Goal: Task Accomplishment & Management: Use online tool/utility

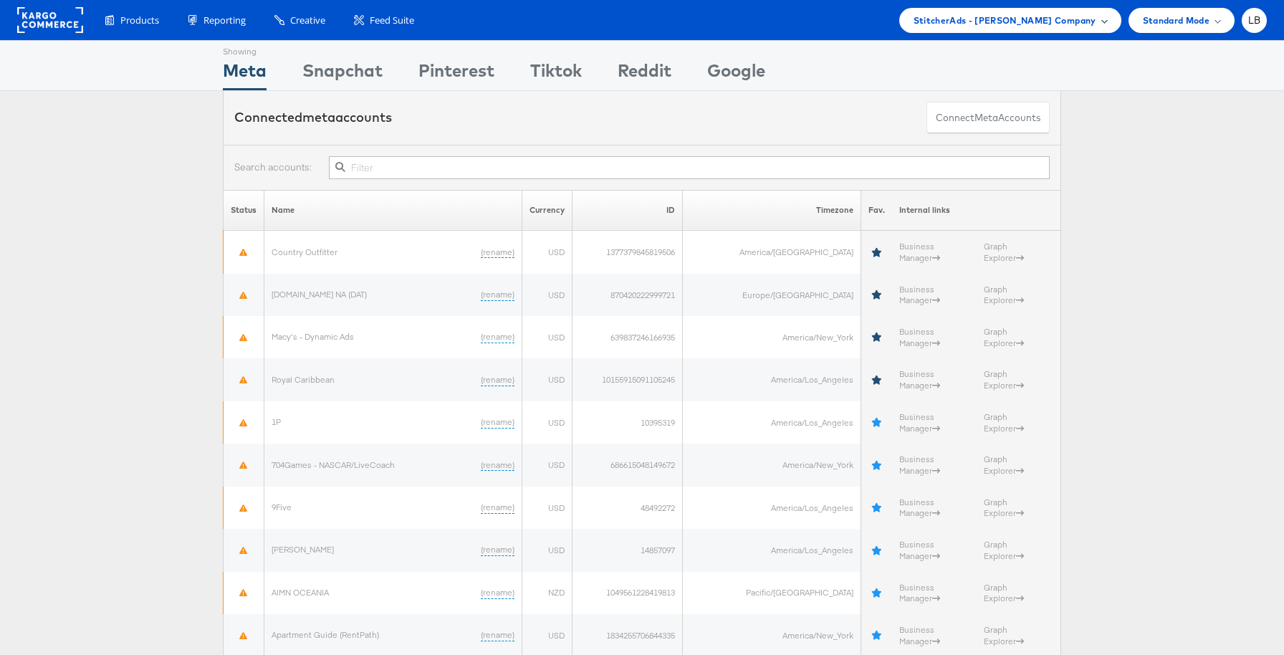
click at [1040, 20] on span "StitcherAds - [PERSON_NAME] Company" at bounding box center [1005, 20] width 183 height 15
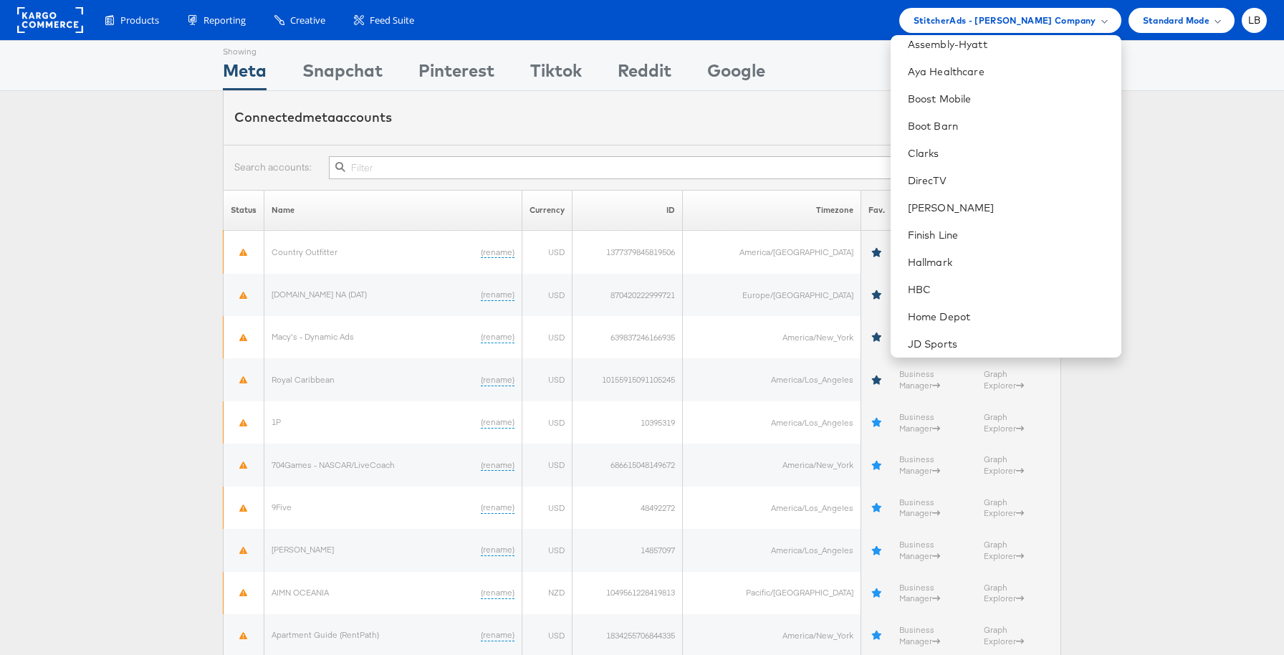
scroll to position [257, 0]
click at [997, 127] on link "Boot Barn" at bounding box center [1009, 122] width 202 height 14
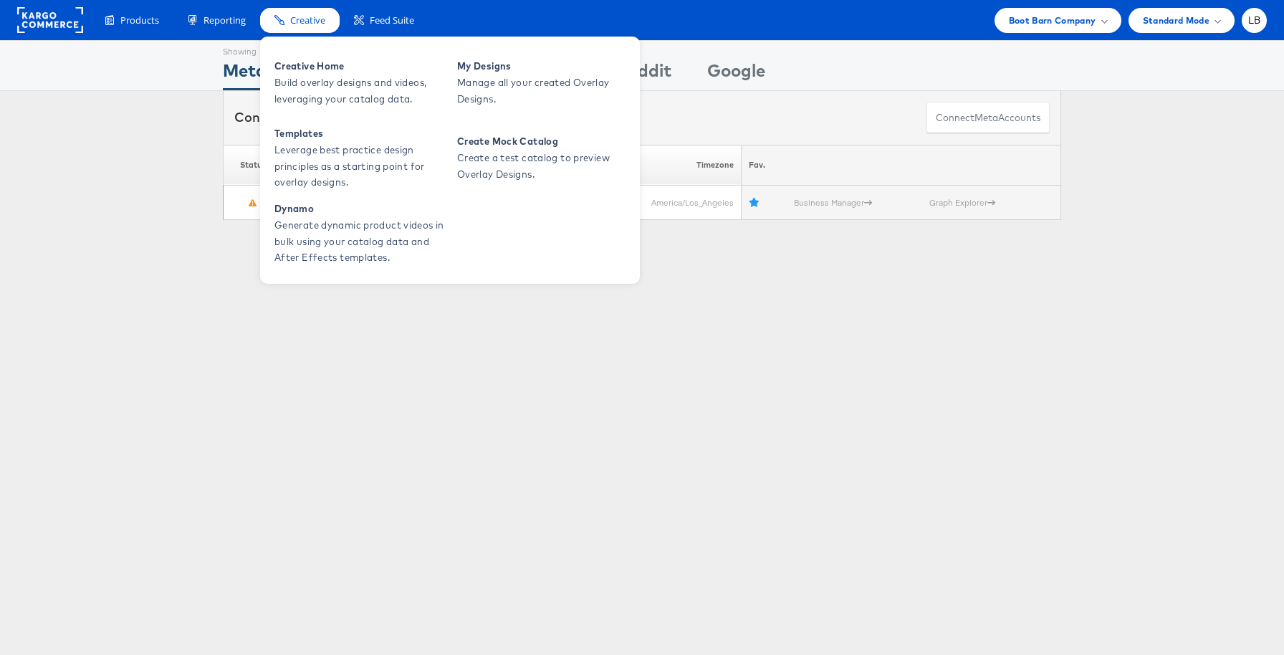
click at [300, 21] on span "Creative" at bounding box center [307, 21] width 35 height 14
click at [305, 21] on span "Creative" at bounding box center [307, 21] width 35 height 14
click at [296, 83] on span "Build overlay designs and videos, leveraging your catalog data." at bounding box center [360, 91] width 172 height 33
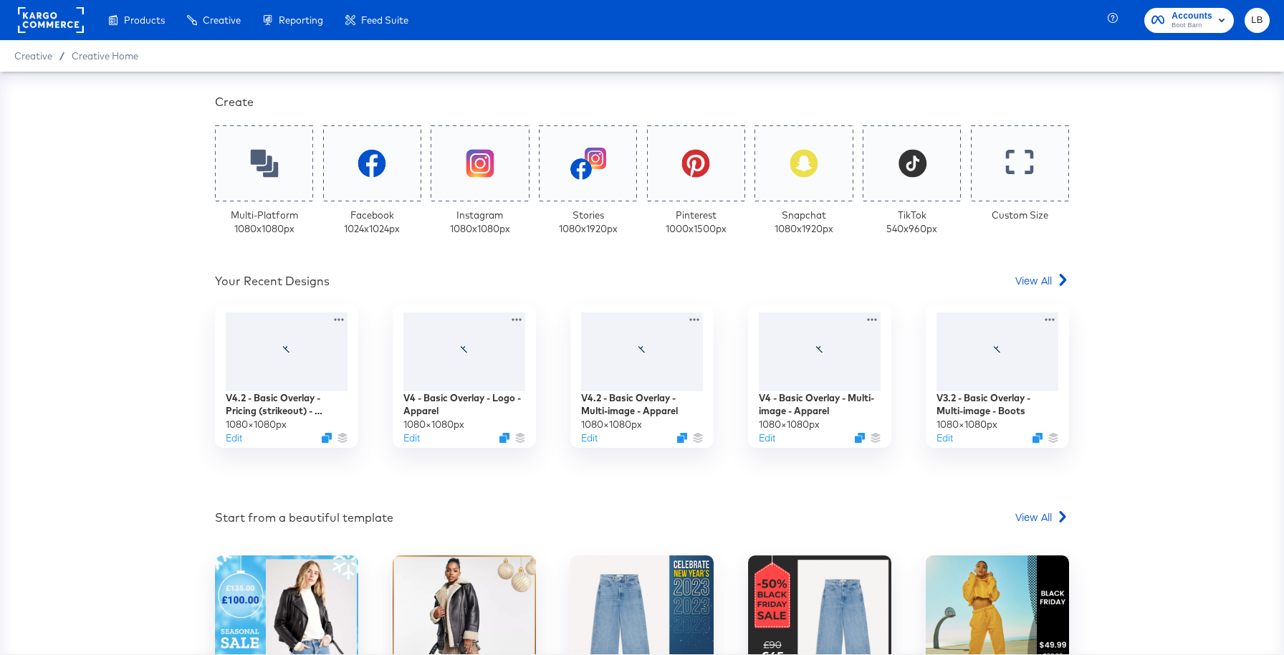
scroll to position [310, 0]
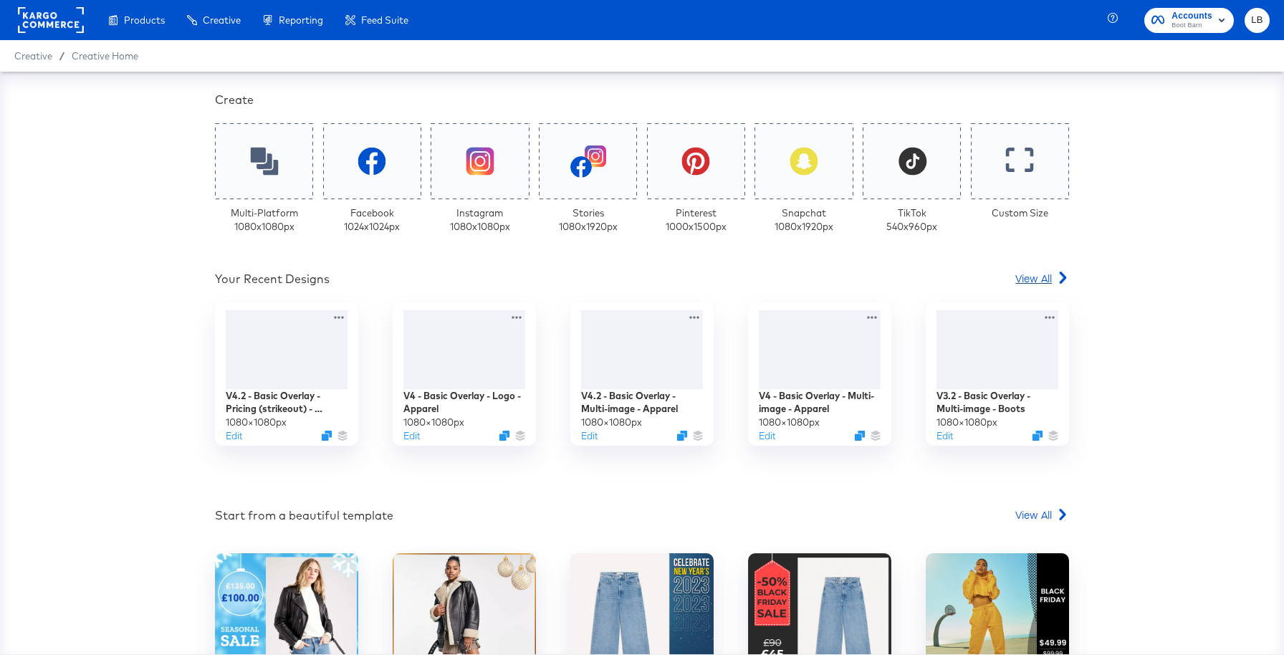
click at [1032, 274] on span "View All" at bounding box center [1033, 278] width 37 height 14
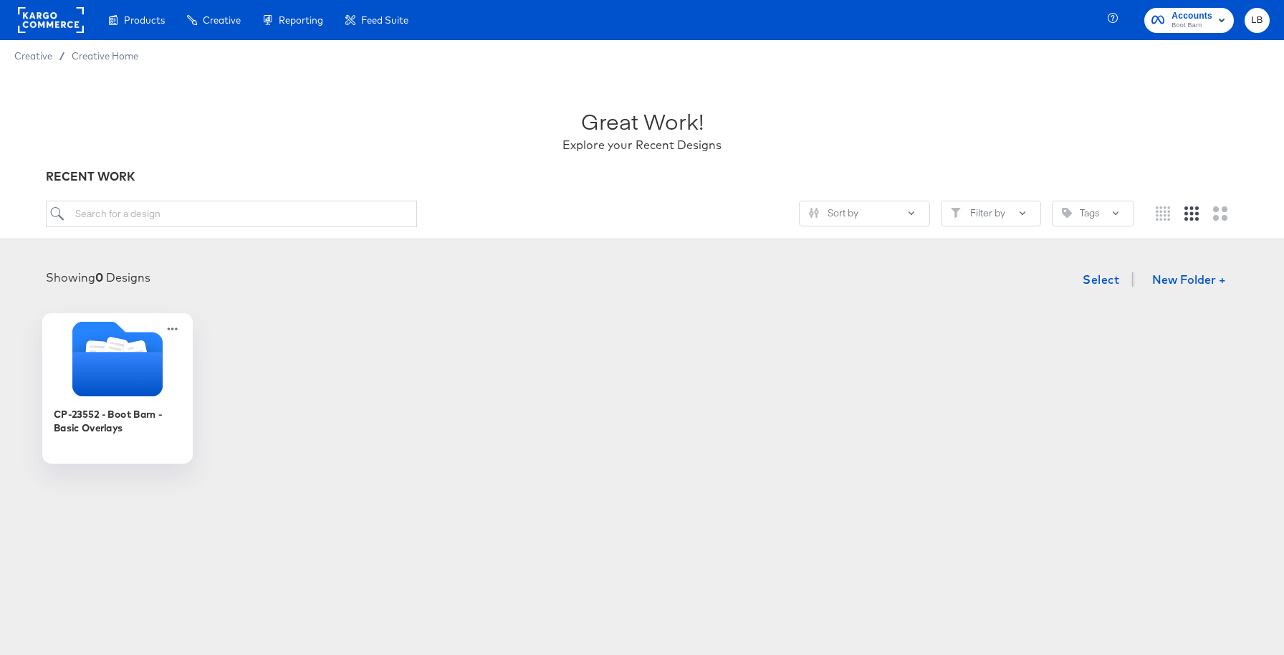
click at [133, 371] on icon "Folder" at bounding box center [117, 374] width 90 height 44
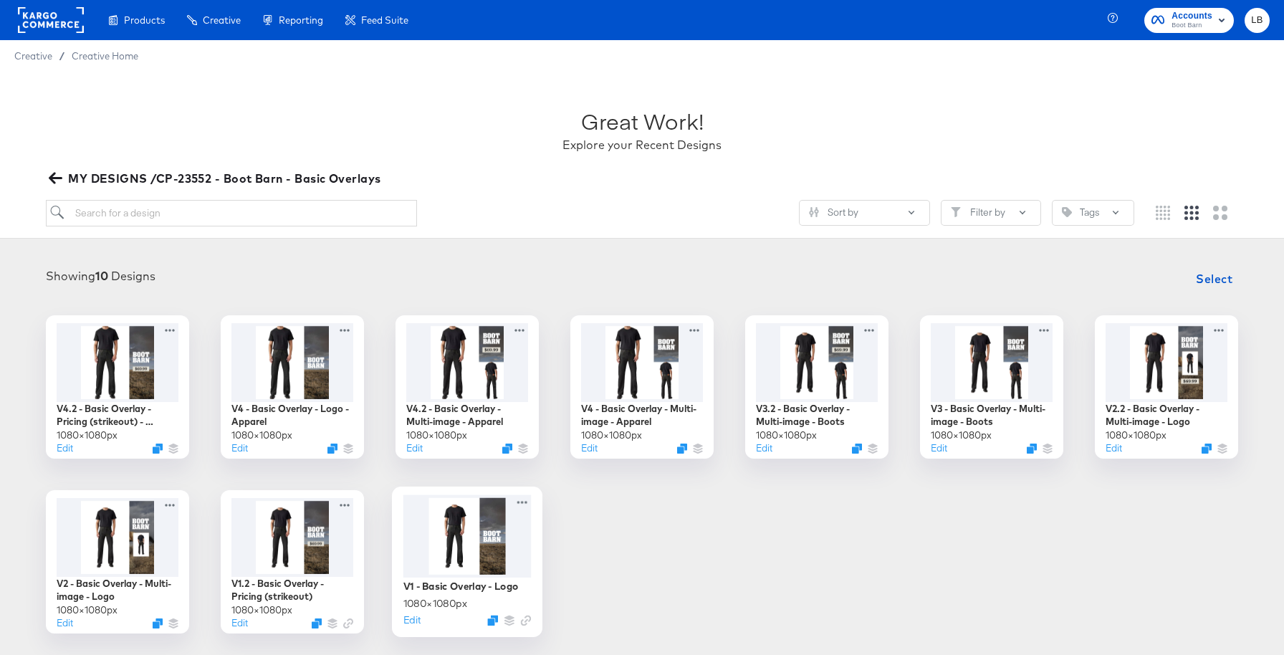
click at [479, 560] on div at bounding box center [467, 535] width 128 height 83
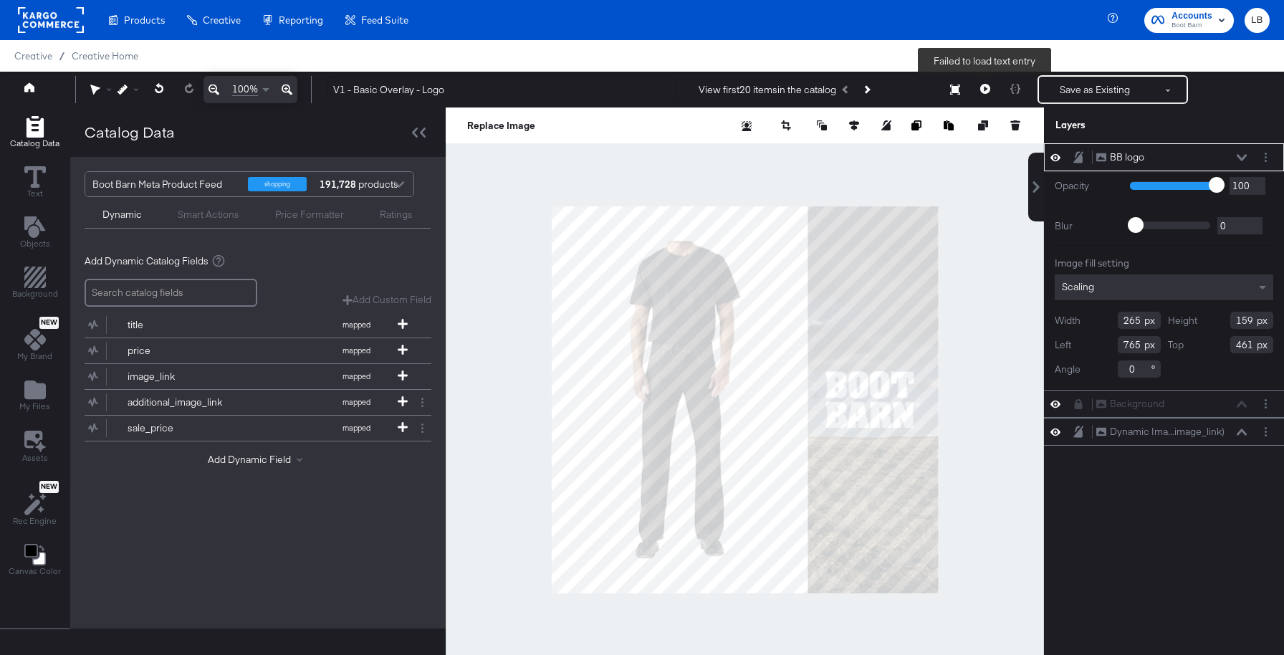
click at [990, 88] on button at bounding box center [985, 89] width 30 height 29
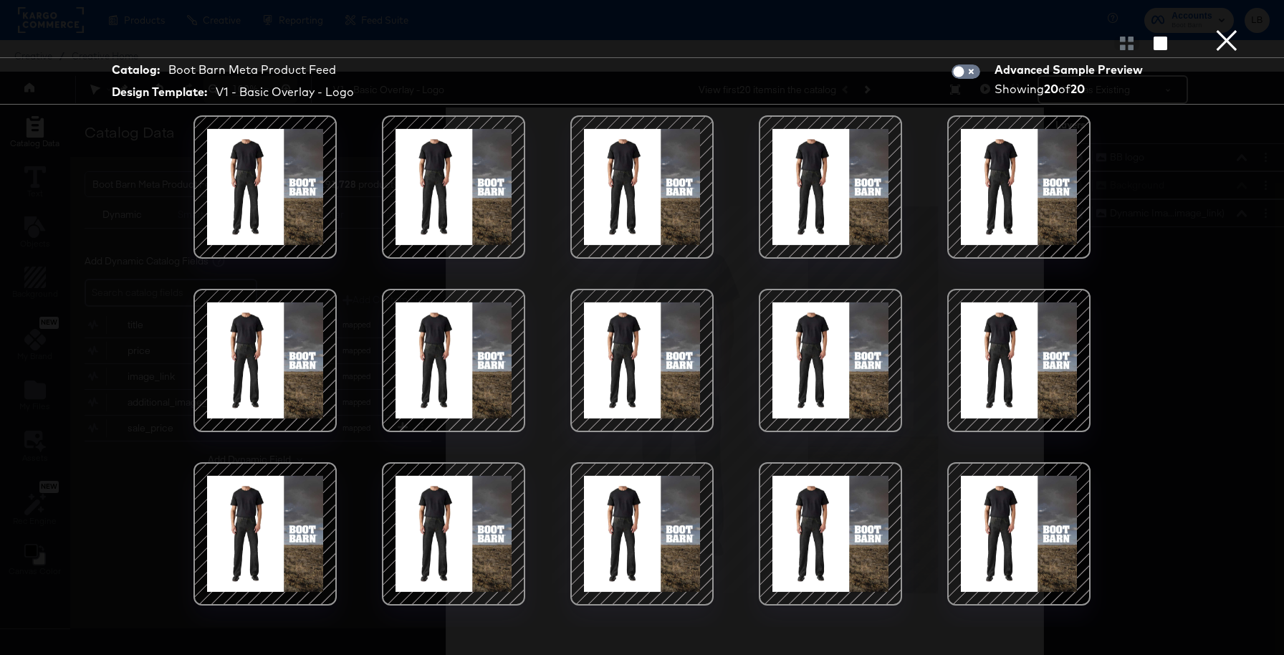
click at [1230, 29] on button "×" at bounding box center [1226, 14] width 29 height 29
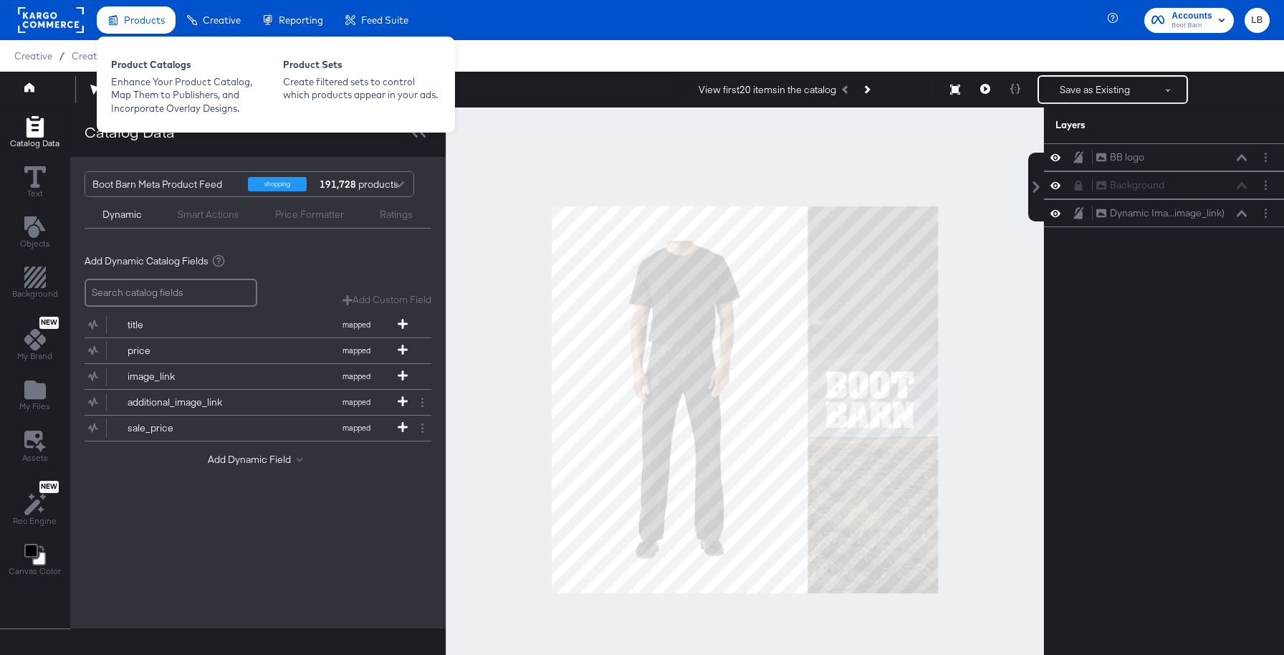
click at [150, 23] on span "Products" at bounding box center [144, 19] width 41 height 11
click at [220, 76] on div "Enhance Your Product Catalog, Map Them to Publishers, and Incorporate Overlay D…" at bounding box center [190, 95] width 158 height 40
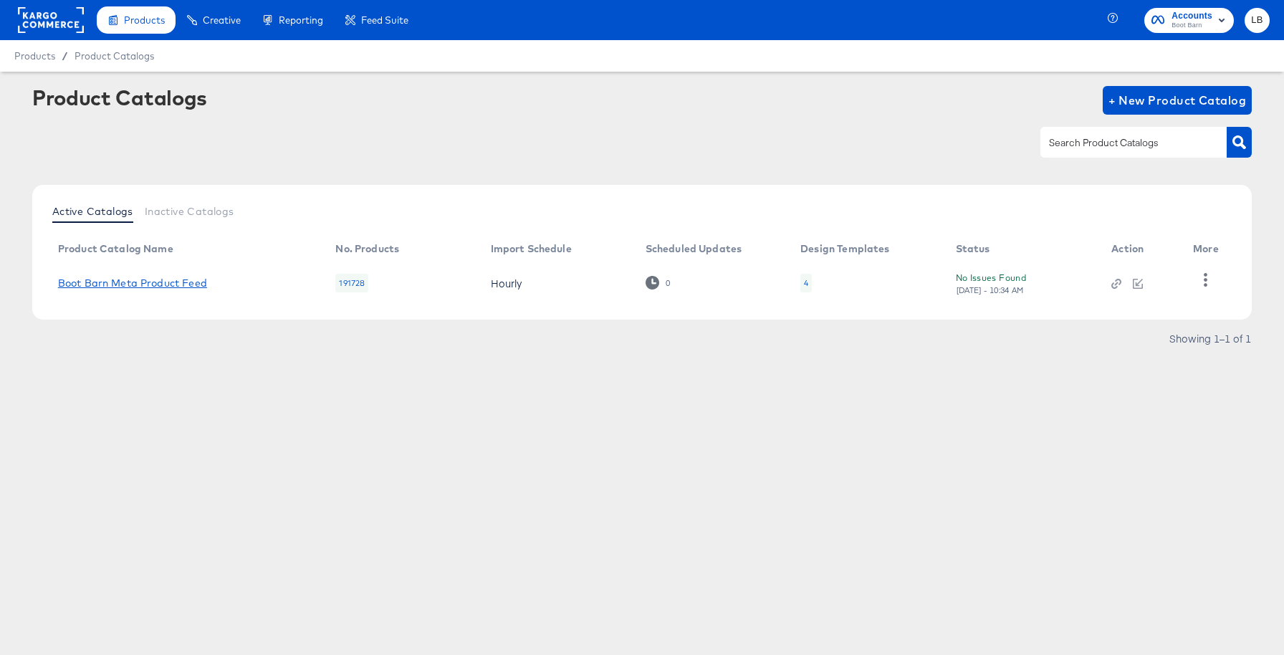
click at [183, 285] on link "Boot Barn Meta Product Feed" at bounding box center [132, 282] width 149 height 11
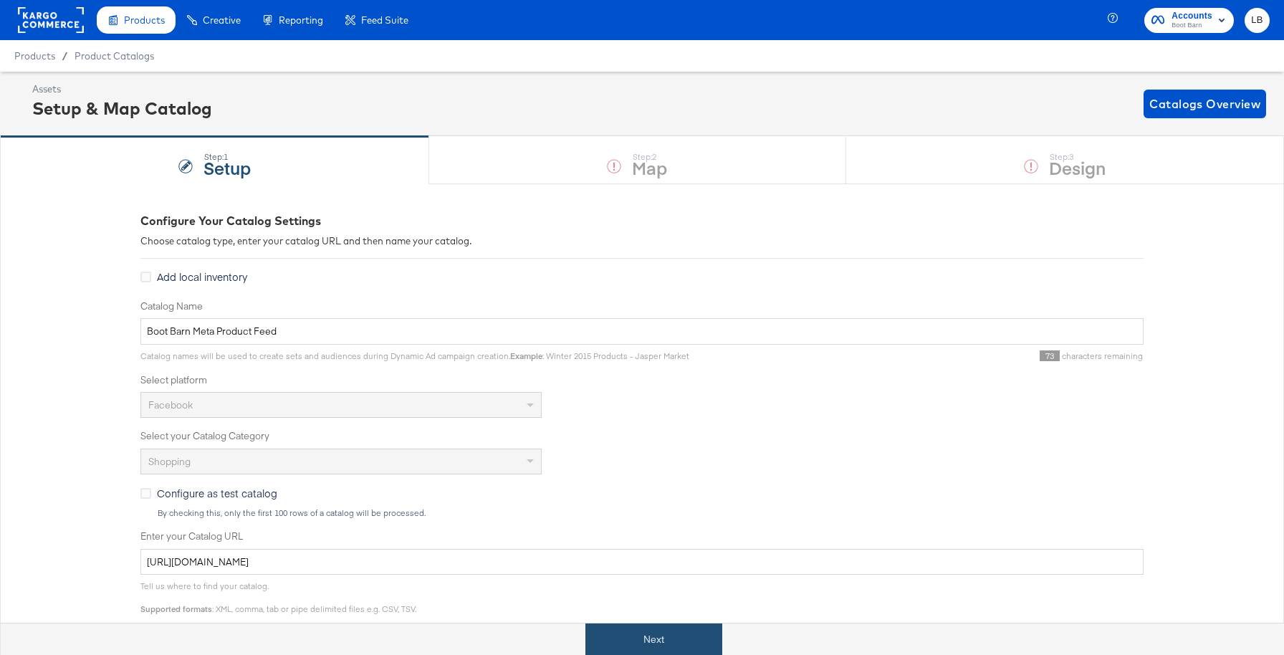
click at [677, 631] on button "Next" at bounding box center [653, 639] width 137 height 32
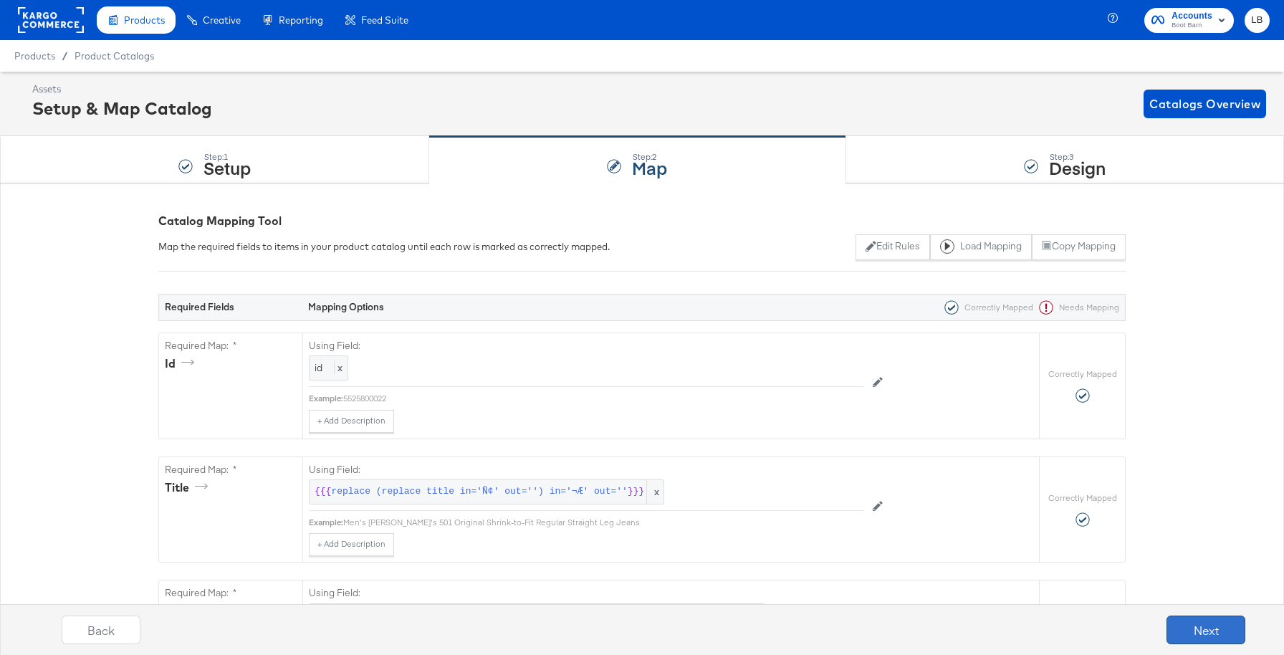
click at [1181, 624] on button "Next" at bounding box center [1205, 629] width 79 height 29
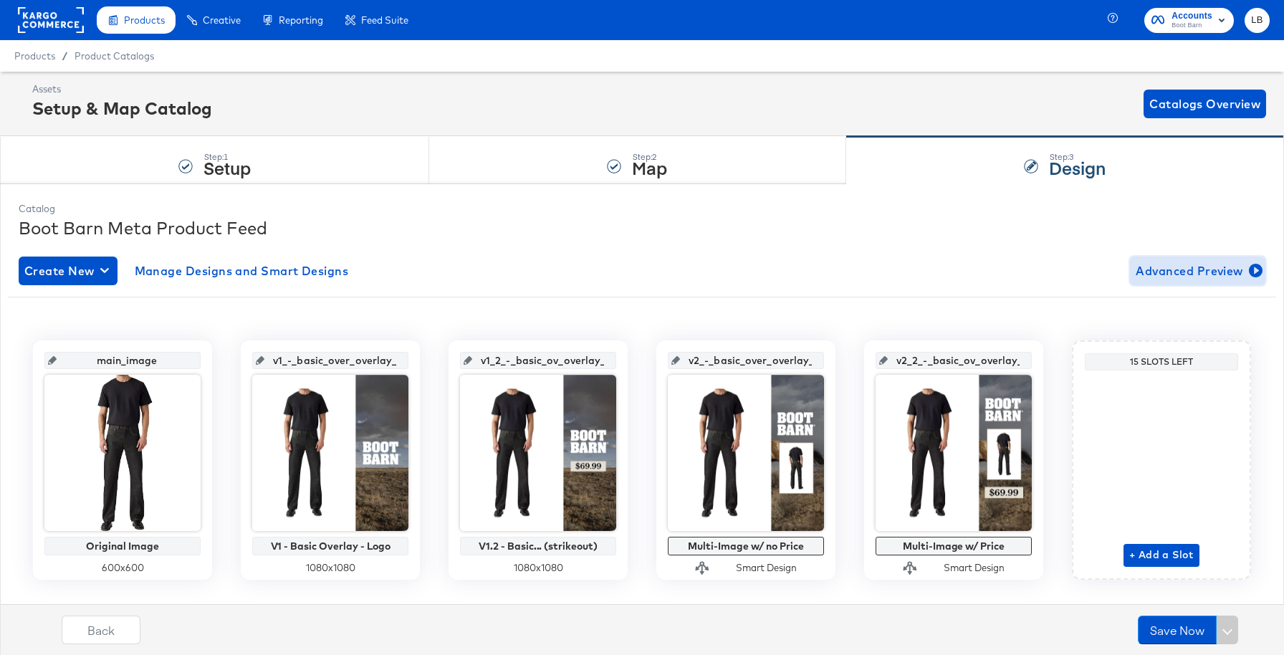
click at [1177, 274] on span "Advanced Preview" at bounding box center [1198, 271] width 124 height 20
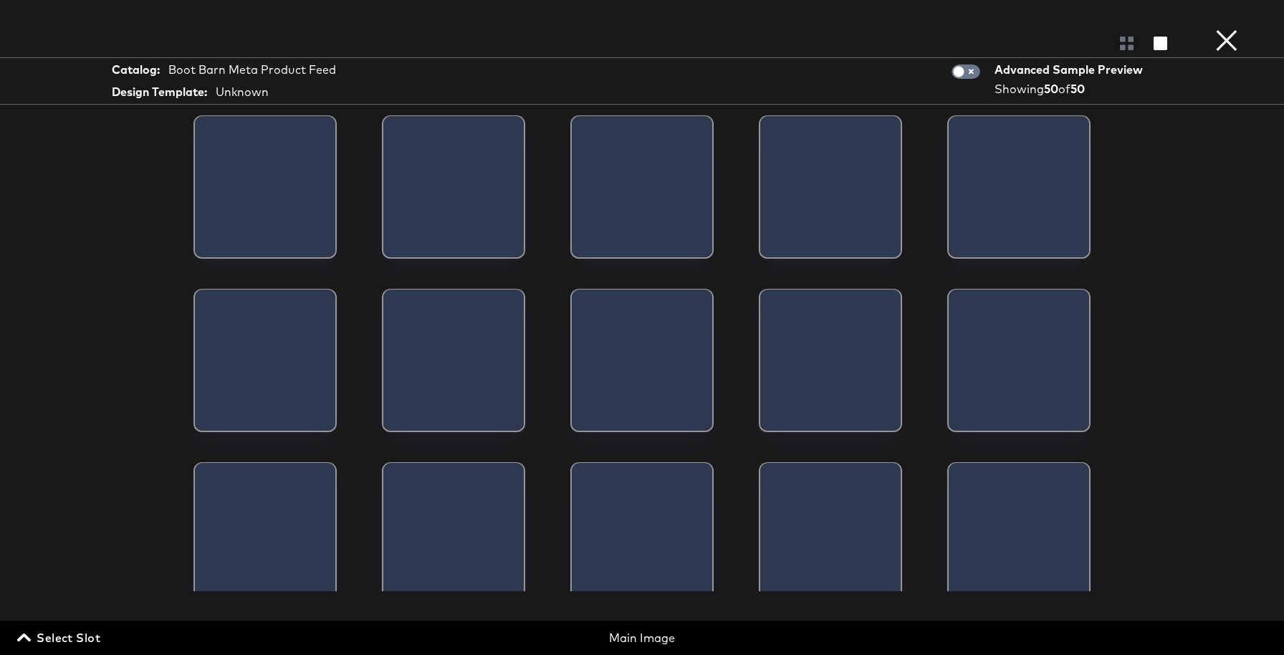
click at [51, 639] on span "Select Slot" at bounding box center [60, 638] width 80 height 20
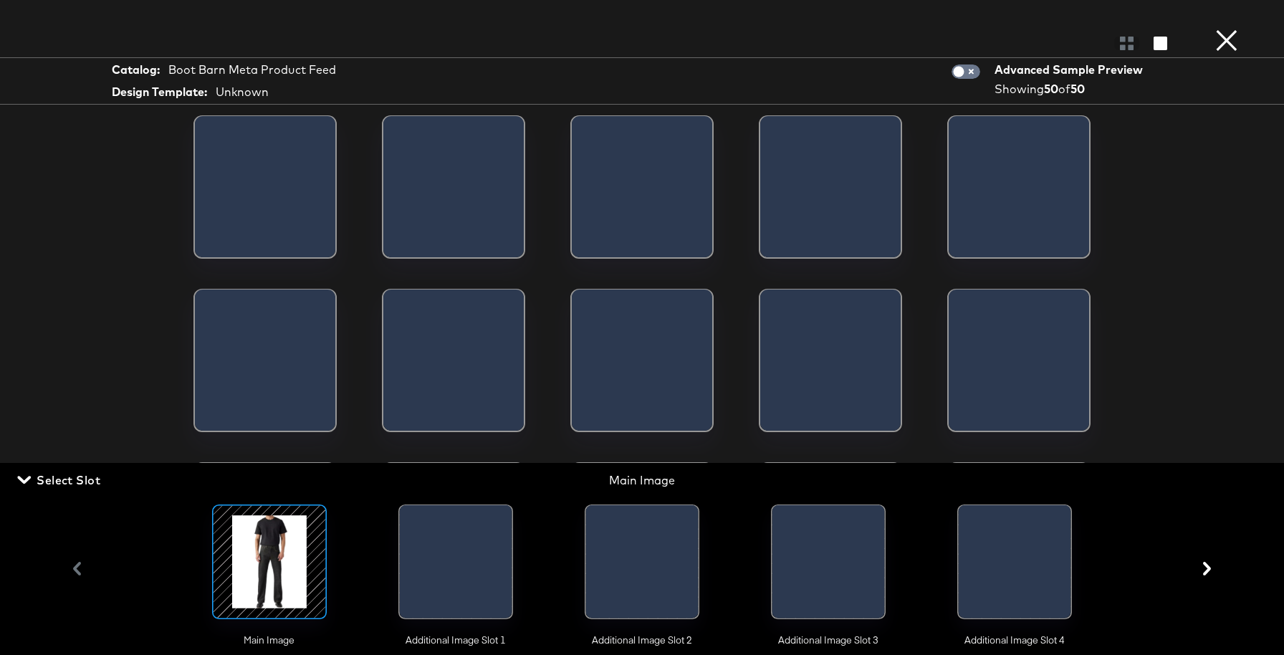
click at [402, 561] on div at bounding box center [401, 565] width 2 height 120
click at [1226, 29] on button "×" at bounding box center [1226, 14] width 29 height 29
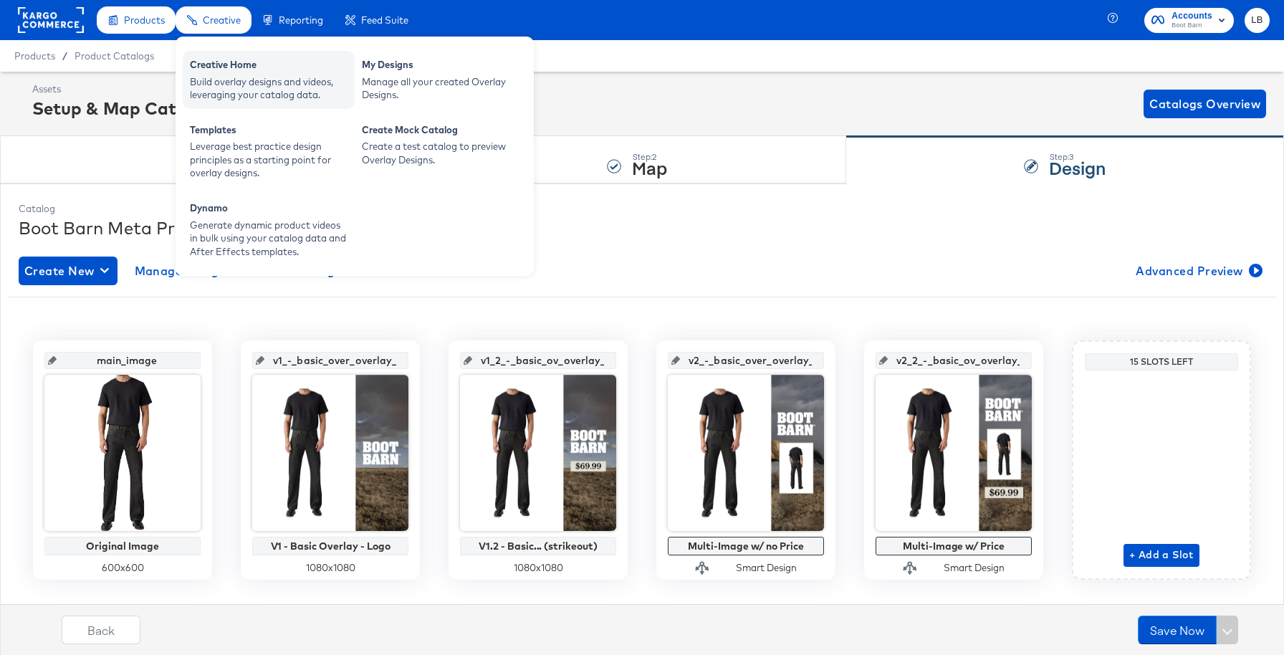
click at [236, 77] on div "Build overlay designs and videos, leveraging your catalog data." at bounding box center [269, 88] width 158 height 27
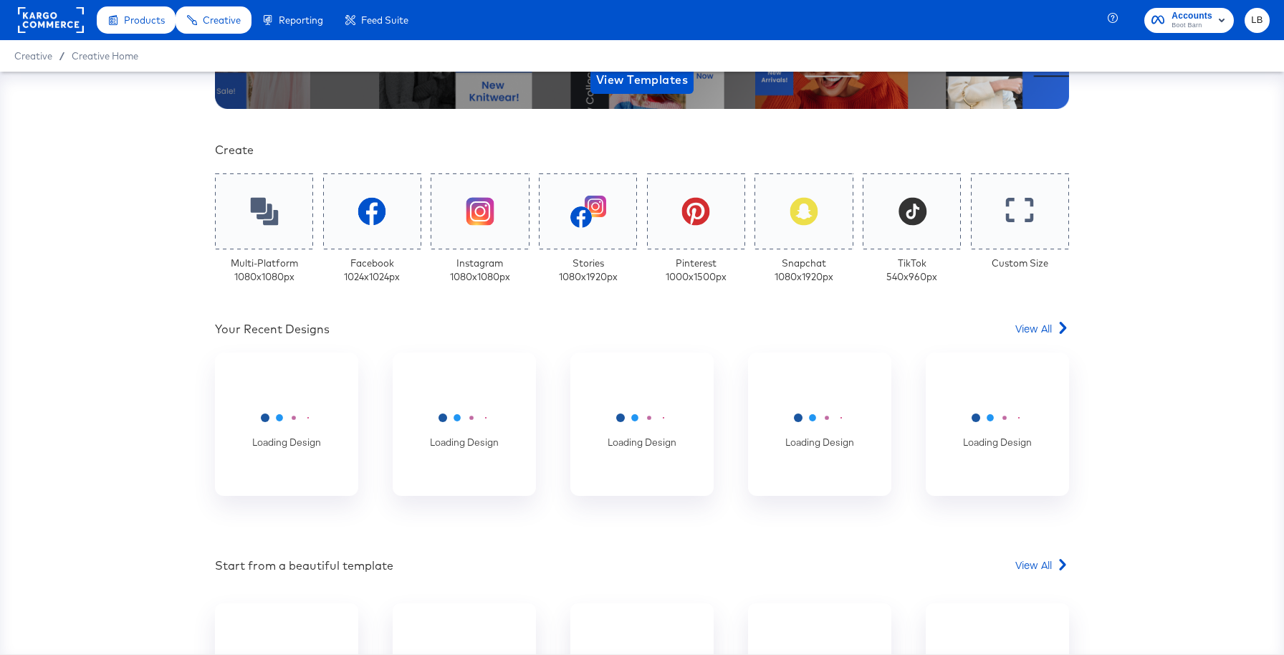
scroll to position [309, 0]
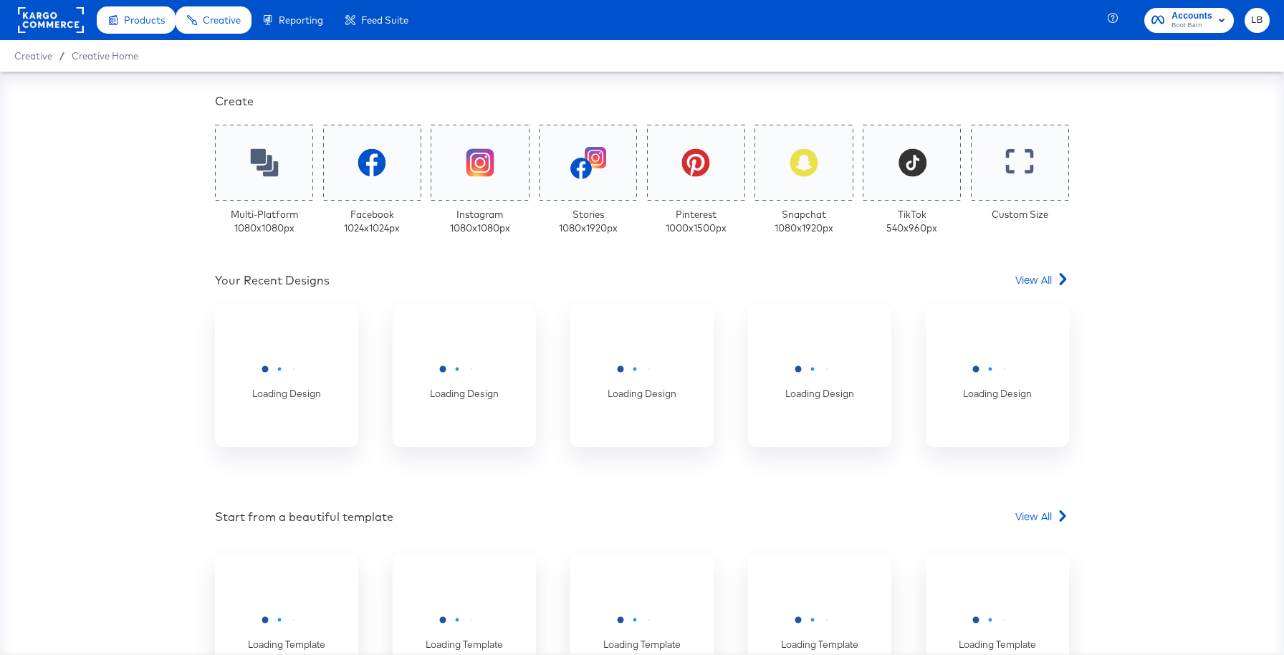
click at [1045, 270] on div "Your Custom Templates Beautiful Templates Curated Just for You! View Templates …" at bounding box center [642, 281] width 854 height 992
click at [1040, 281] on span "View All" at bounding box center [1033, 279] width 37 height 14
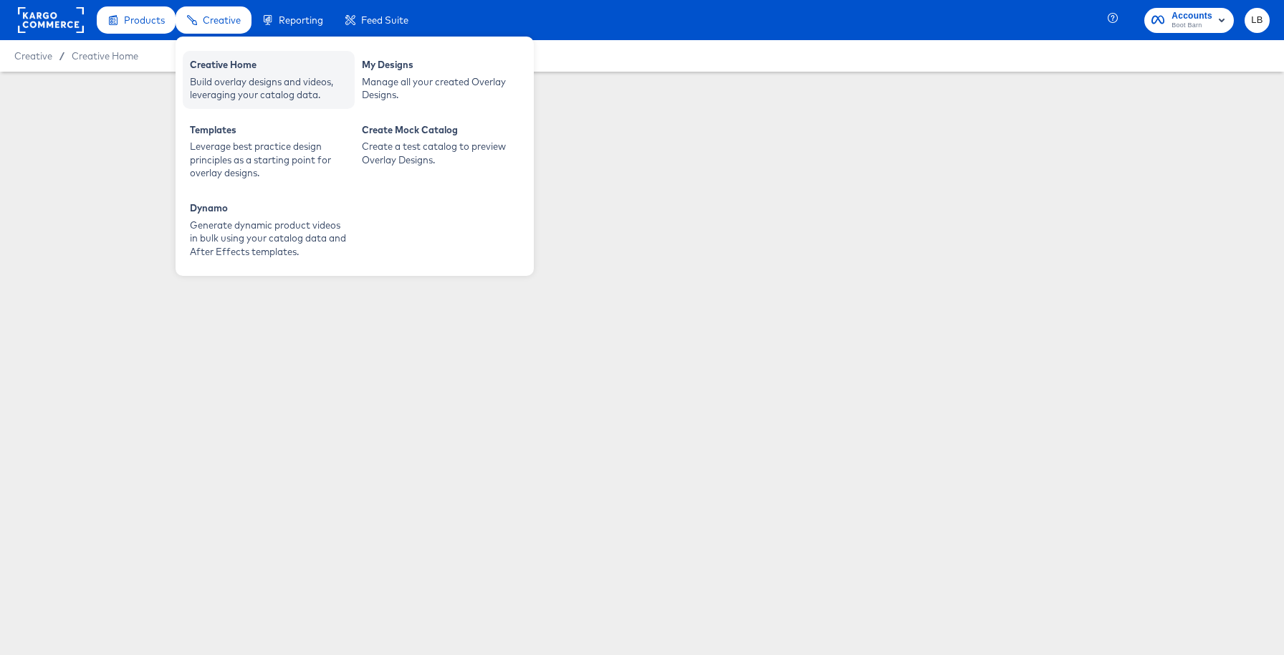
click at [224, 69] on div "Creative Home" at bounding box center [269, 66] width 158 height 17
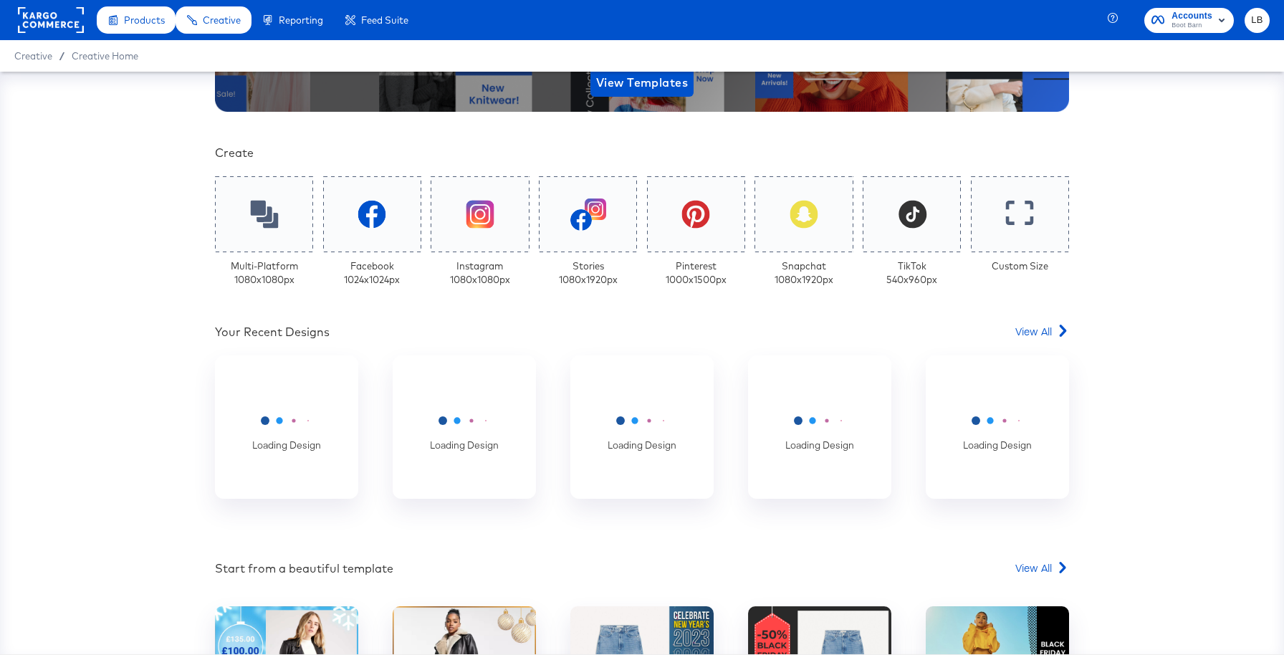
scroll to position [325, 0]
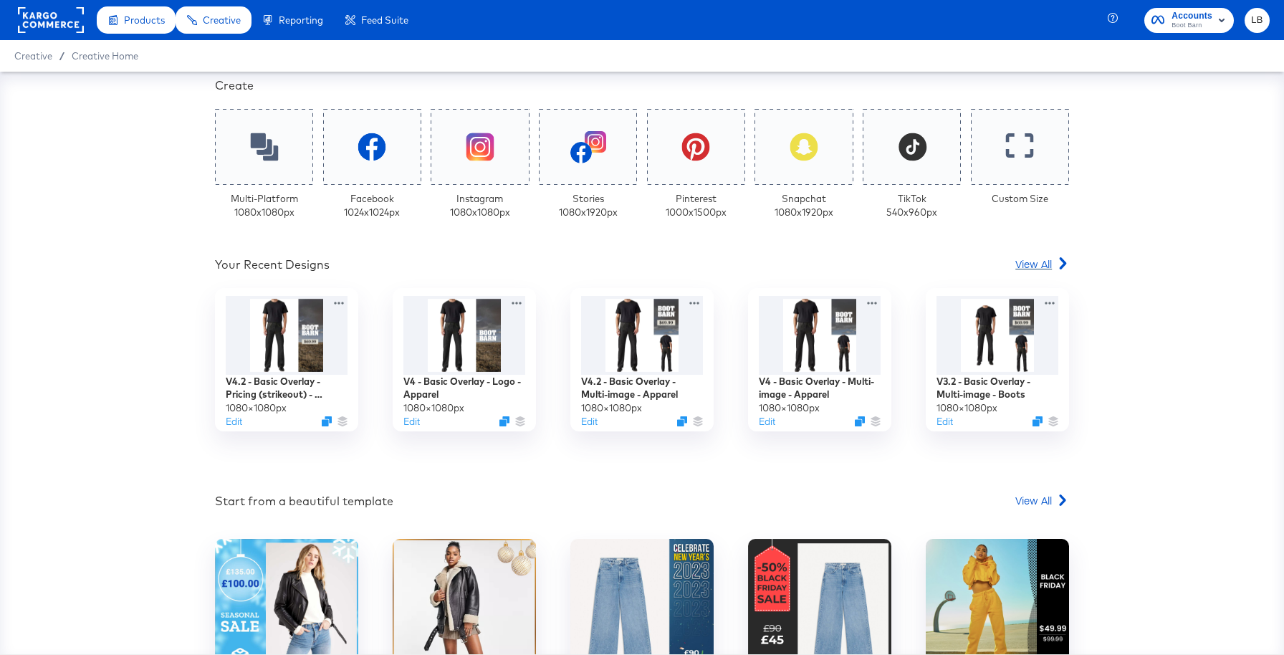
click at [1038, 264] on span "View All" at bounding box center [1033, 264] width 37 height 14
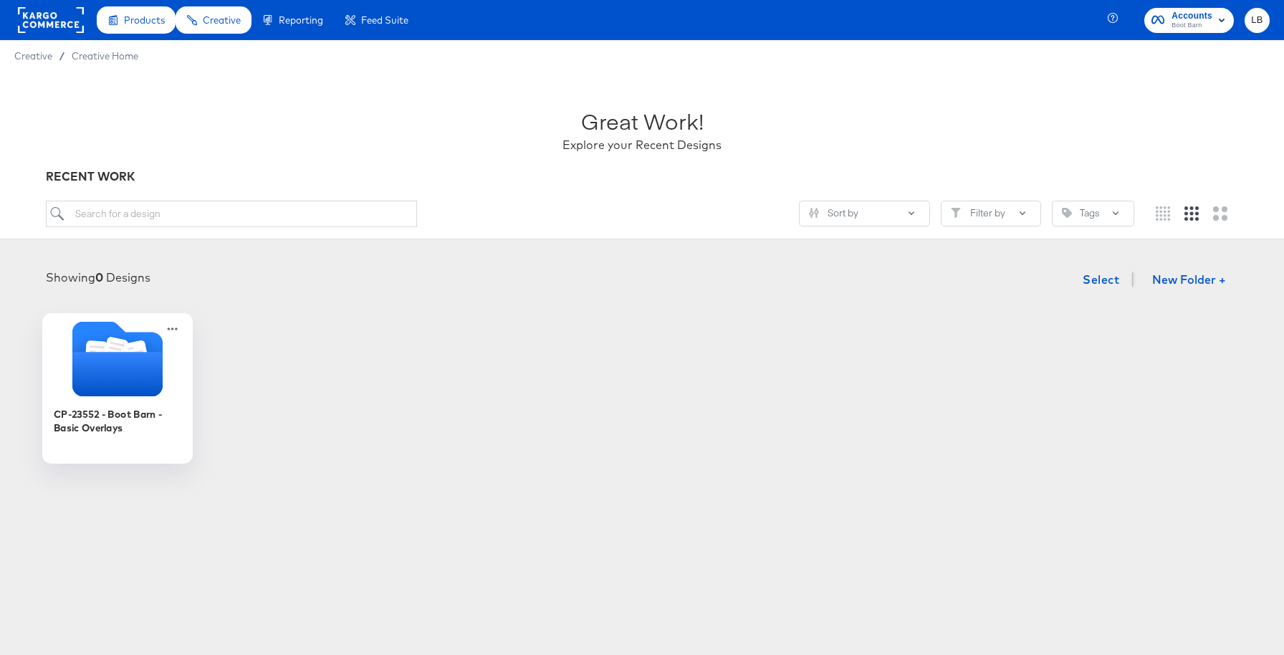
click at [128, 360] on icon "Folder" at bounding box center [117, 374] width 90 height 44
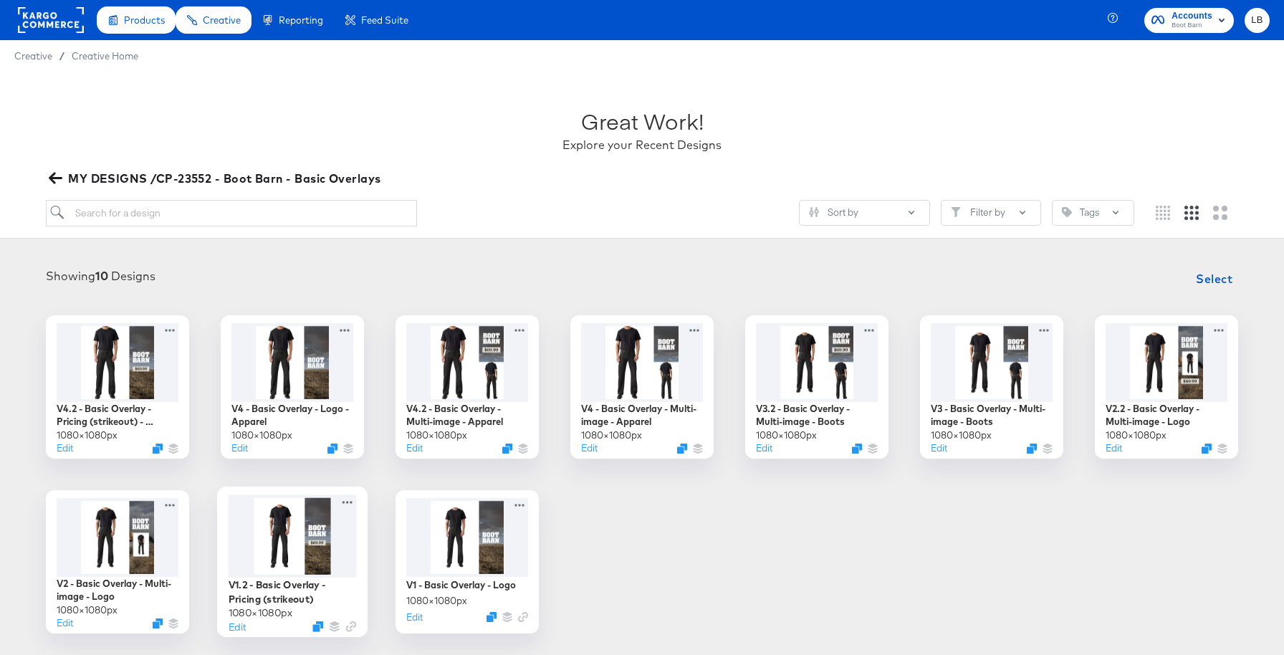
click at [268, 536] on div at bounding box center [293, 535] width 128 height 83
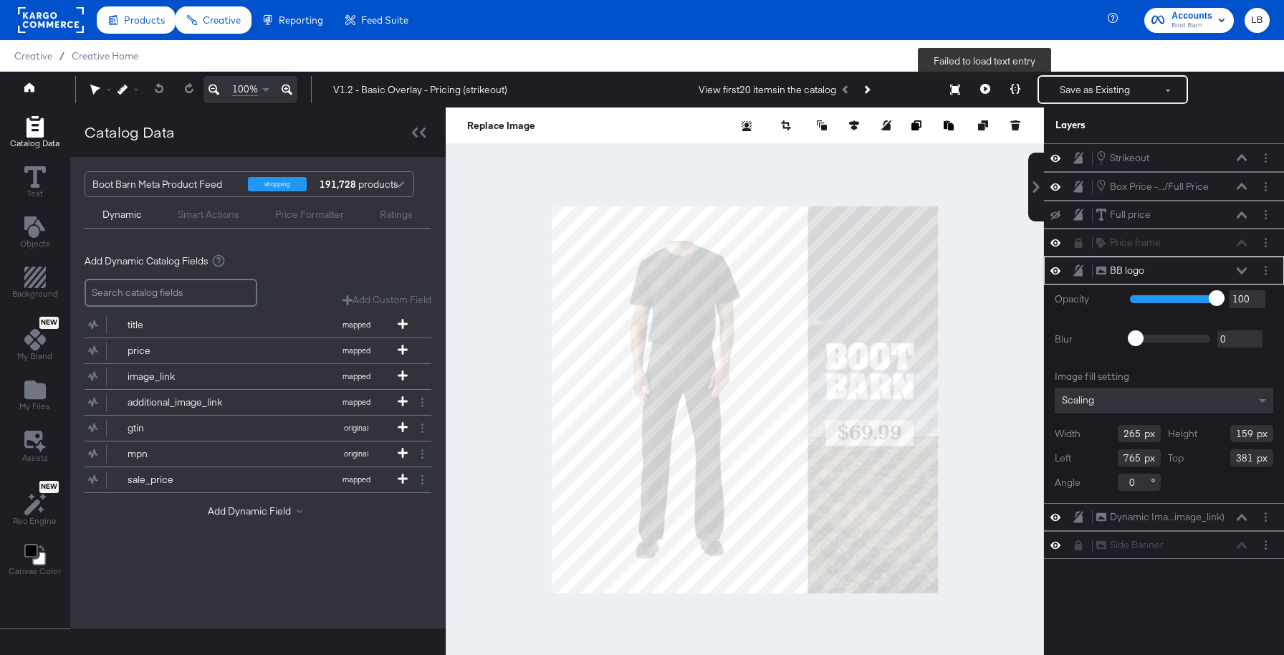
click at [982, 85] on icon at bounding box center [985, 89] width 10 height 10
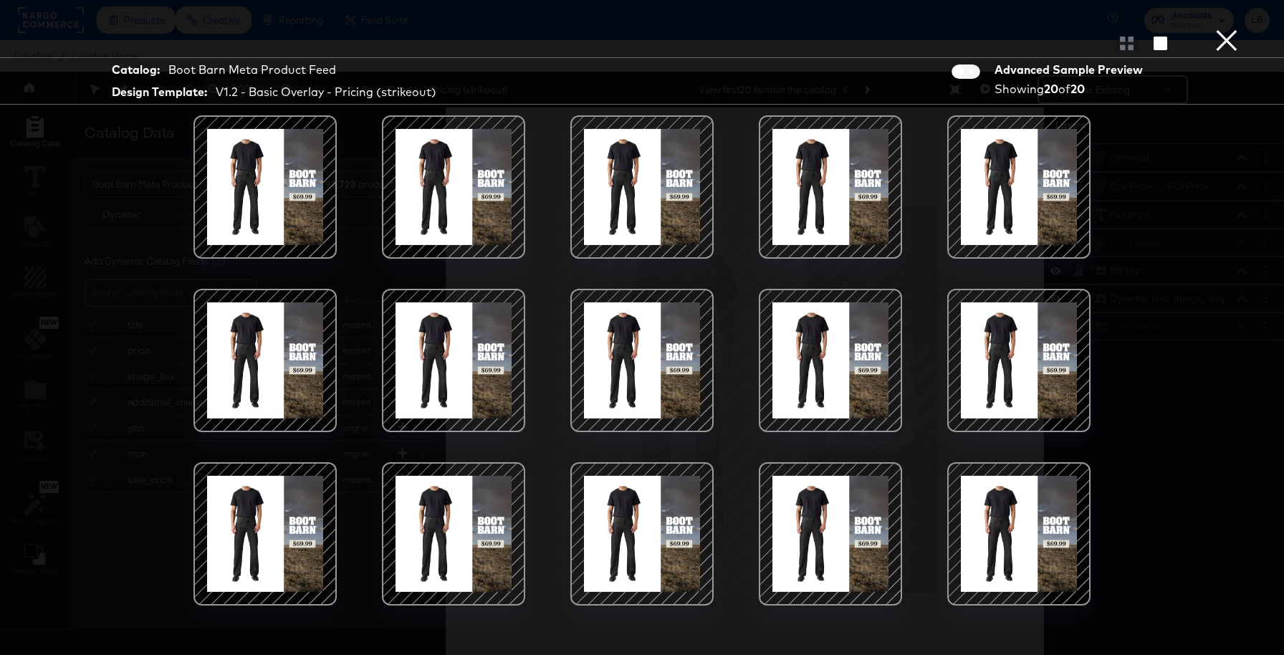
click at [1222, 29] on button "×" at bounding box center [1226, 14] width 29 height 29
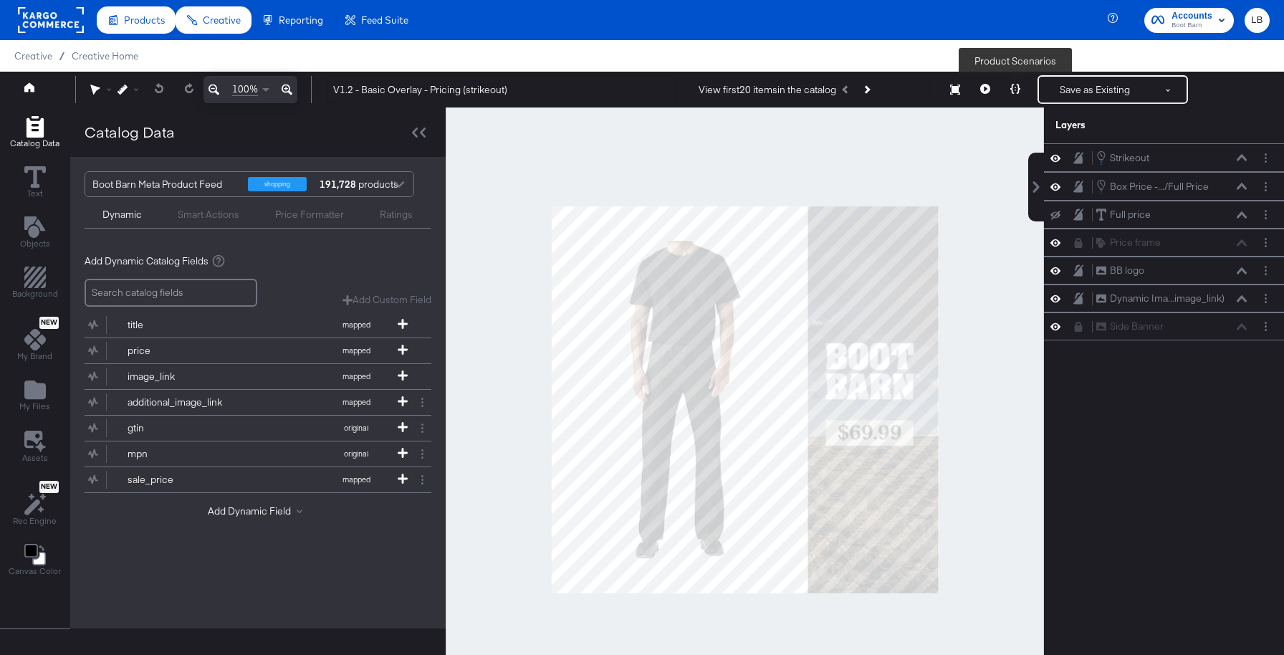
click at [1016, 81] on button at bounding box center [1015, 89] width 30 height 29
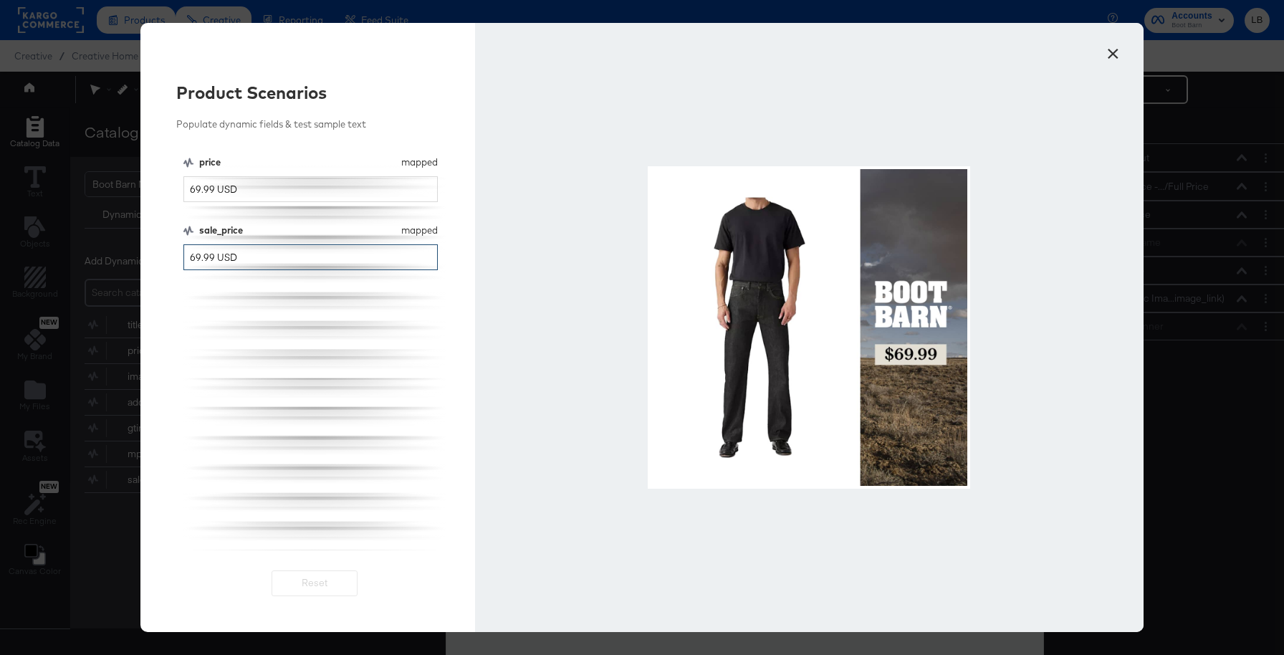
drag, startPoint x: 194, startPoint y: 262, endPoint x: 163, endPoint y: 262, distance: 30.8
click at [163, 262] on div "Product Scenarios Populate dynamic fields & test sample text price mapped price…" at bounding box center [307, 327] width 335 height 609
type input "49.99 USD"
click at [1114, 48] on button "×" at bounding box center [1113, 50] width 26 height 26
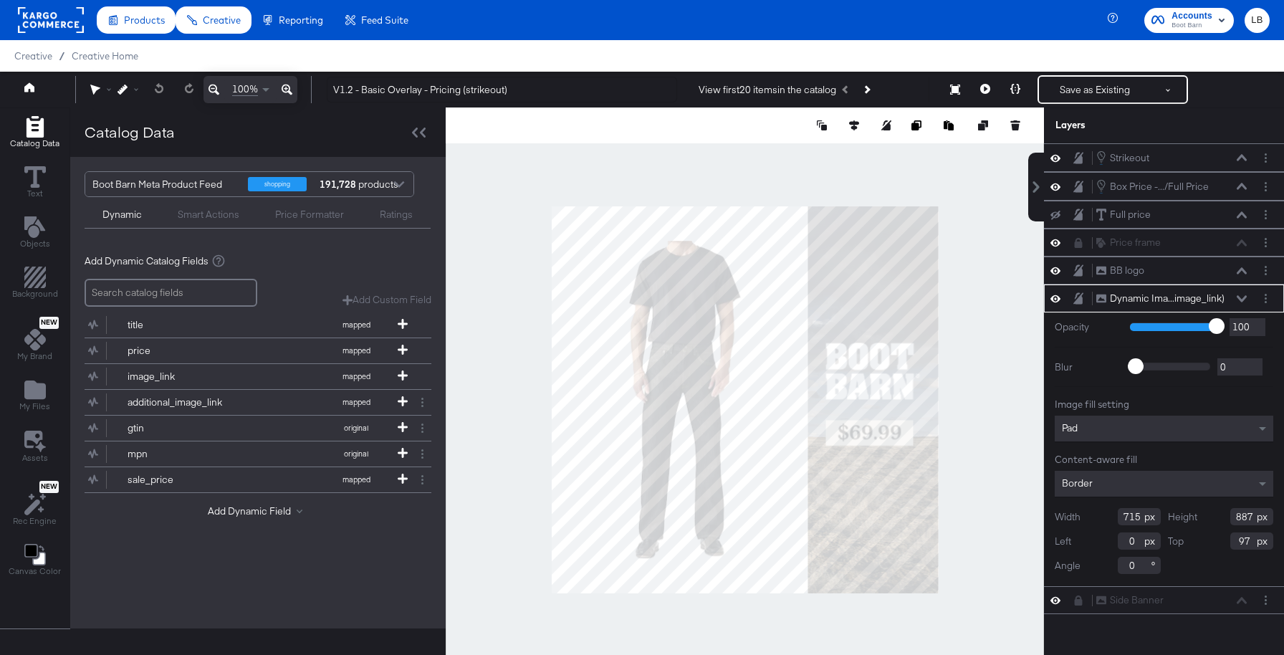
click at [485, 287] on div at bounding box center [745, 399] width 598 height 584
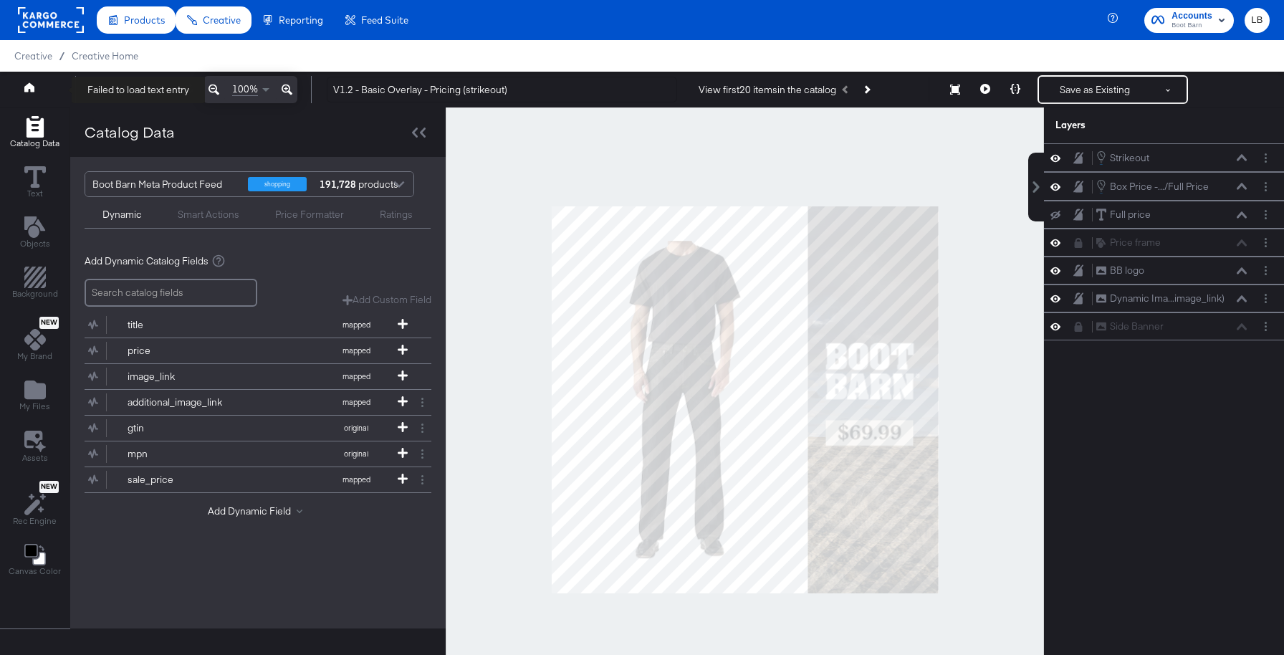
click at [32, 92] on icon at bounding box center [29, 86] width 10 height 9
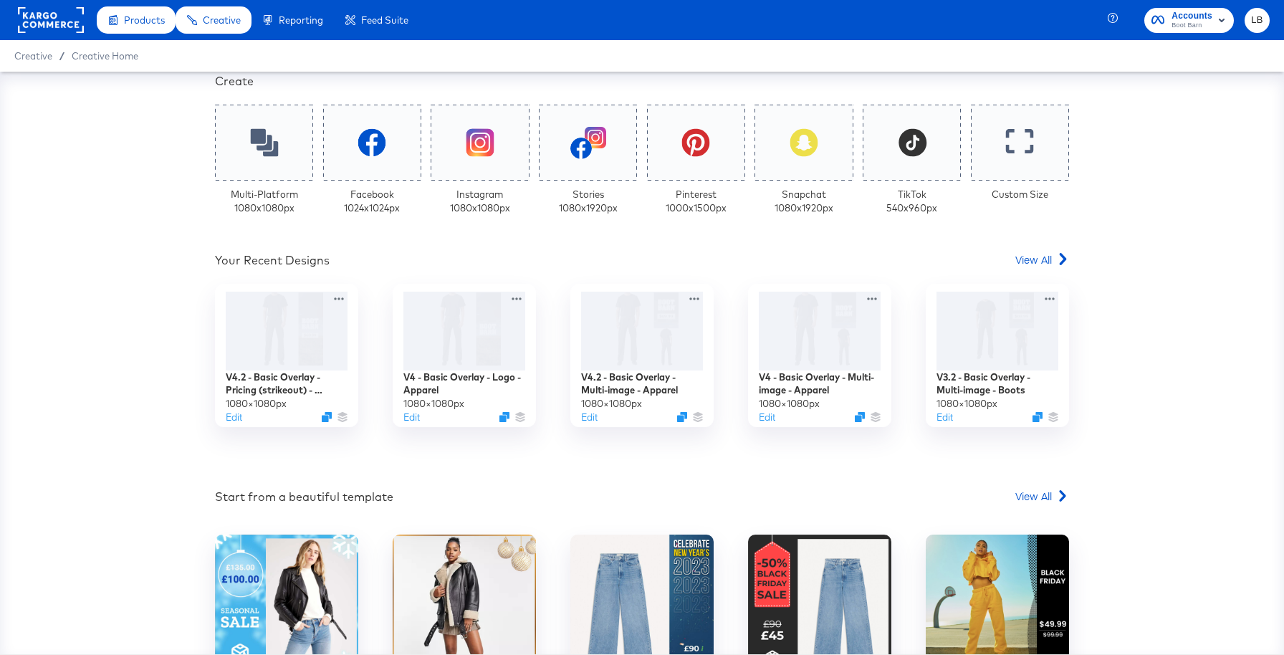
scroll to position [331, 0]
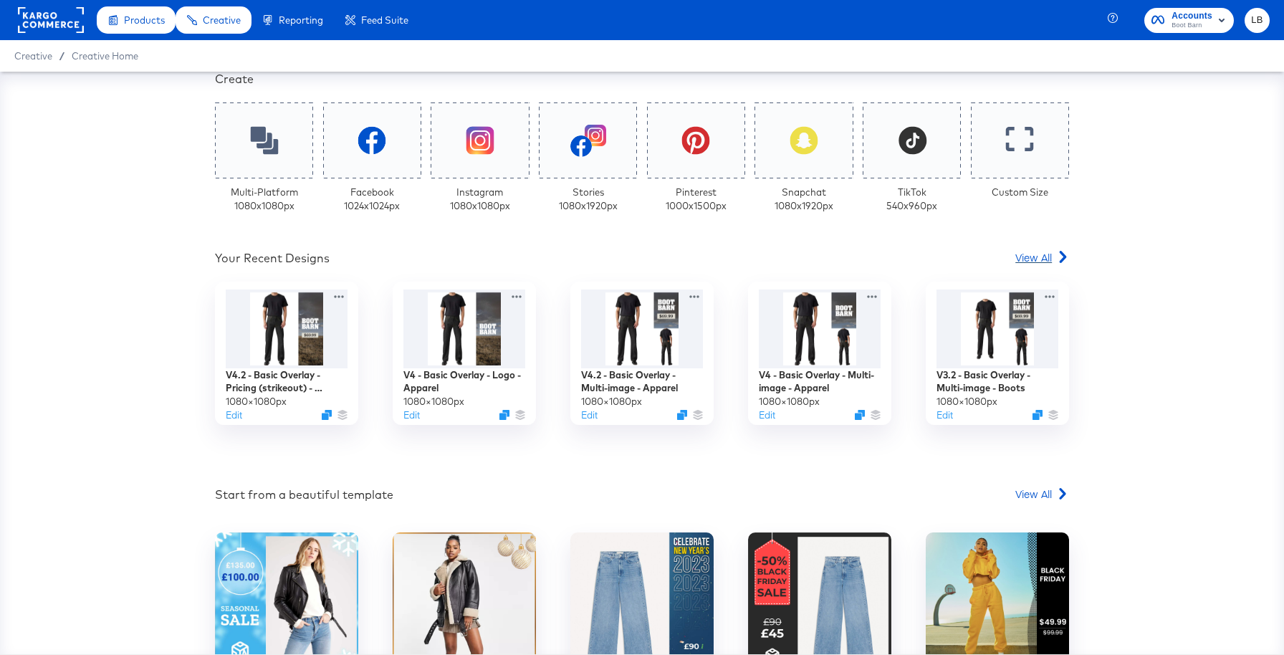
click at [1026, 257] on span "View All" at bounding box center [1033, 257] width 37 height 14
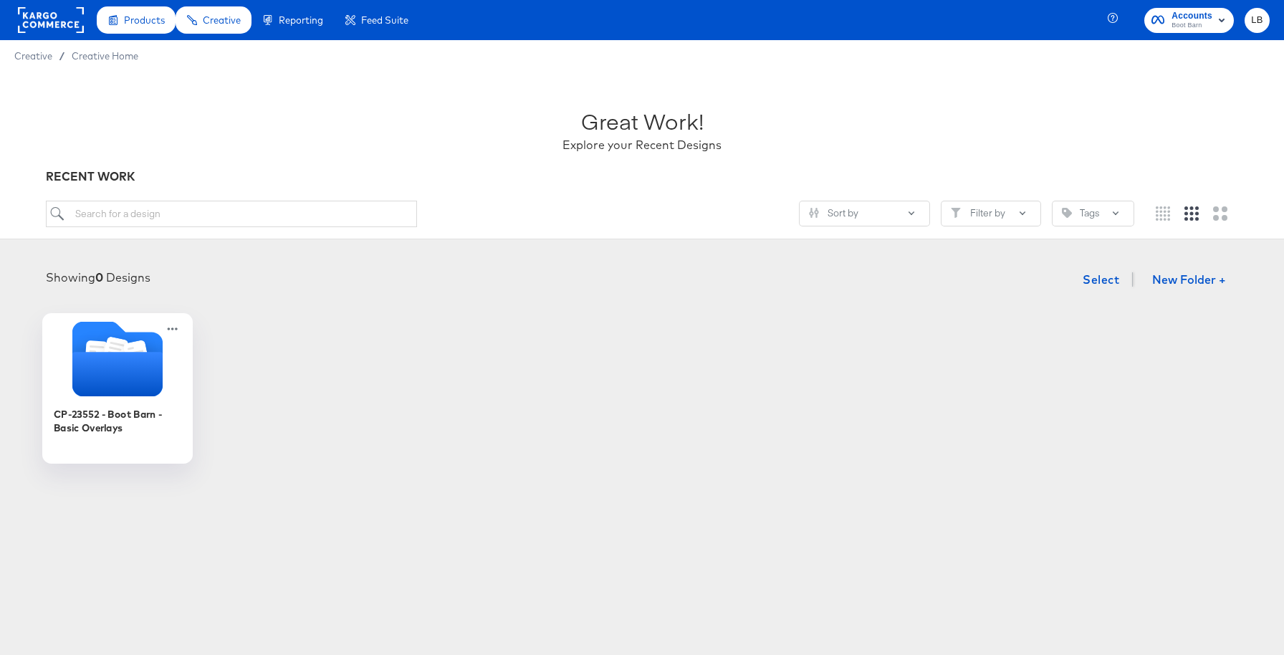
click at [170, 388] on icon "Folder" at bounding box center [117, 358] width 150 height 75
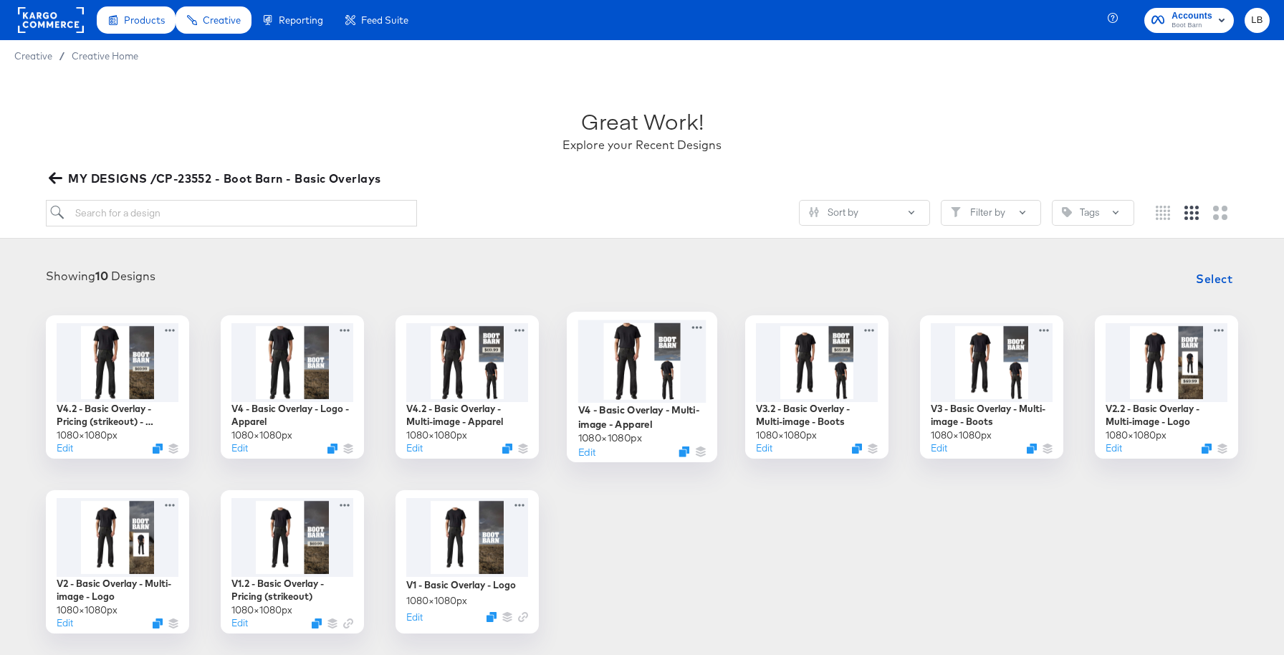
click at [645, 361] on div at bounding box center [642, 361] width 128 height 82
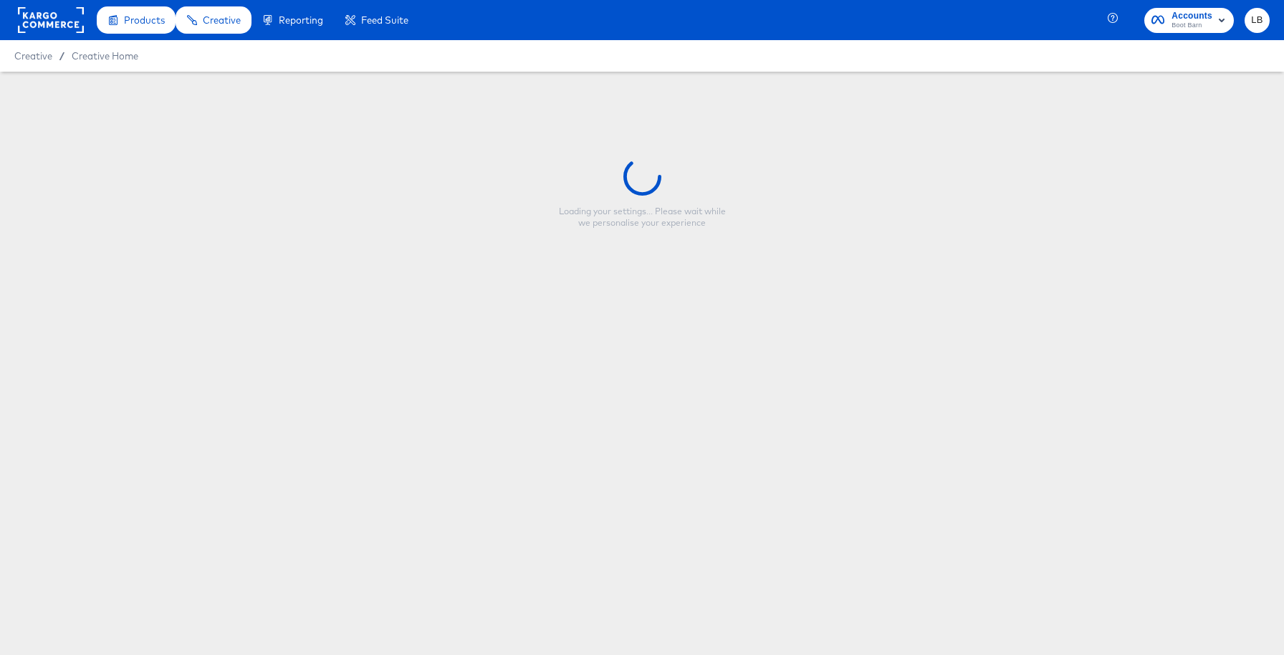
type input "V4 - Basic Overlay - Multi-image - Apparel"
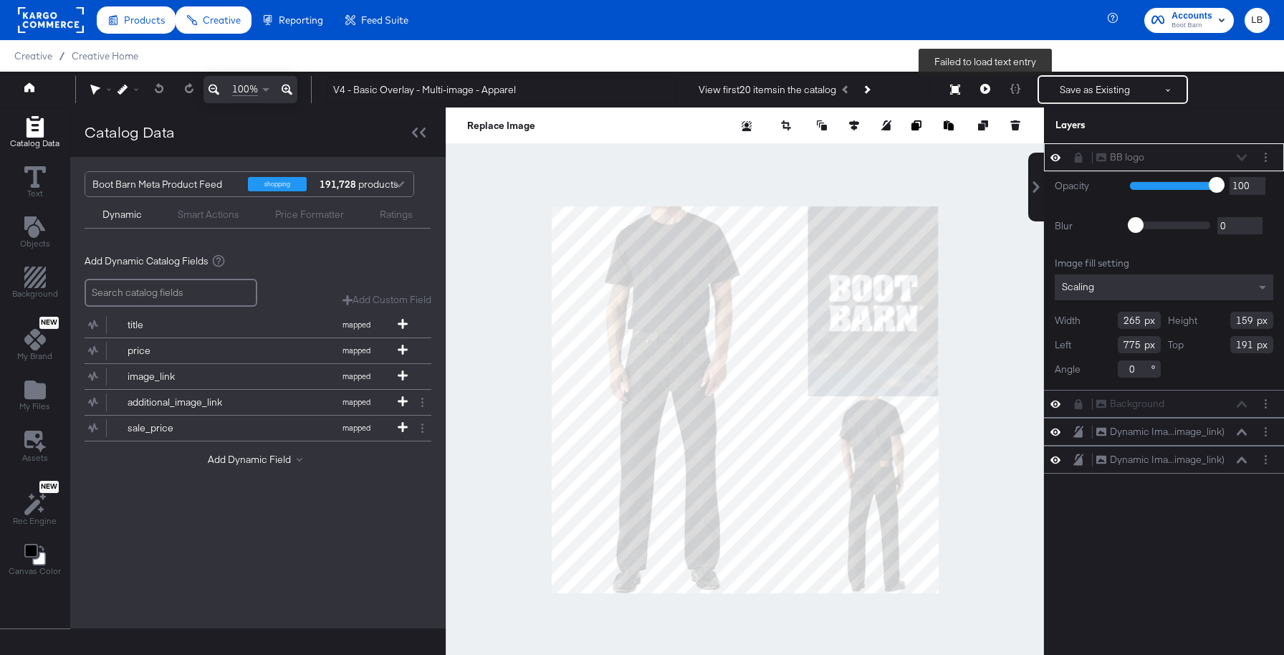
click at [988, 90] on icon at bounding box center [985, 89] width 10 height 10
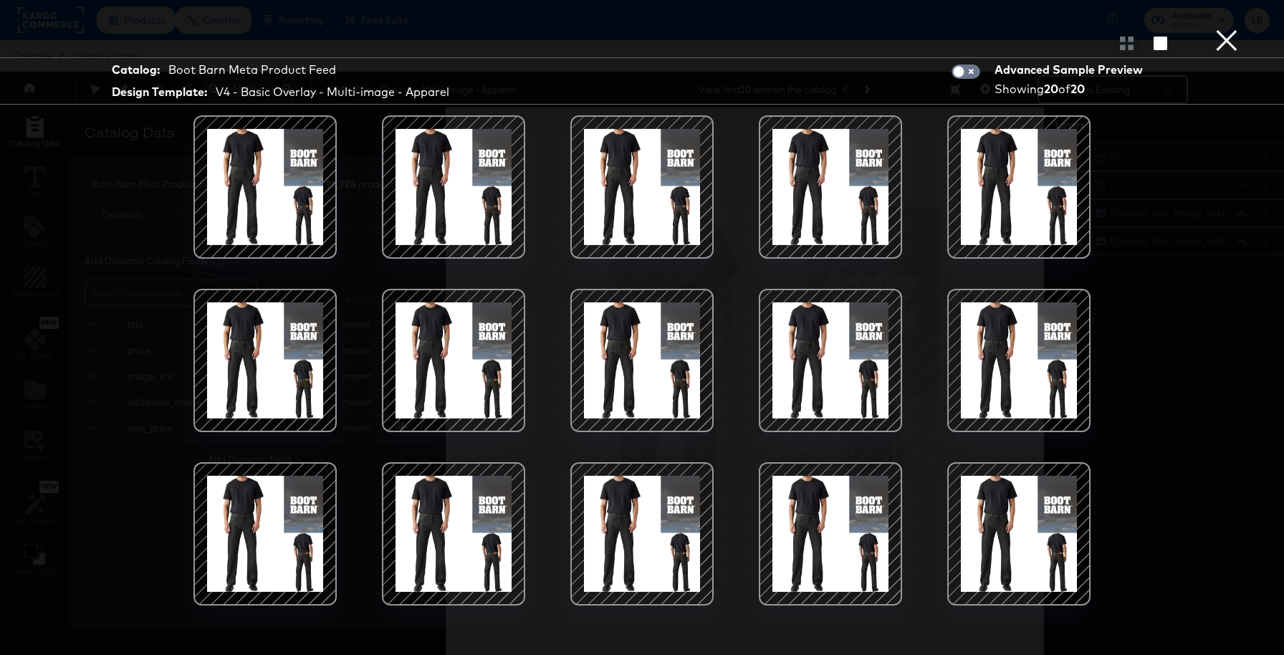
scroll to position [152, 0]
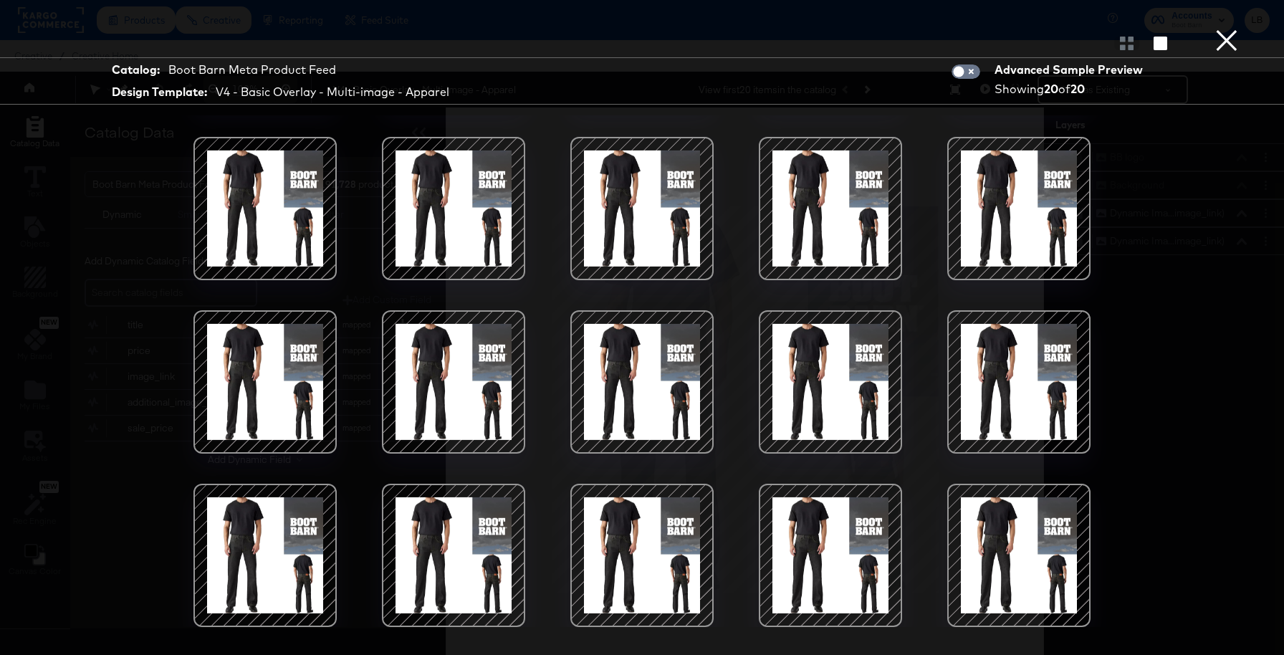
click at [1223, 29] on button "×" at bounding box center [1226, 14] width 29 height 29
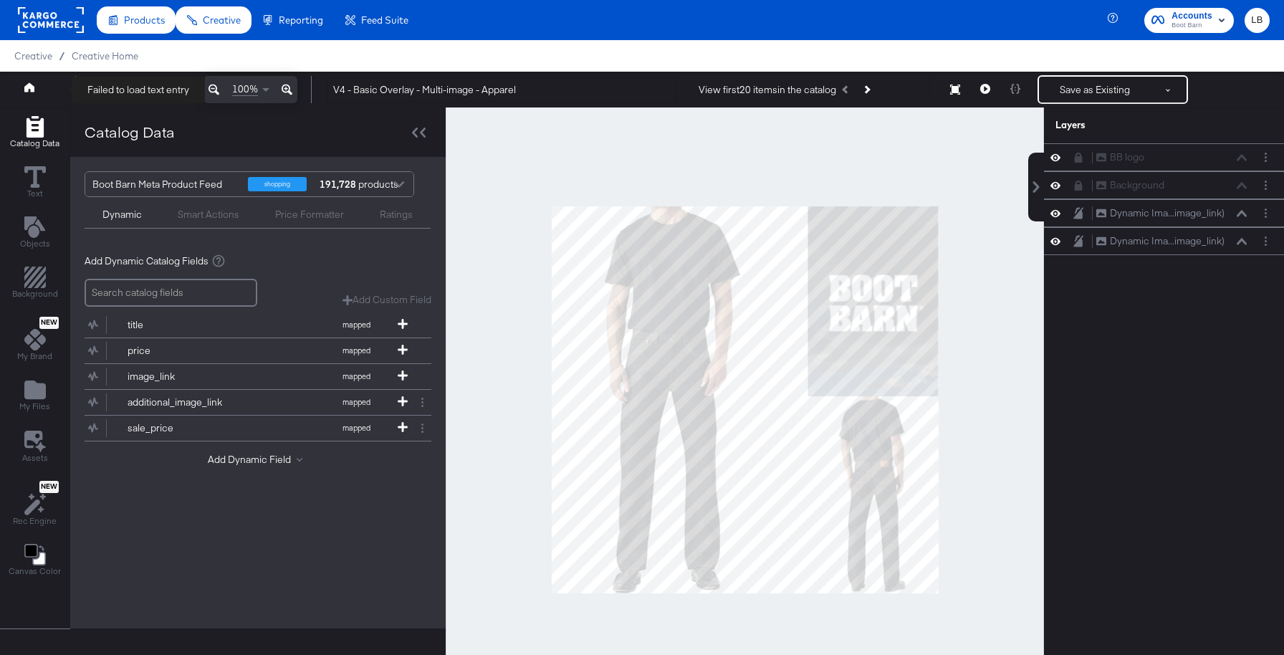
click at [27, 95] on link at bounding box center [29, 89] width 10 height 14
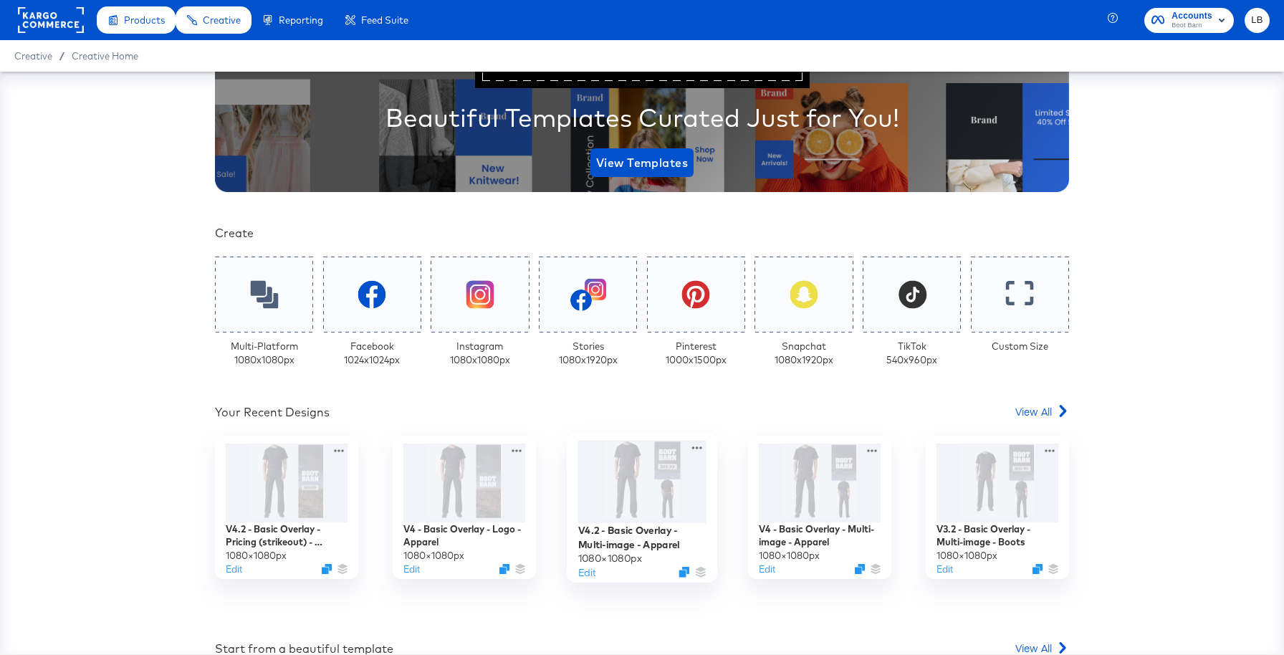
scroll to position [188, 0]
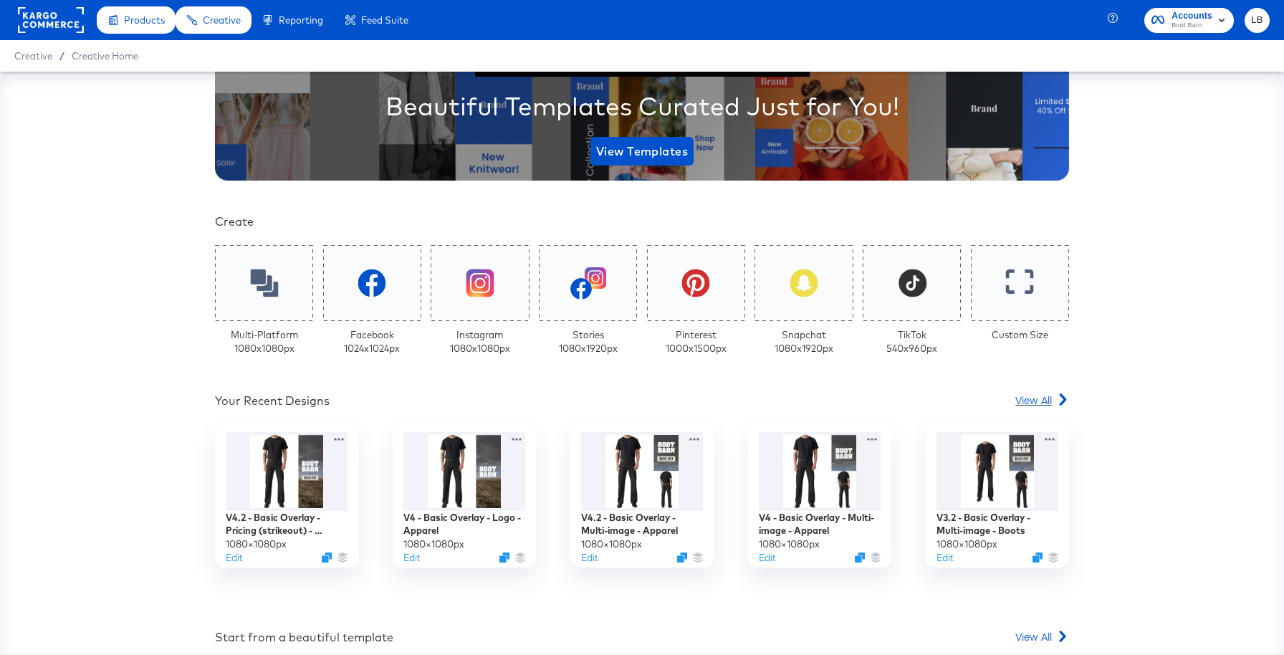
click at [1036, 402] on span "View All" at bounding box center [1033, 400] width 37 height 14
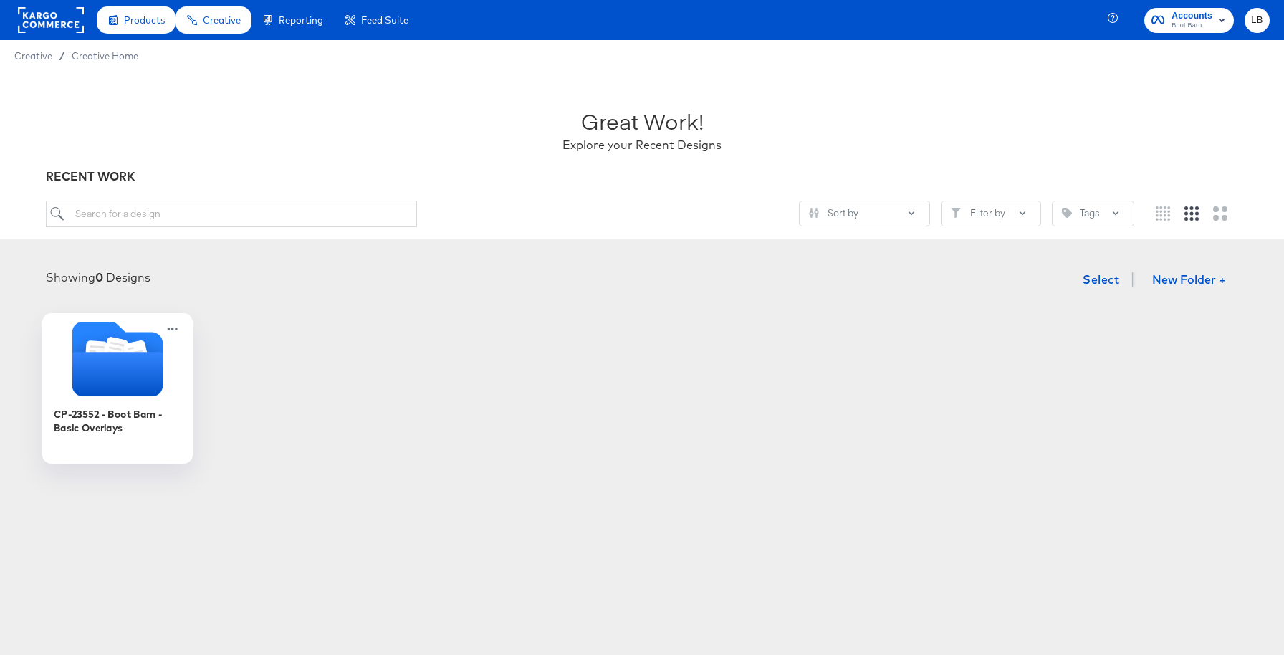
click at [141, 373] on icon "Folder" at bounding box center [117, 374] width 90 height 44
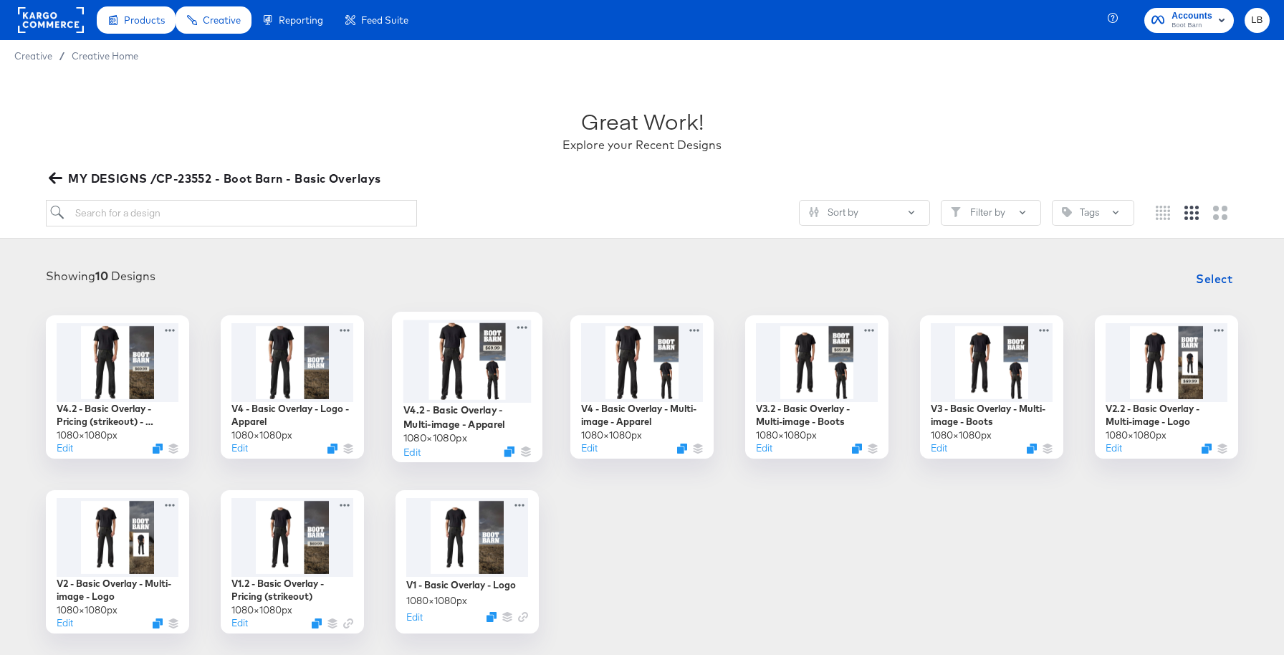
click at [466, 365] on div at bounding box center [467, 361] width 128 height 82
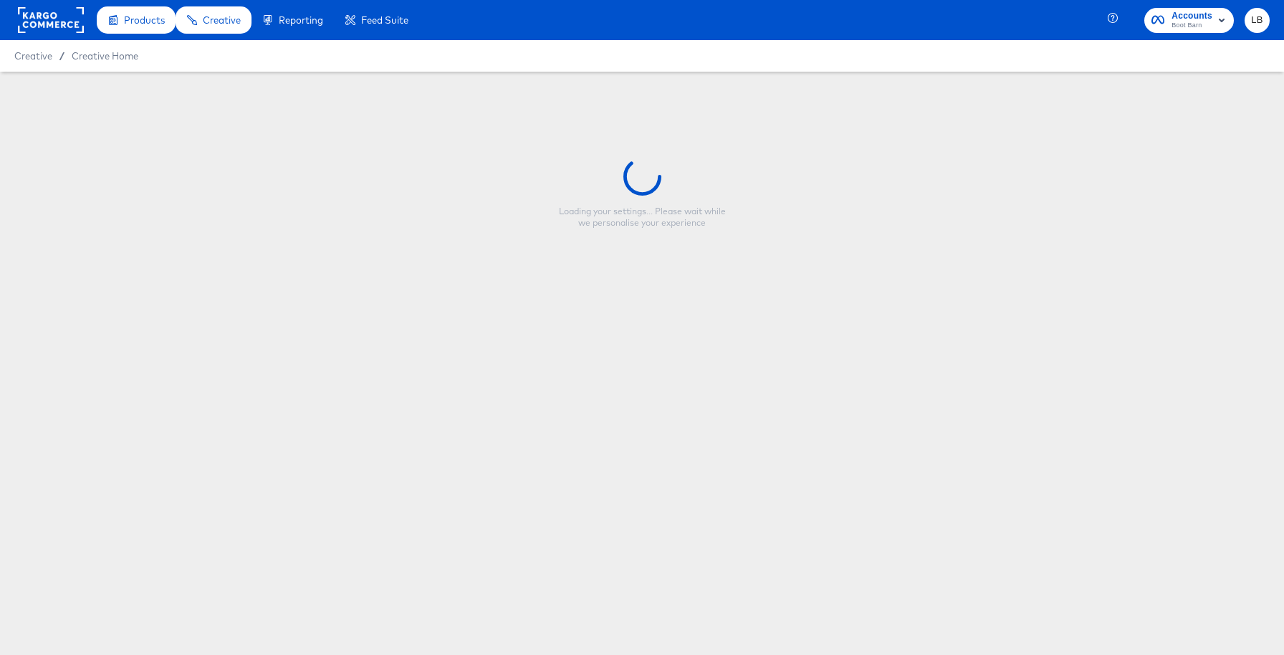
type input "V4.2 - Basic Overlay - Multi-image - Apparel"
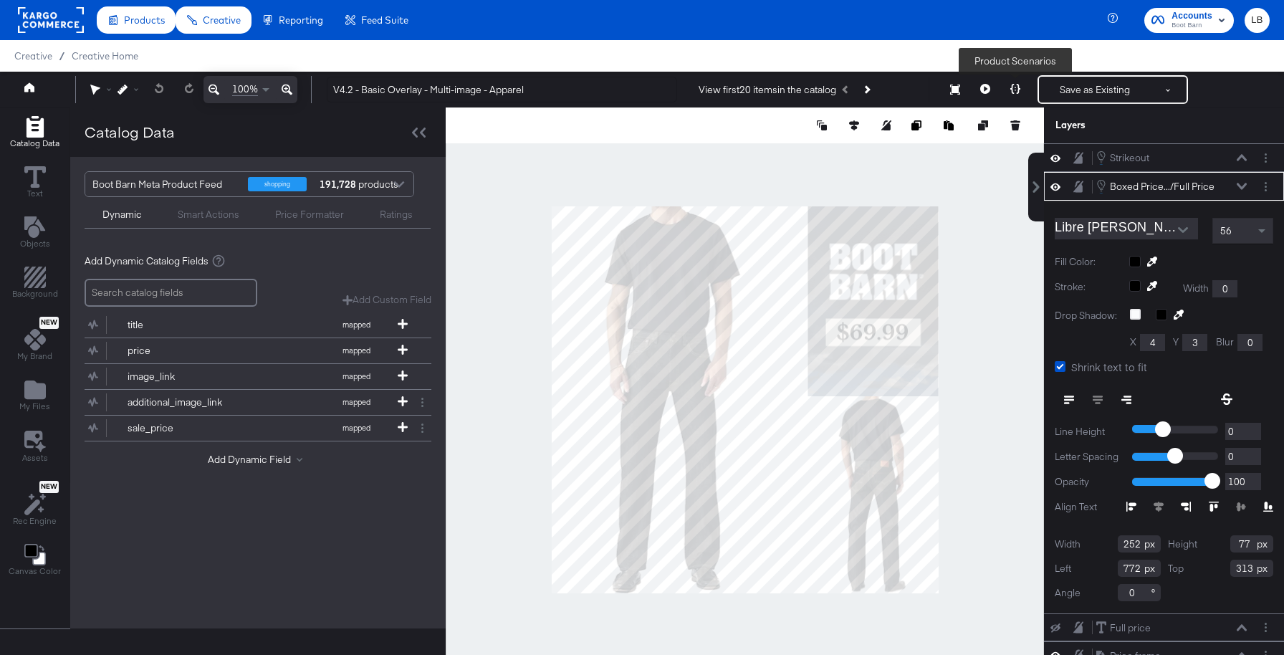
click at [1014, 87] on icon at bounding box center [1015, 89] width 10 height 10
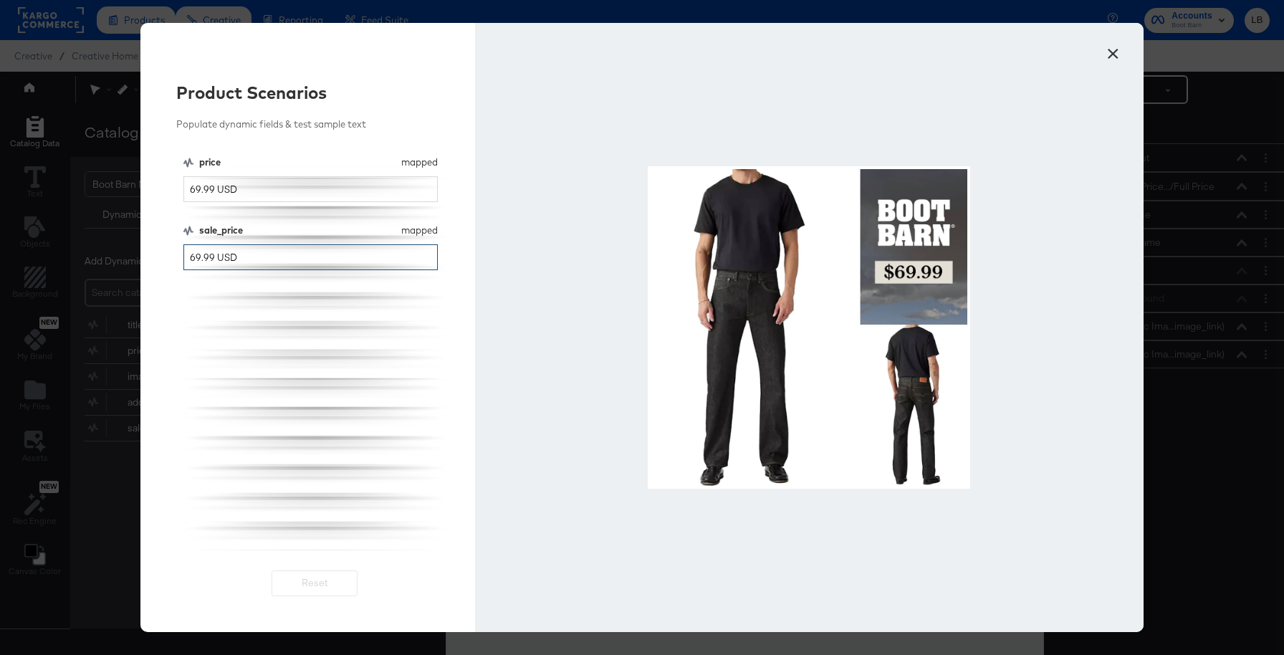
drag, startPoint x: 196, startPoint y: 259, endPoint x: 118, endPoint y: 259, distance: 77.4
click at [118, 259] on div "× Product Scenarios Populate dynamic fields & test sample text price mapped pri…" at bounding box center [642, 327] width 1284 height 655
type input "49.99 USD"
drag, startPoint x: 319, startPoint y: 259, endPoint x: 0, endPoint y: 259, distance: 318.8
click at [0, 259] on div "× Product Scenarios Populate dynamic fields & test sample text price mapped pri…" at bounding box center [642, 327] width 1284 height 655
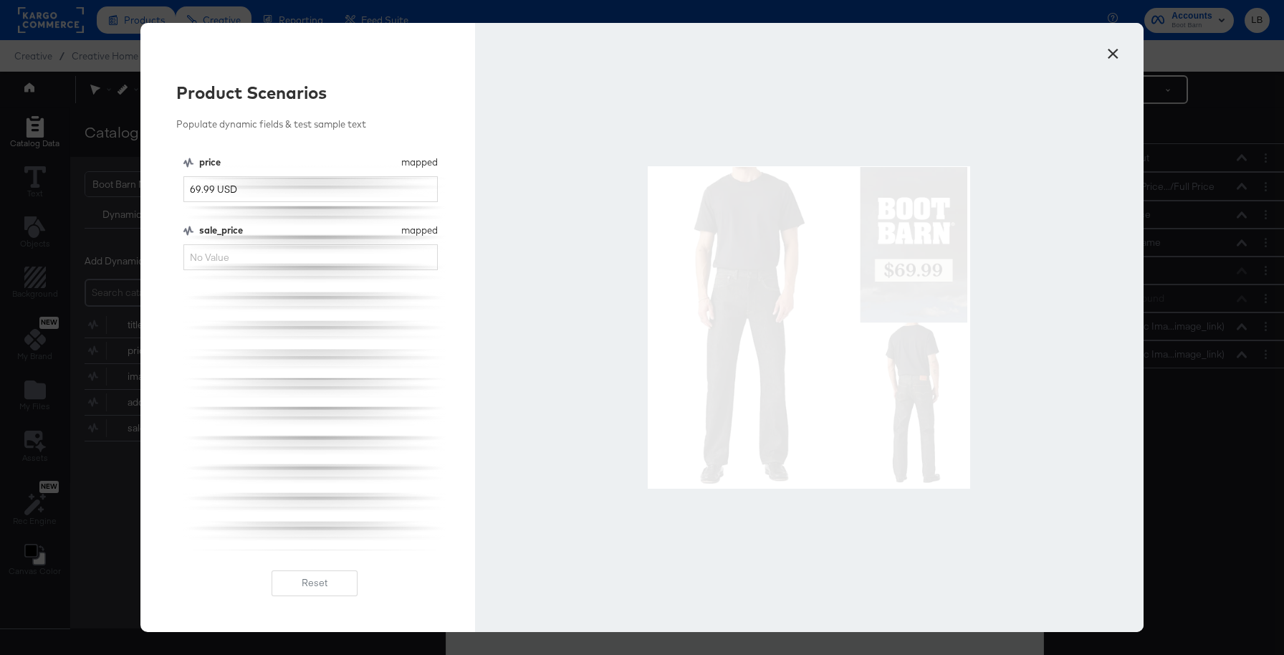
click at [1117, 59] on button "×" at bounding box center [1113, 50] width 26 height 26
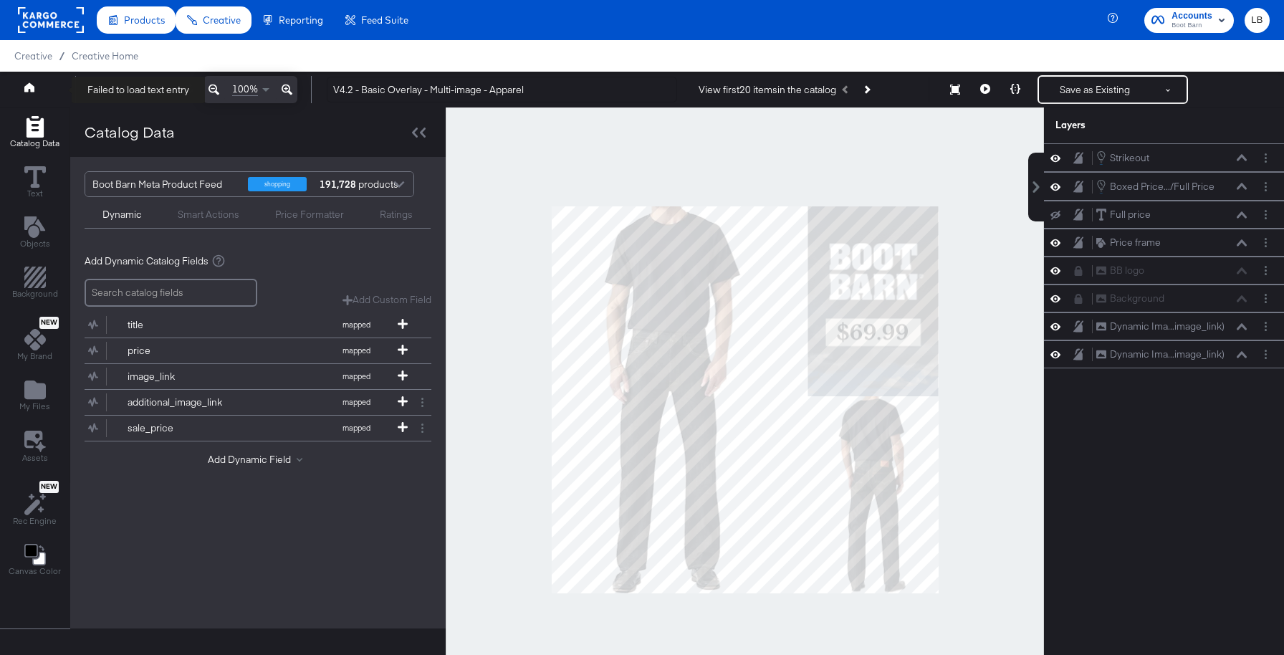
click at [31, 89] on icon at bounding box center [29, 86] width 10 height 9
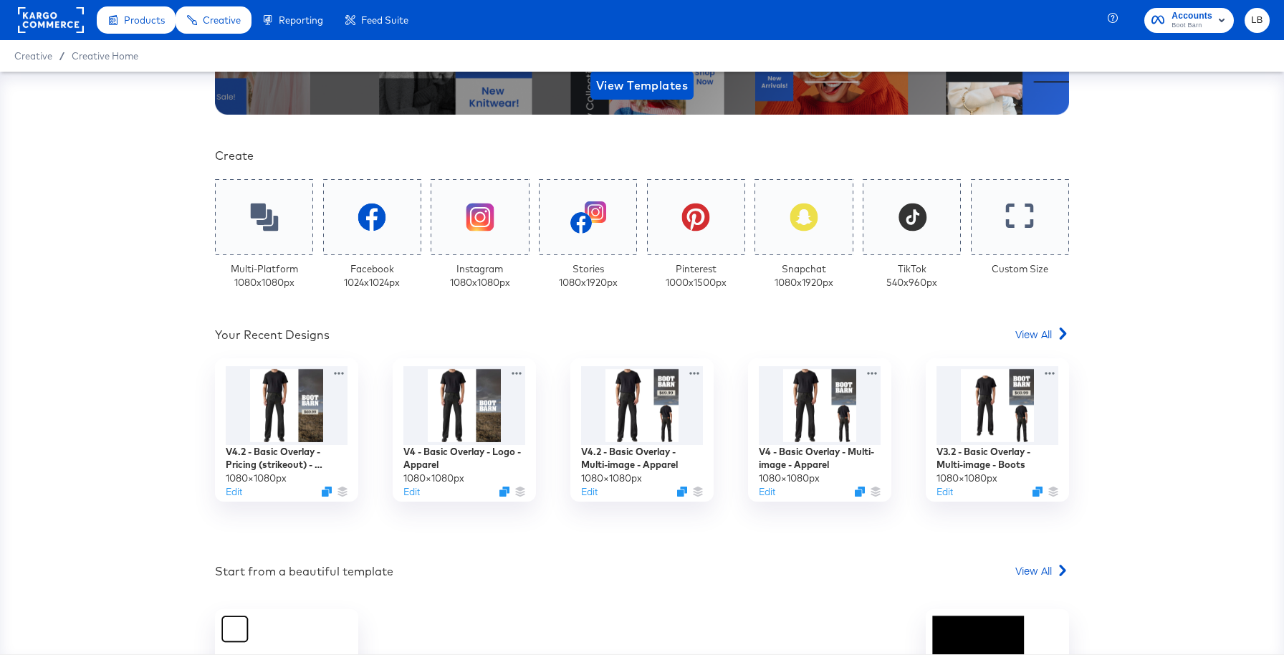
scroll to position [257, 0]
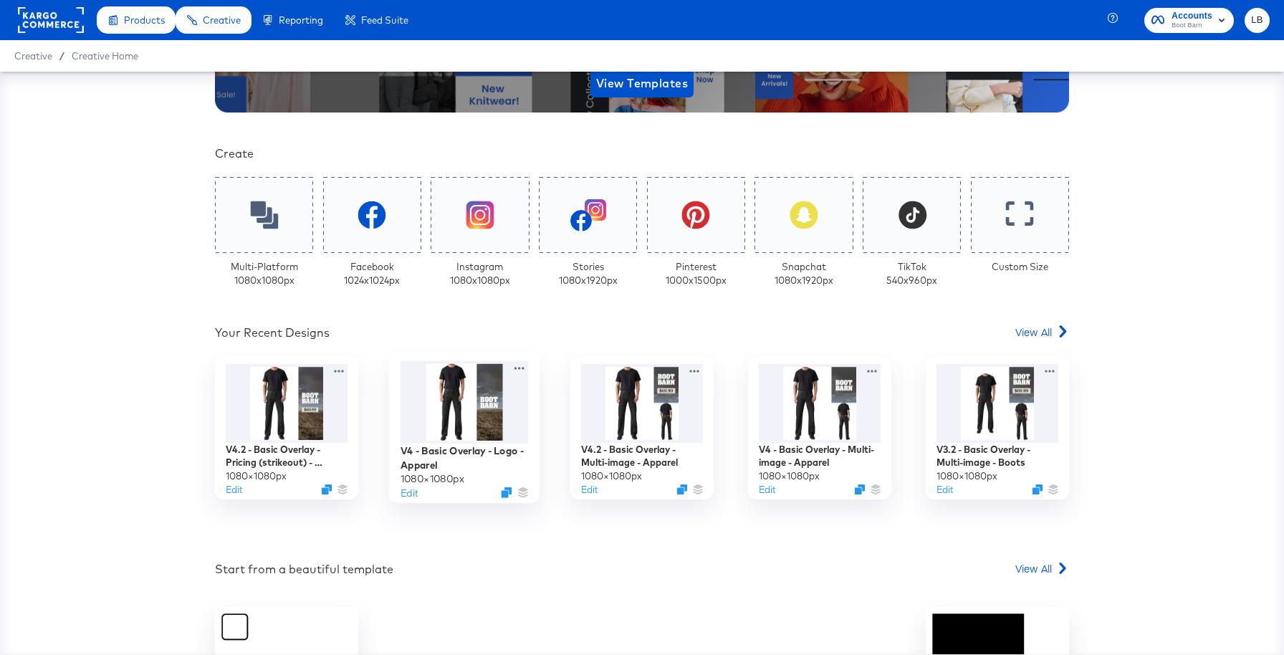
click at [454, 406] on div at bounding box center [465, 401] width 128 height 82
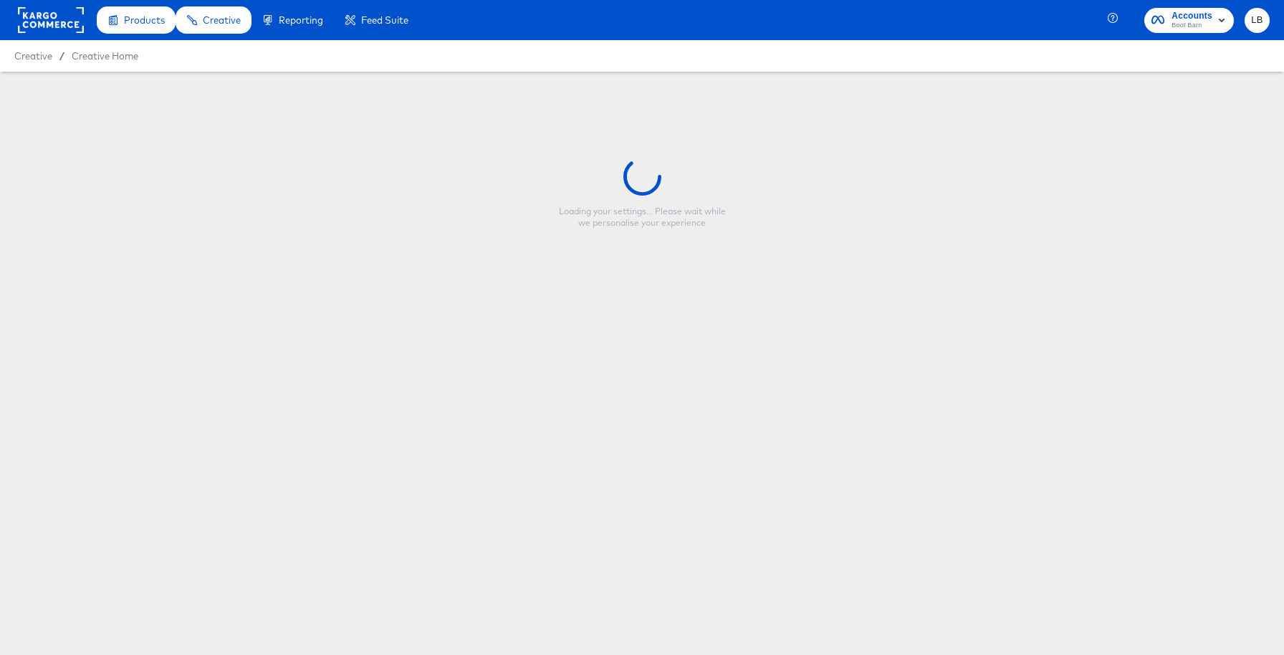
type input "V4 - Basic Overlay - Logo - Apparel"
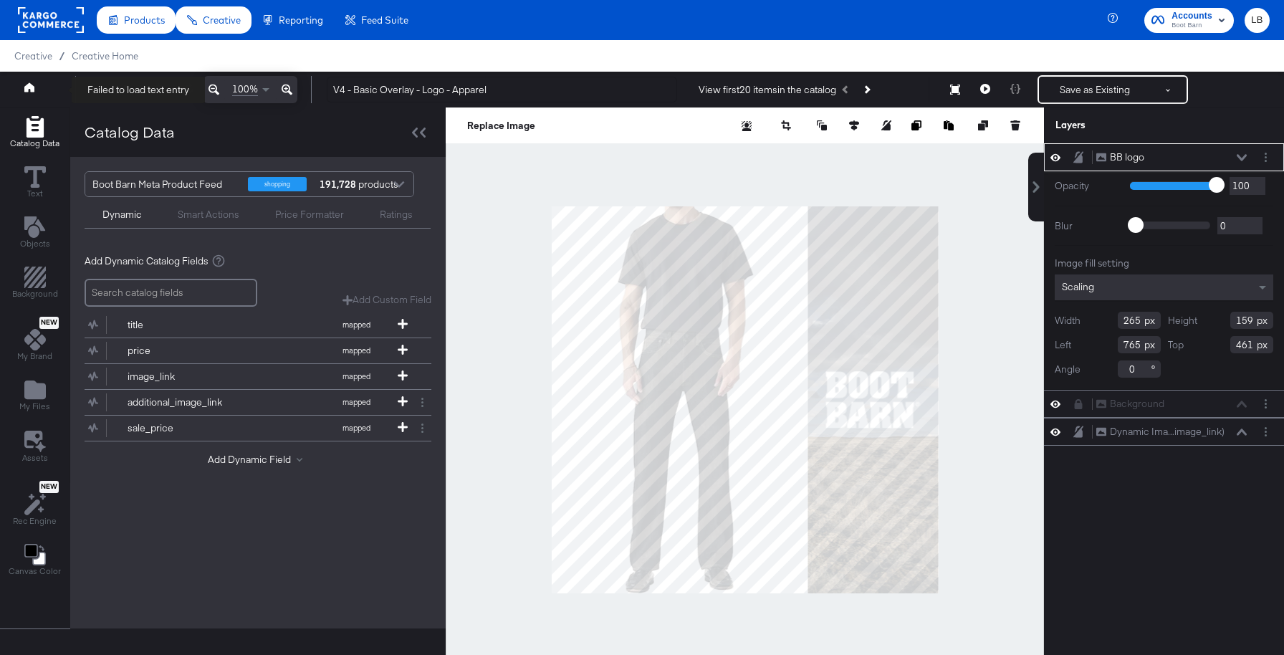
click at [32, 87] on icon at bounding box center [29, 86] width 10 height 9
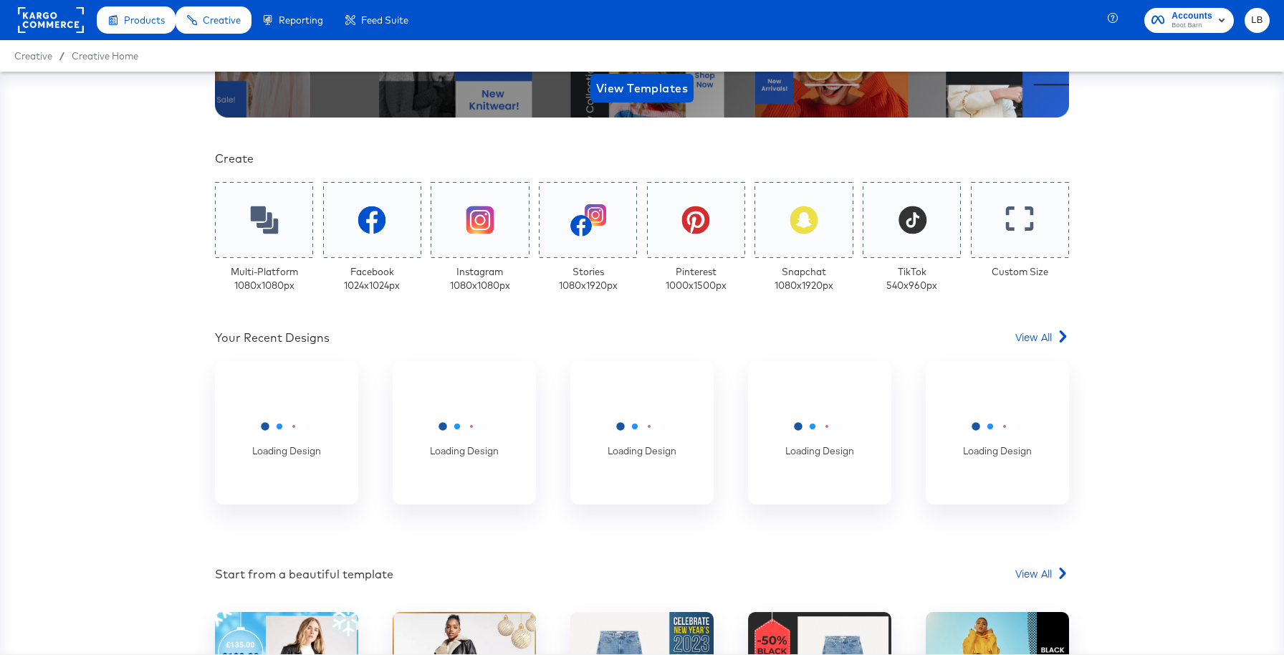
scroll to position [254, 0]
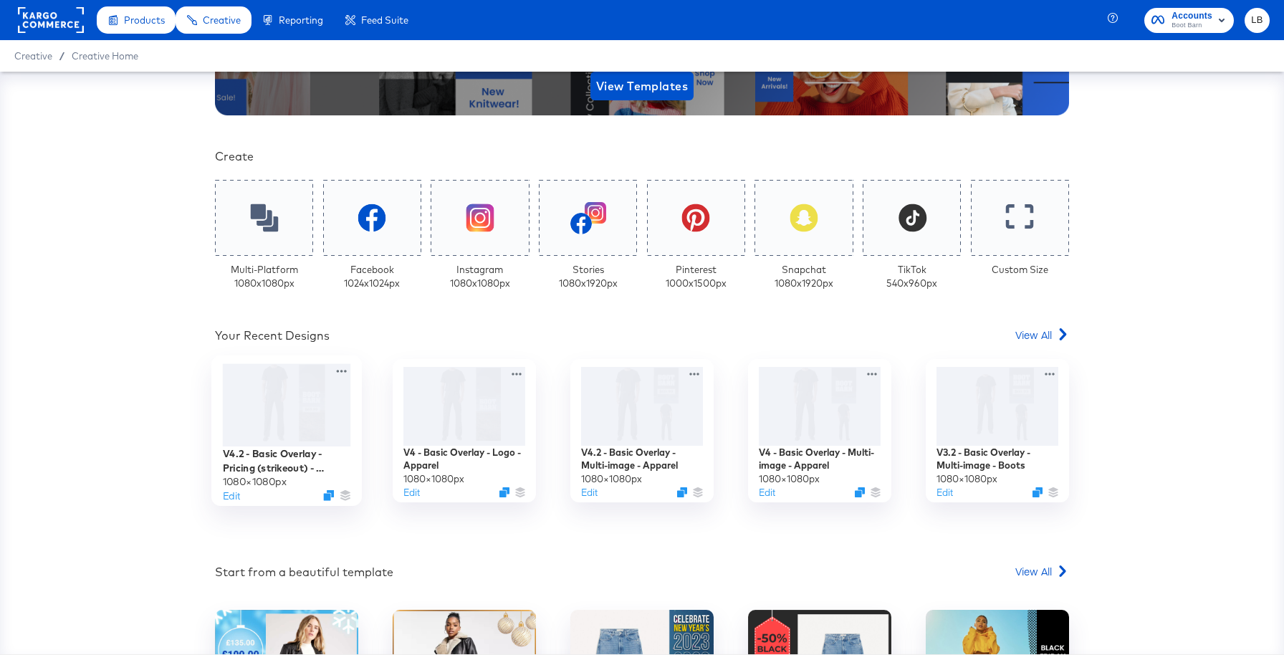
click at [303, 417] on div at bounding box center [287, 404] width 128 height 82
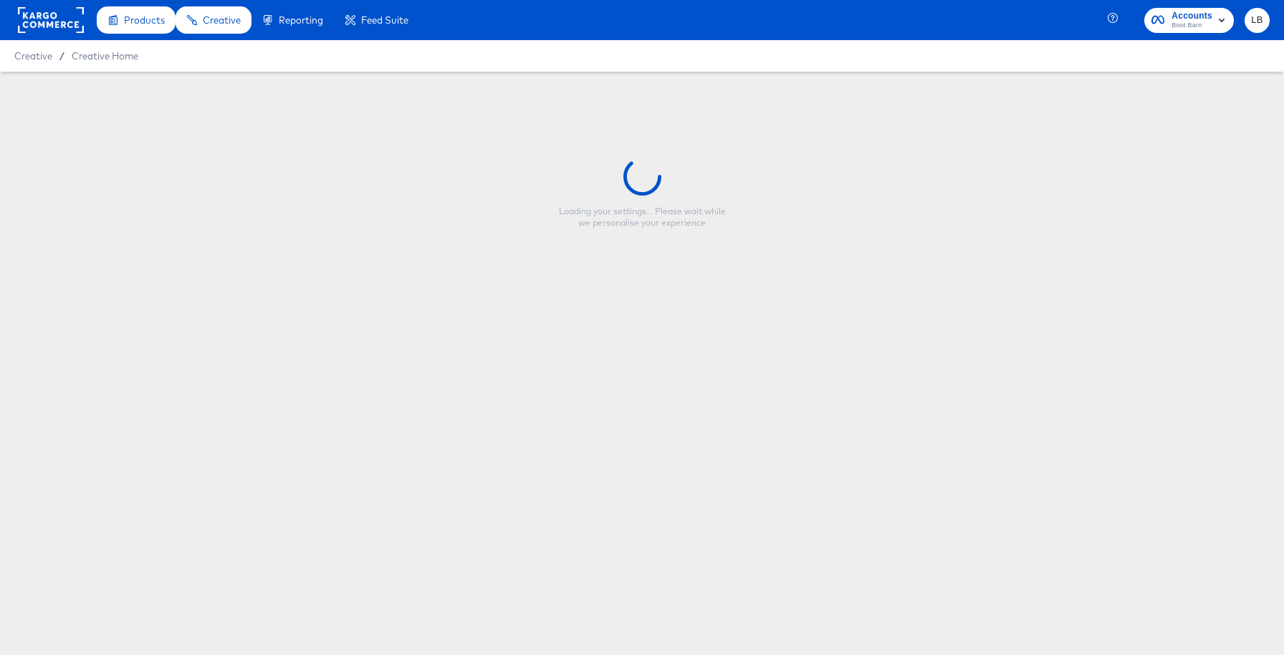
type input "V4.2 - Basic Overlay - Pricing (strikeout) - Apparel"
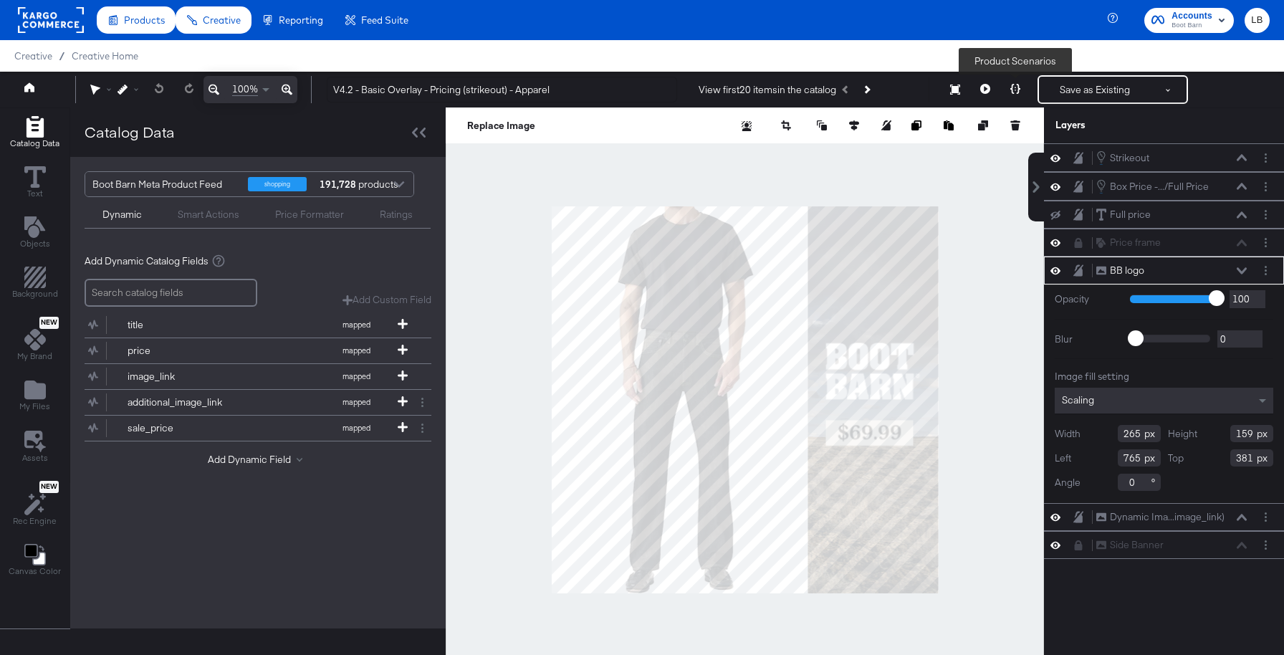
click at [1012, 83] on button at bounding box center [1015, 89] width 30 height 29
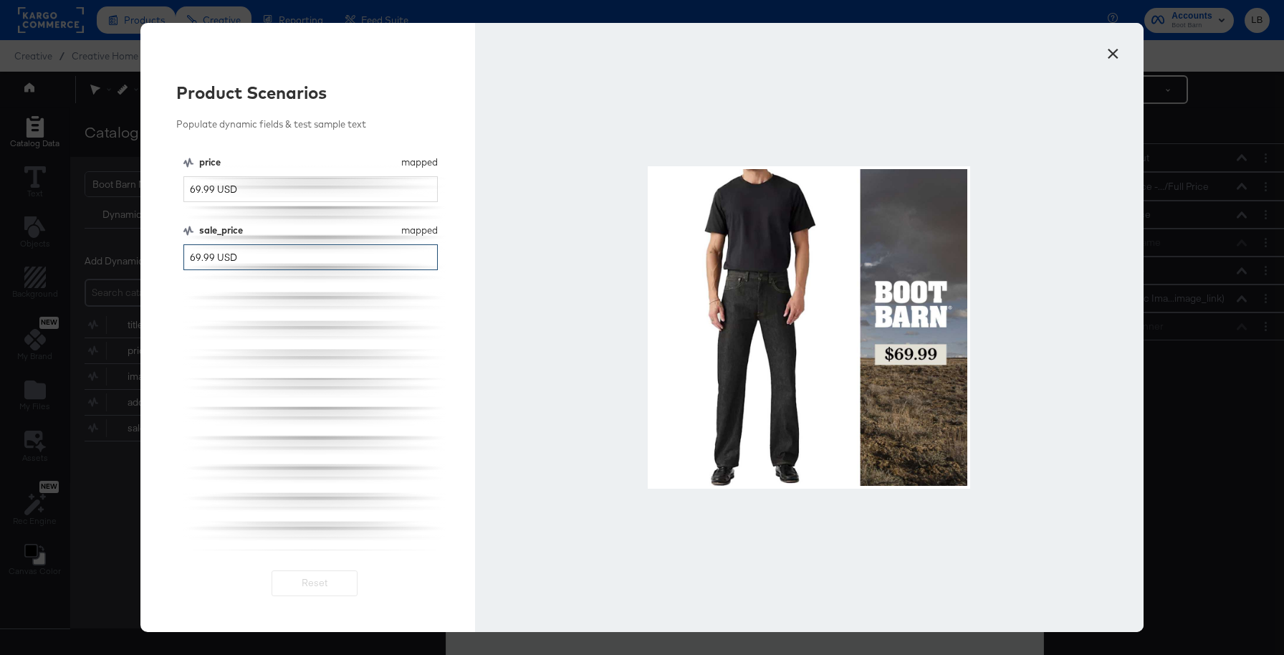
drag, startPoint x: 193, startPoint y: 256, endPoint x: 153, endPoint y: 256, distance: 40.1
click at [153, 256] on div "Product Scenarios Populate dynamic fields & test sample text price mapped price…" at bounding box center [307, 327] width 335 height 609
type input "39.99 USD"
click at [191, 191] on input "69.99 USD" at bounding box center [310, 189] width 254 height 27
type input "659.99 USD"
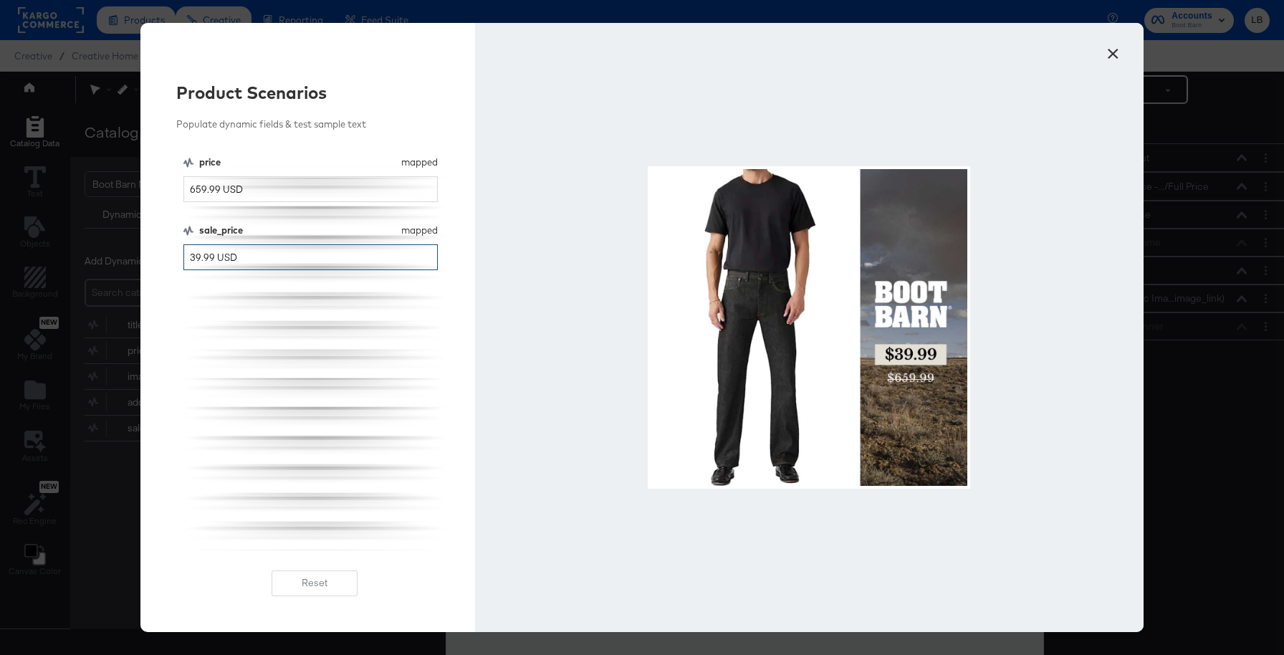
click at [192, 259] on input "39.99 USD" at bounding box center [310, 257] width 254 height 27
type input "639.99 USD"
click at [1114, 55] on button "×" at bounding box center [1113, 50] width 26 height 26
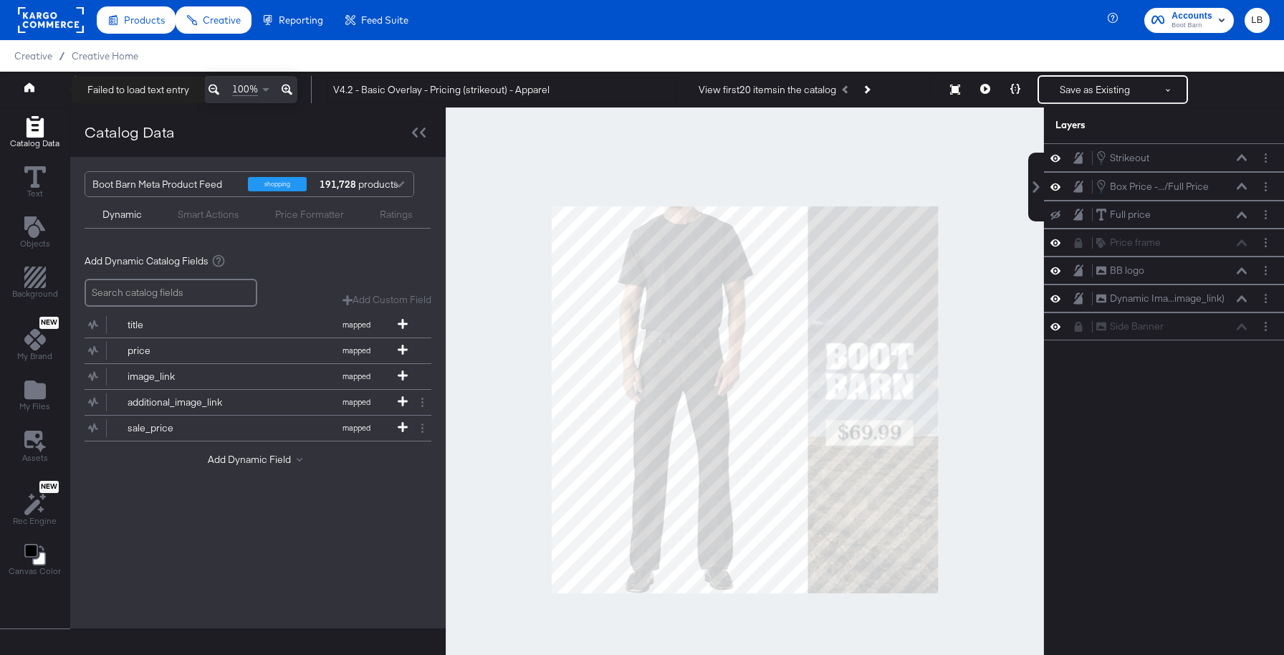
click at [26, 81] on button at bounding box center [42, 90] width 57 height 26
click at [31, 77] on button at bounding box center [42, 90] width 57 height 26
click at [37, 95] on button at bounding box center [42, 90] width 57 height 26
click at [31, 85] on icon at bounding box center [29, 86] width 10 height 9
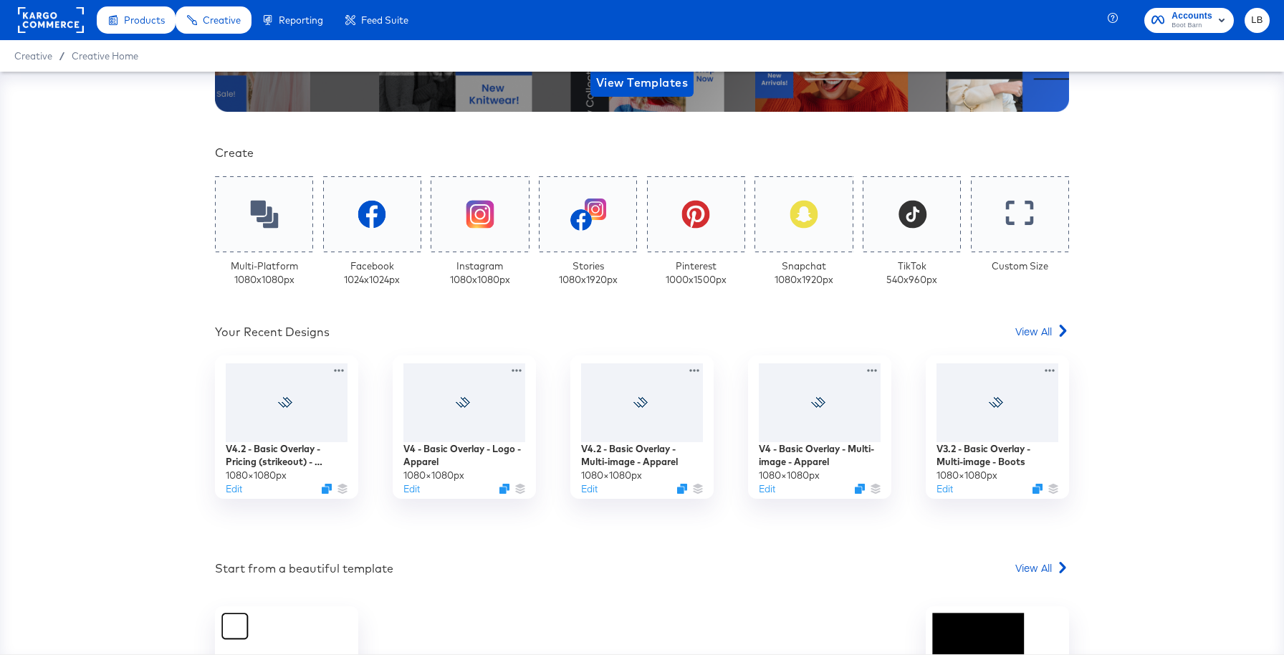
scroll to position [261, 0]
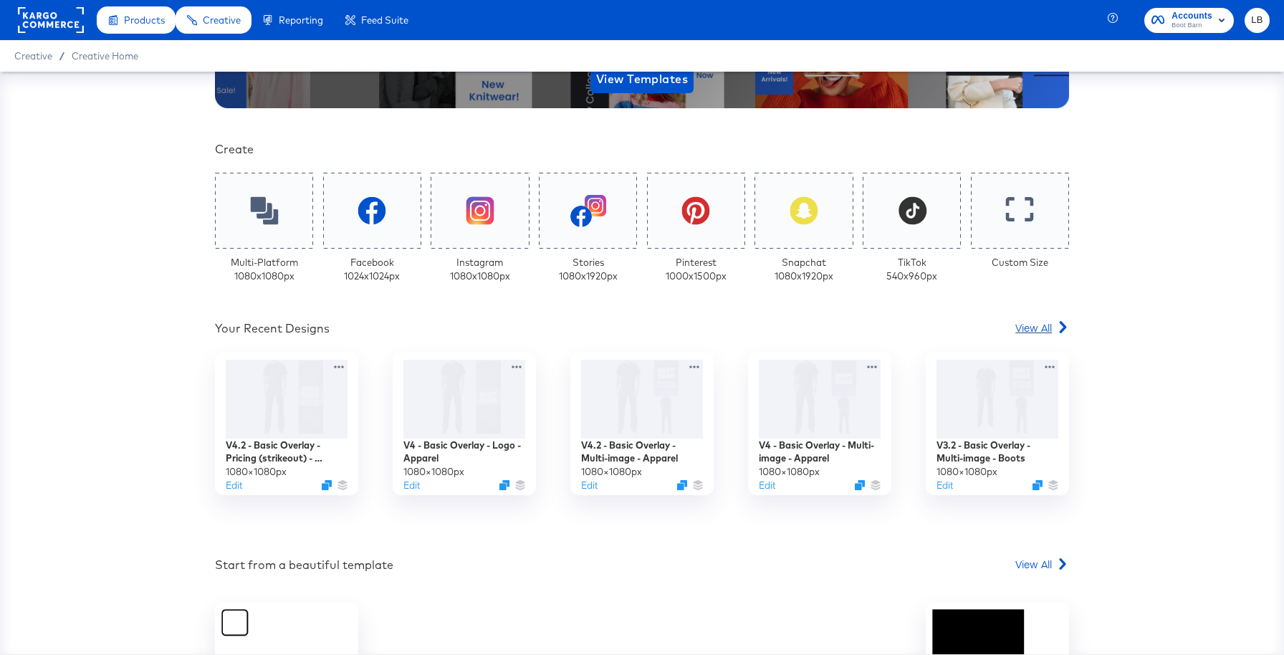
click at [1041, 330] on span "View All" at bounding box center [1033, 327] width 37 height 14
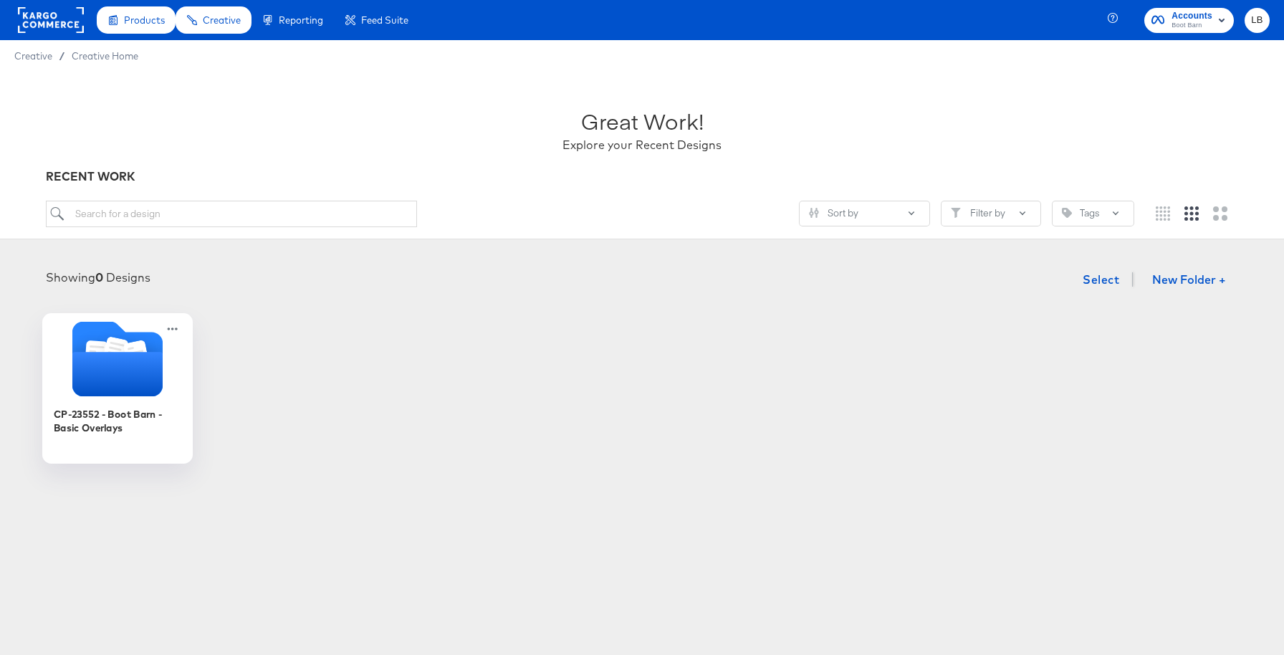
click at [123, 368] on icon "Folder" at bounding box center [117, 374] width 90 height 44
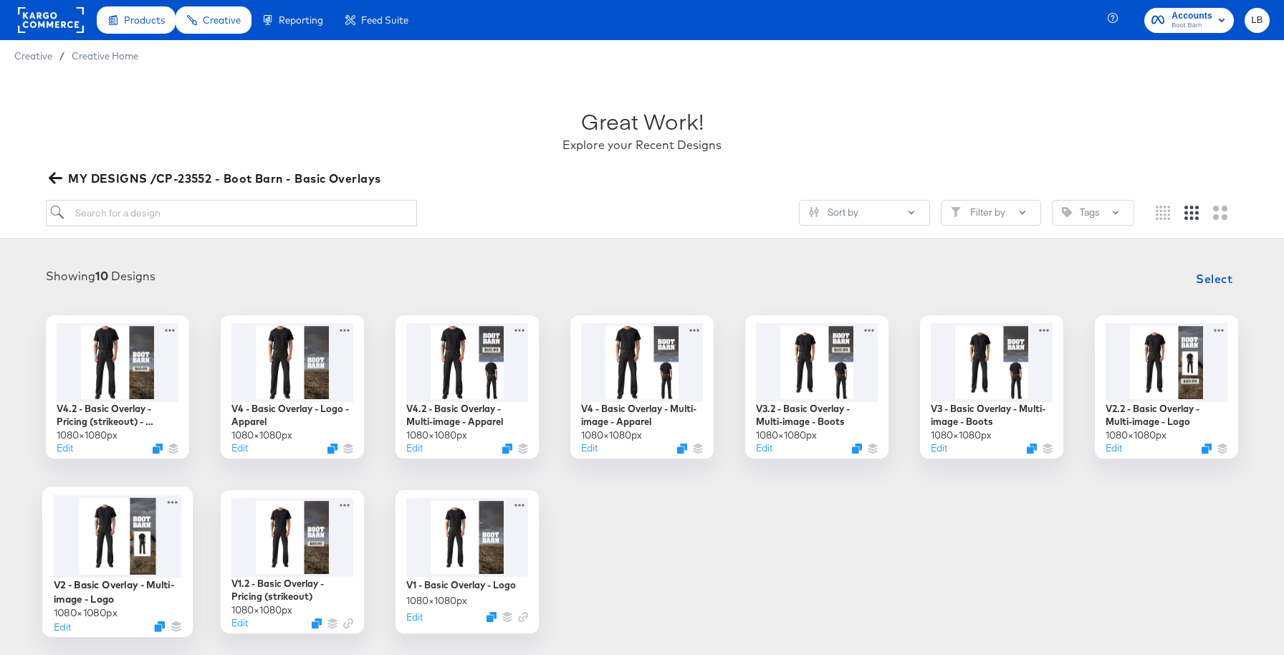
click at [123, 535] on div at bounding box center [118, 535] width 128 height 83
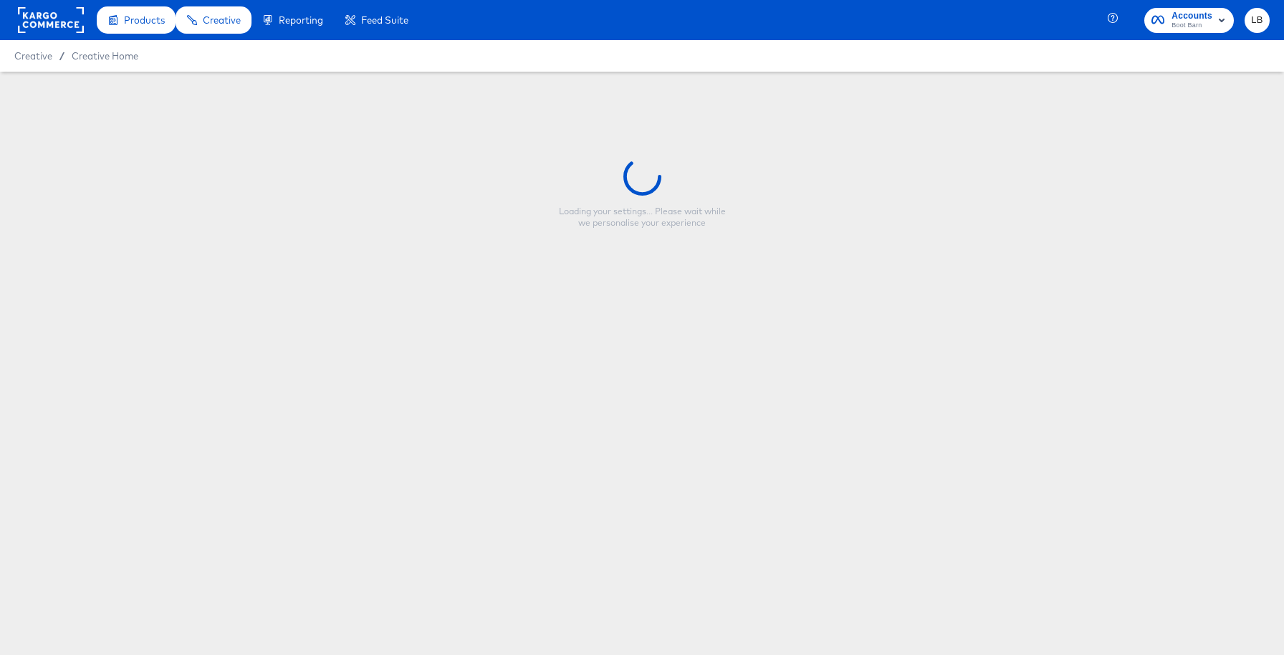
type input "V2 - Basic Overlay - Multi-image - Logo"
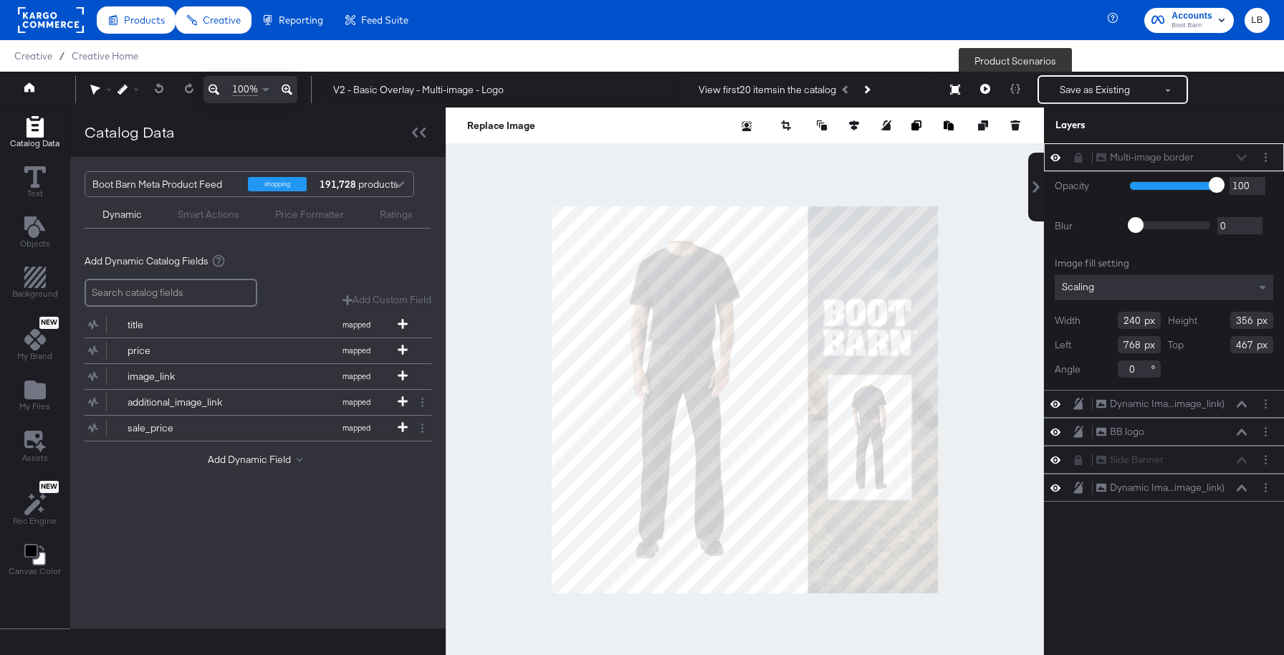
click at [1020, 91] on div at bounding box center [1015, 89] width 30 height 29
click at [28, 90] on icon at bounding box center [29, 87] width 10 height 10
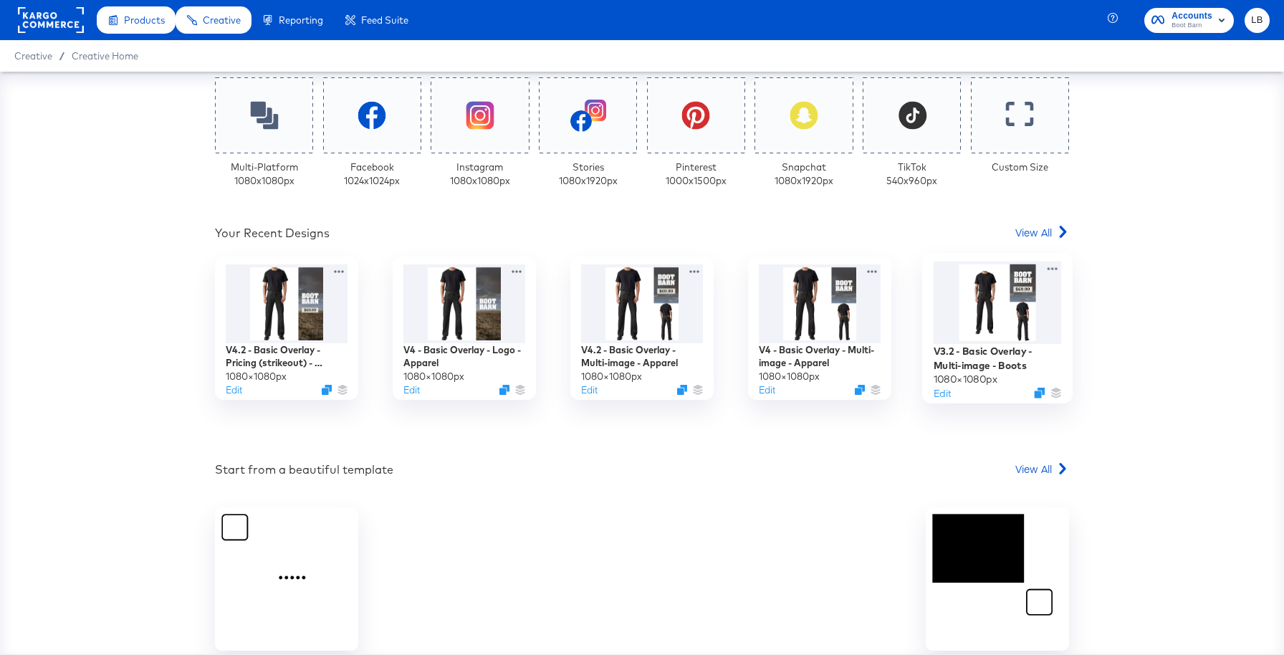
scroll to position [357, 0]
click at [1031, 231] on span "View All" at bounding box center [1033, 231] width 37 height 14
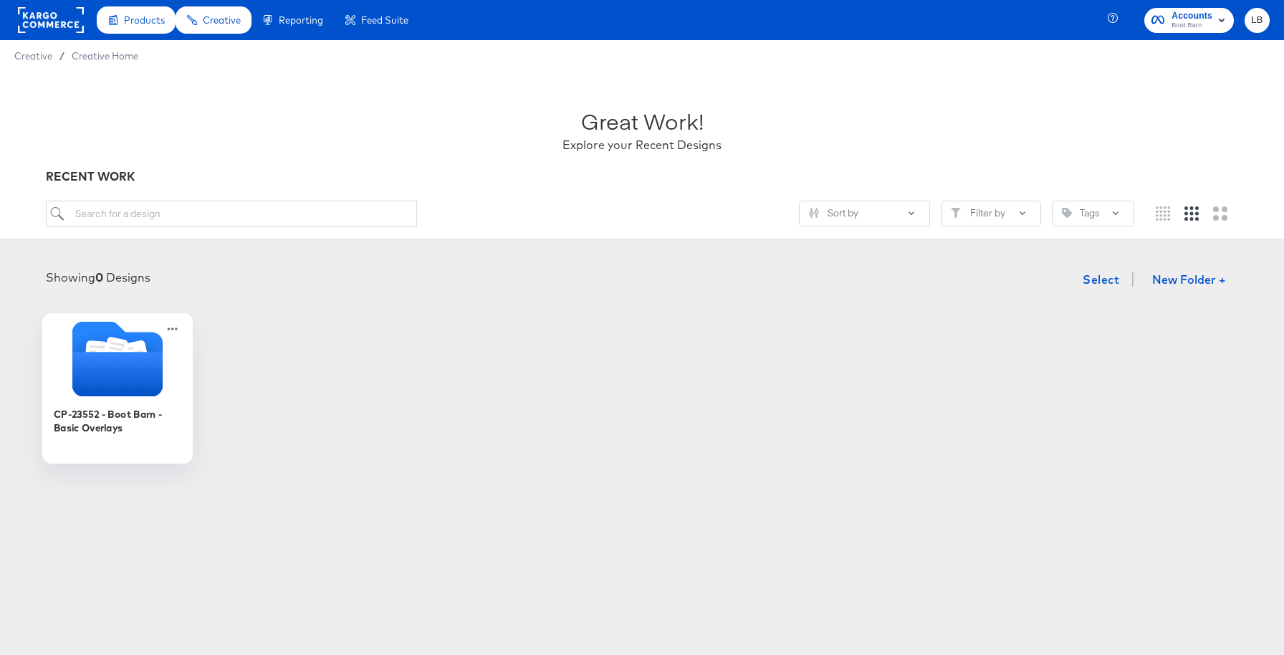
click at [142, 396] on div at bounding box center [117, 360] width 150 height 79
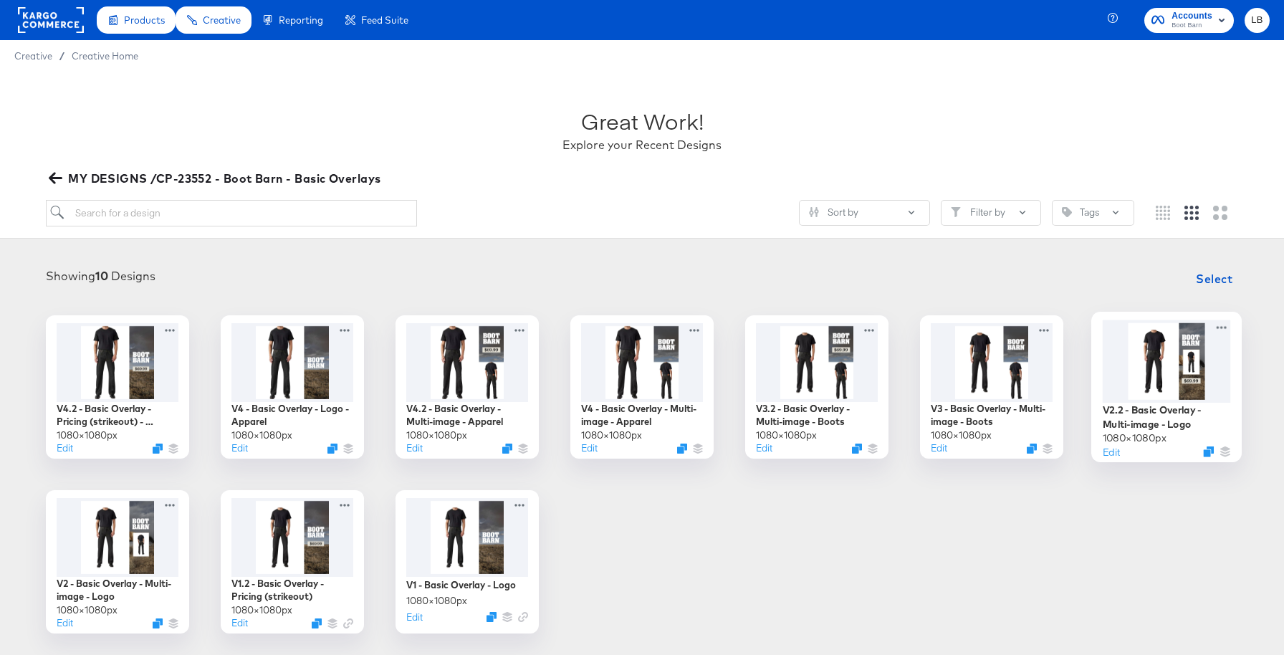
click at [1179, 358] on div at bounding box center [1167, 361] width 128 height 82
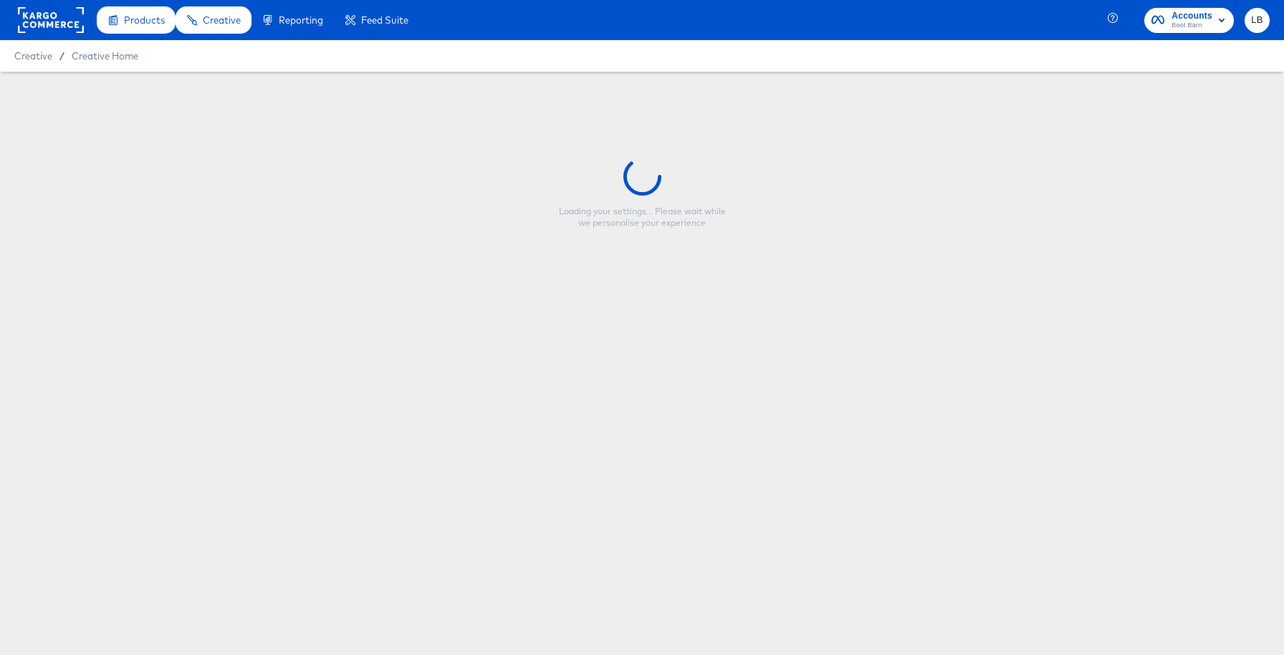
type input "V2.2 - Basic Overlay - Multi-image - Logo"
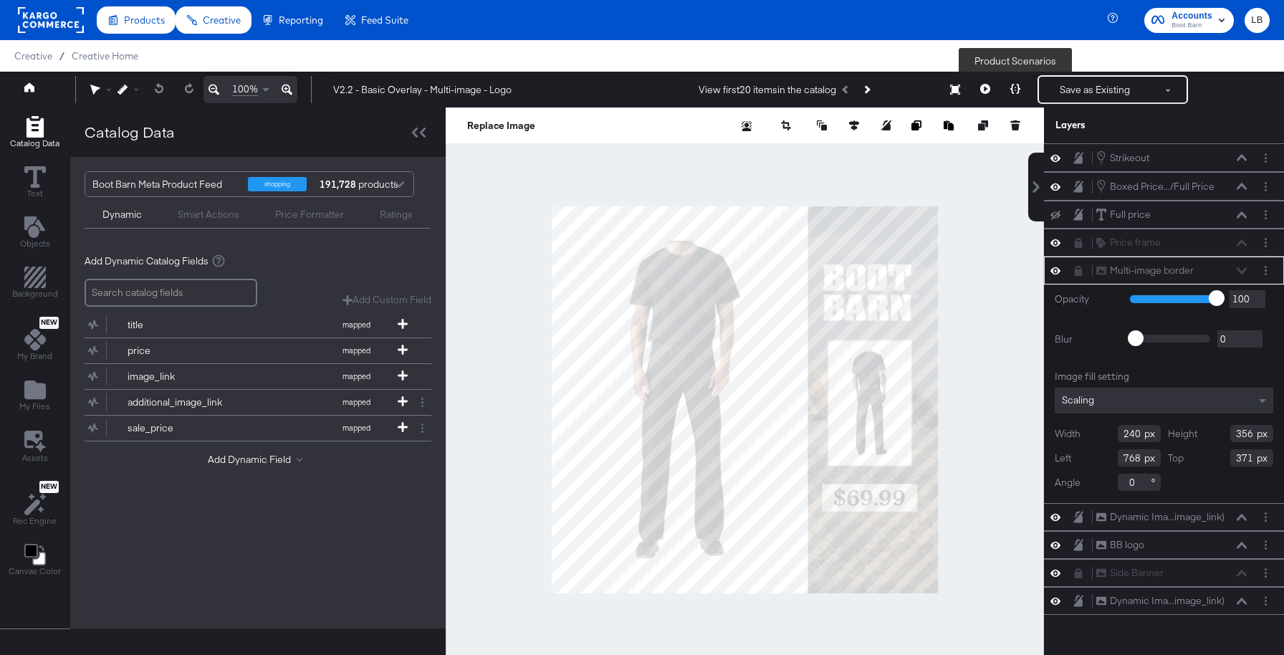
click at [1017, 89] on icon at bounding box center [1015, 89] width 10 height 10
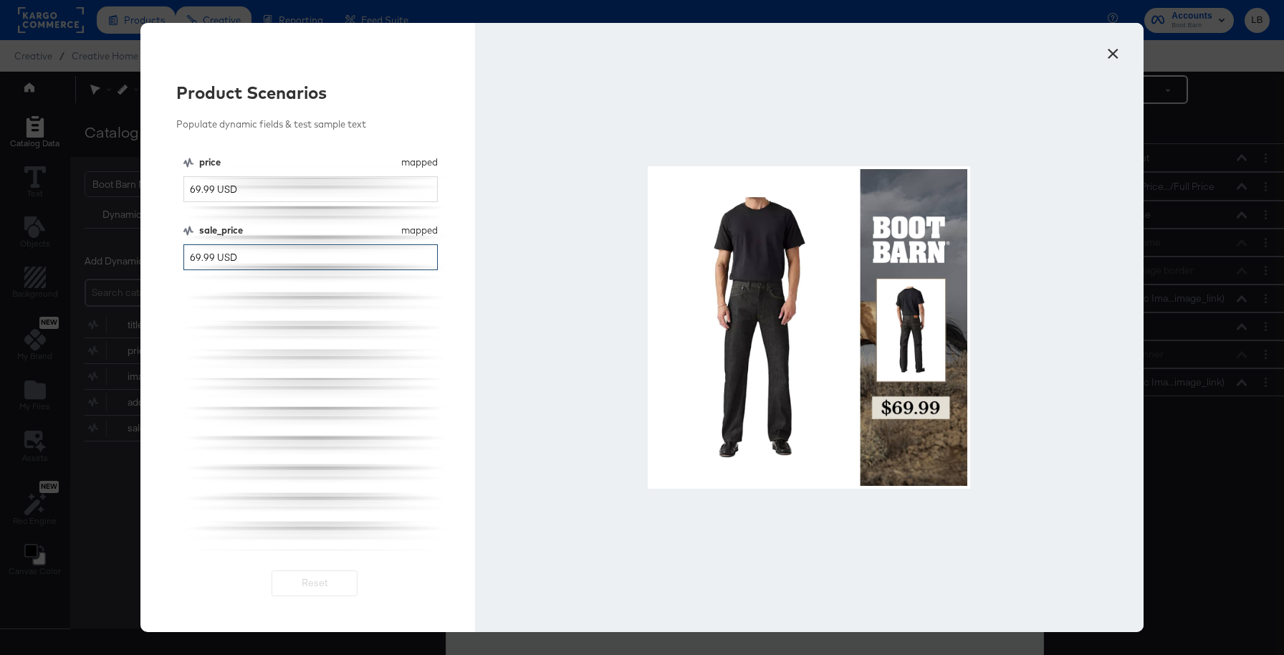
drag, startPoint x: 194, startPoint y: 259, endPoint x: 150, endPoint y: 259, distance: 43.7
click at [150, 259] on div "Product Scenarios Populate dynamic fields & test sample text price mapped price…" at bounding box center [307, 327] width 335 height 609
type input "629.99 USD"
click at [194, 192] on input "69.99 USD" at bounding box center [310, 189] width 254 height 27
type input "649.99 USD"
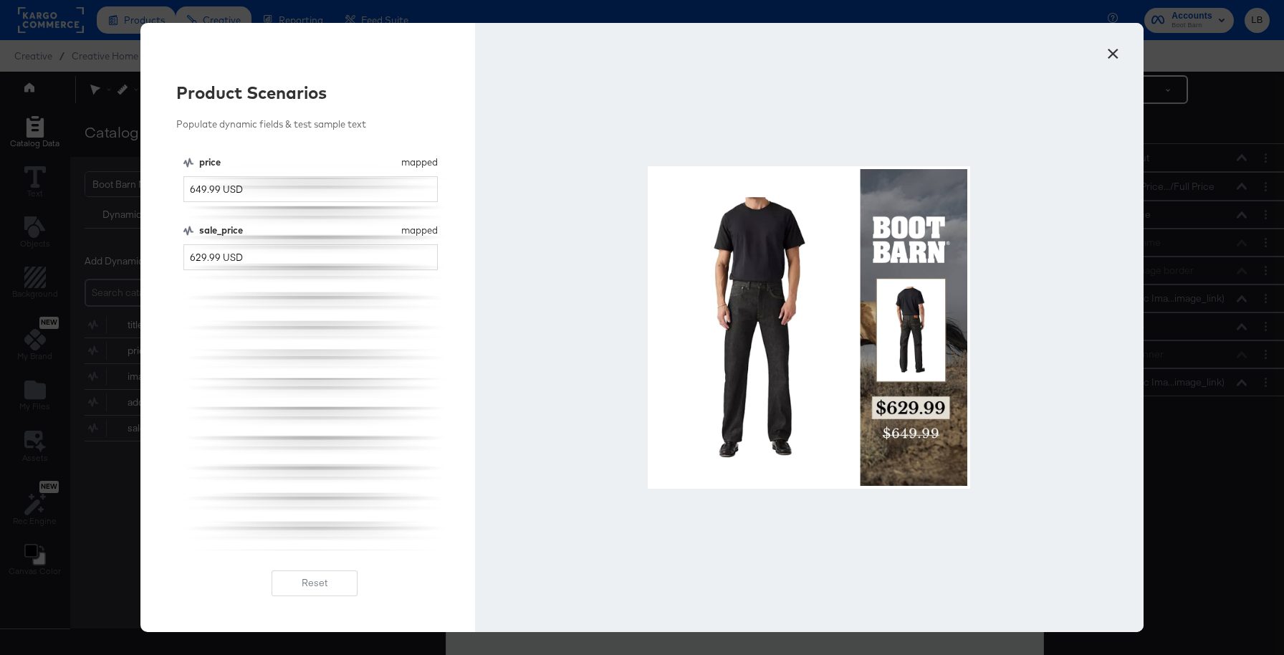
click at [1111, 63] on button "×" at bounding box center [1113, 50] width 26 height 26
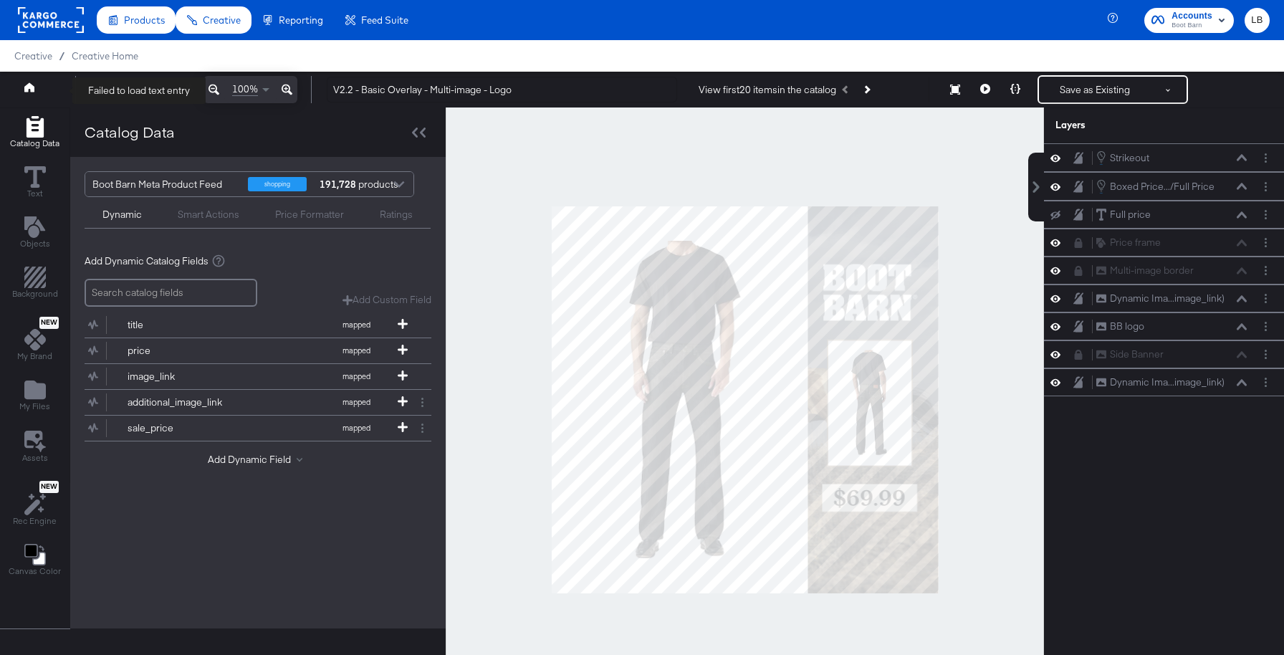
click at [20, 87] on button at bounding box center [42, 90] width 57 height 26
click at [31, 85] on icon at bounding box center [29, 86] width 10 height 9
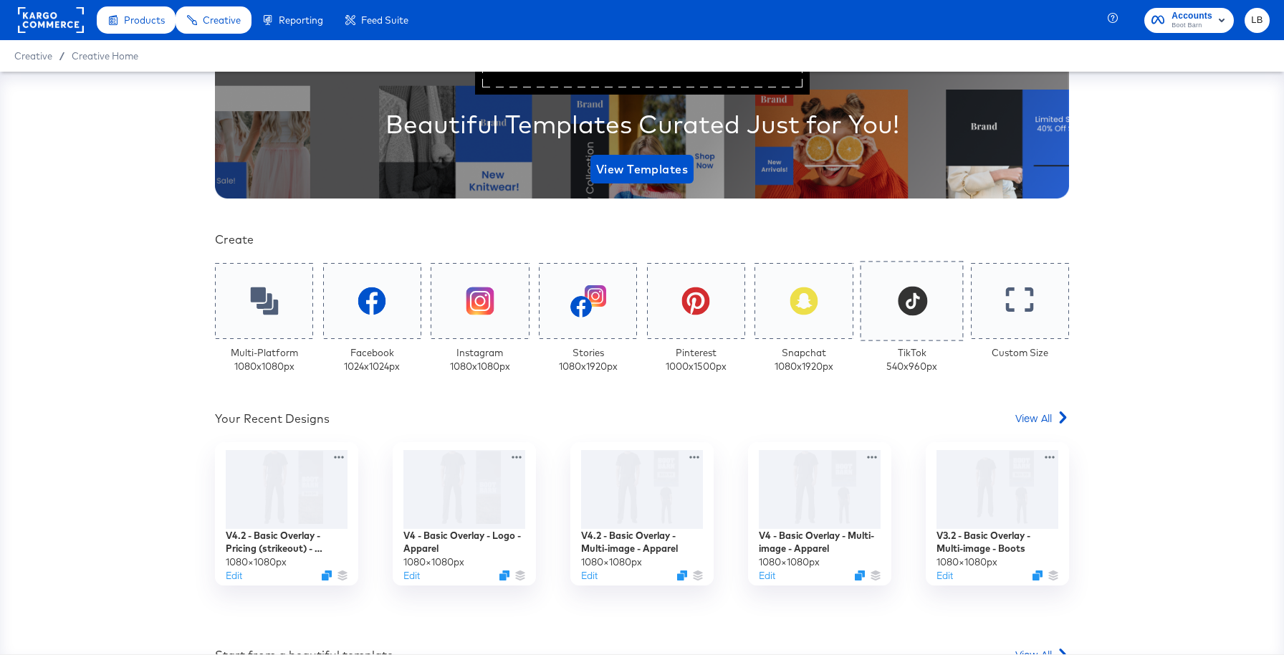
scroll to position [232, 0]
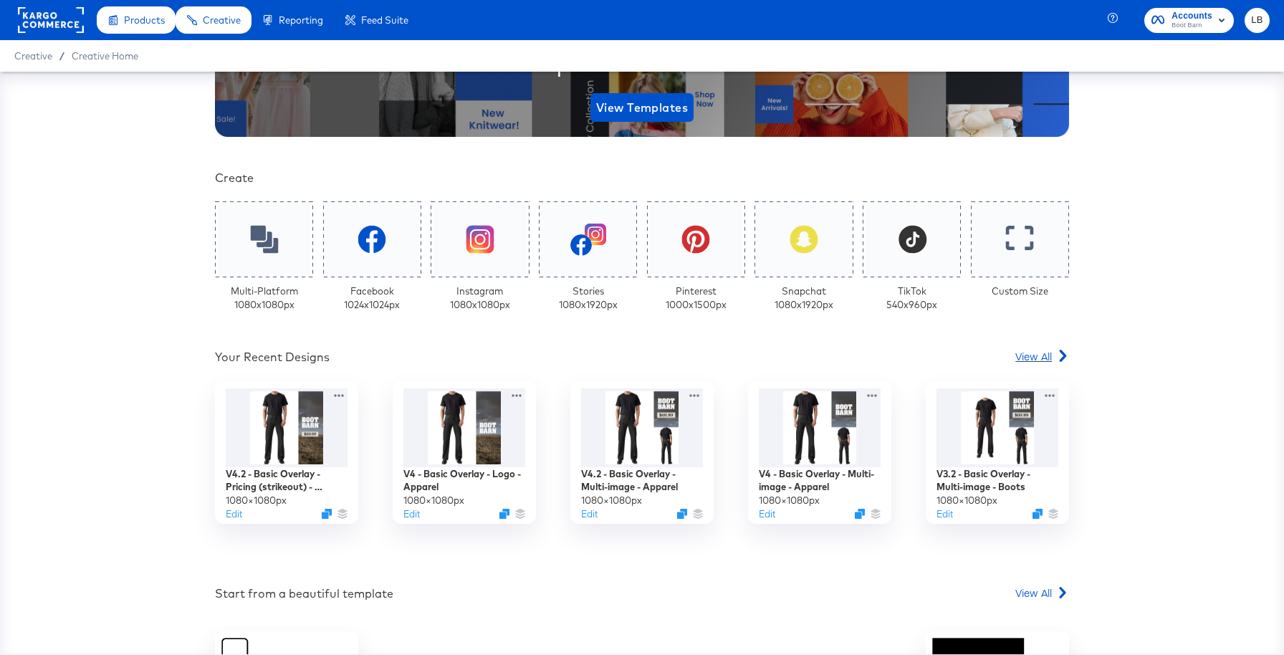
click at [1042, 356] on span "View All" at bounding box center [1033, 356] width 37 height 14
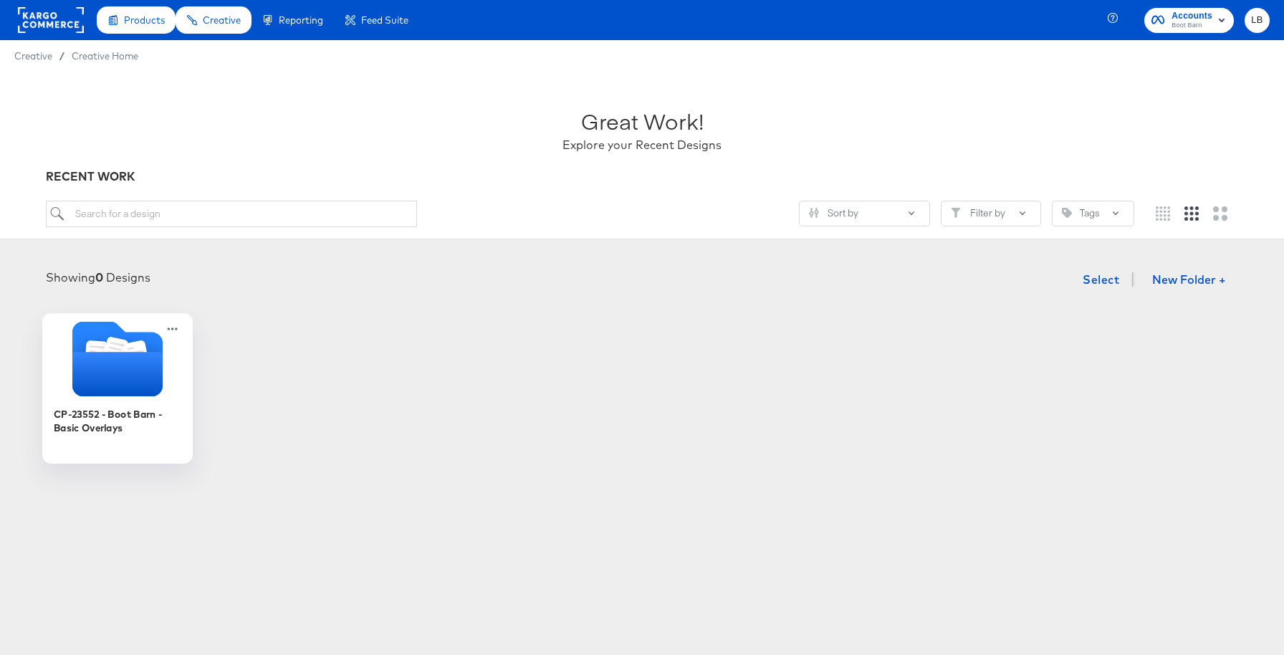
click at [131, 369] on icon "Folder" at bounding box center [117, 374] width 90 height 44
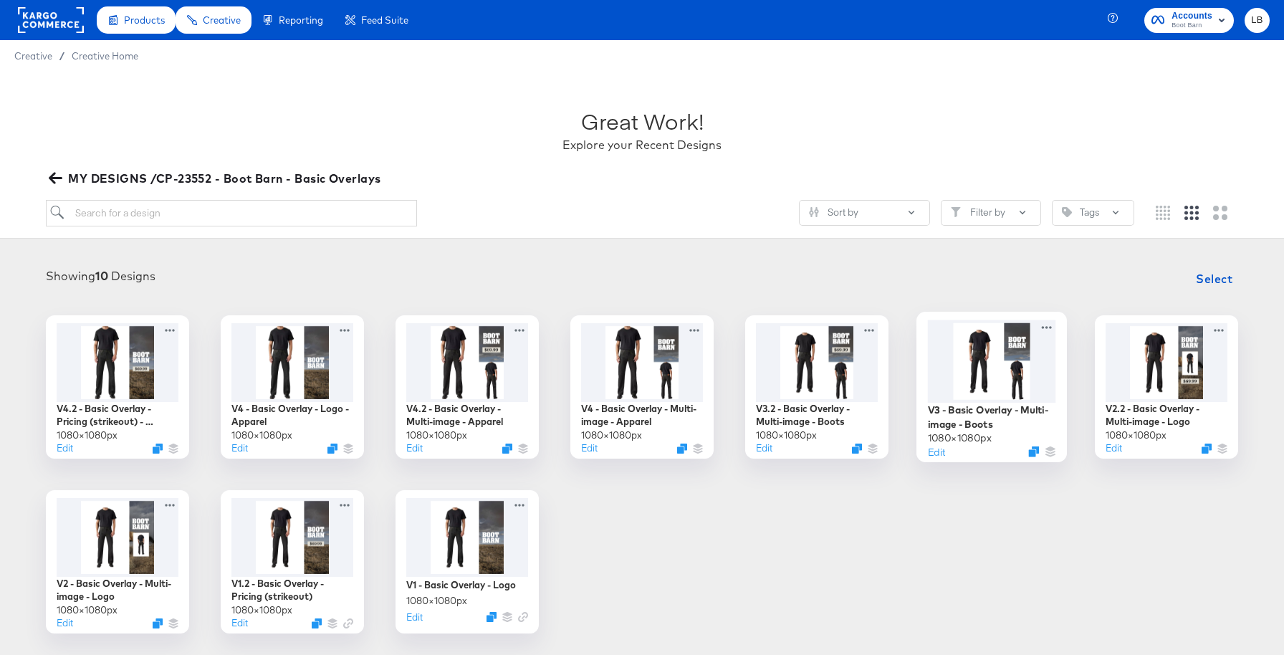
click at [1013, 382] on div at bounding box center [992, 361] width 128 height 82
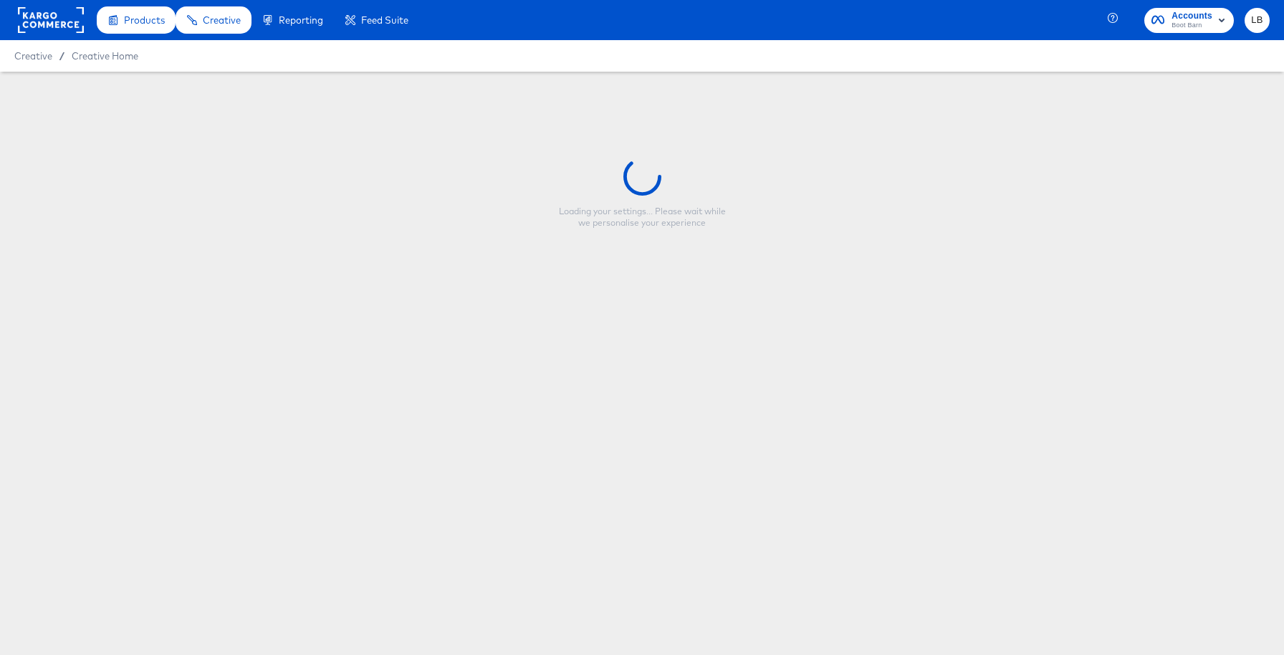
type input "V3 - Basic Overlay - Multi-image - Boots"
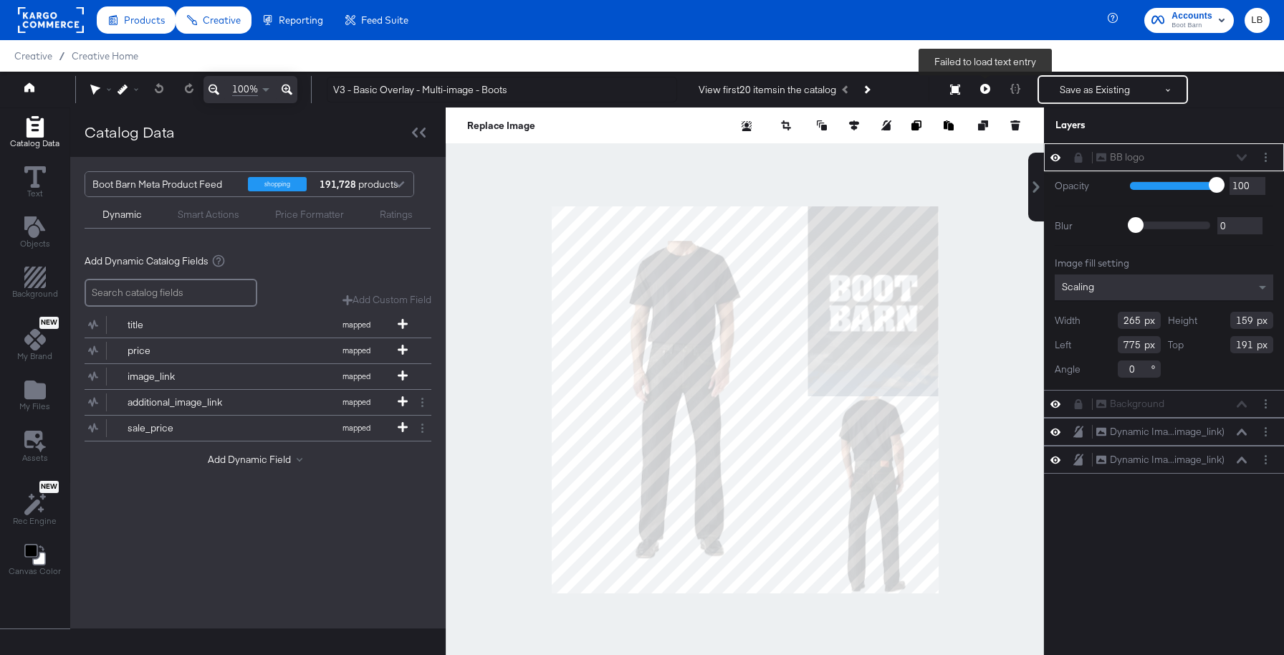
click at [982, 93] on icon at bounding box center [985, 89] width 10 height 10
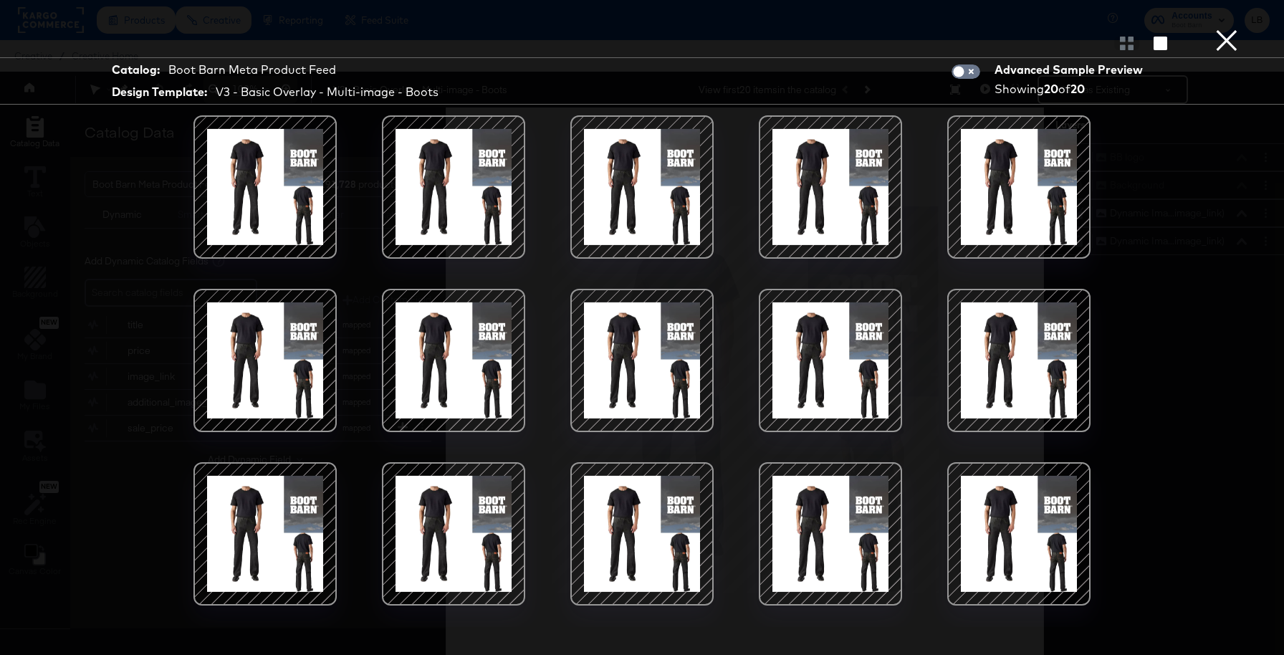
scroll to position [152, 0]
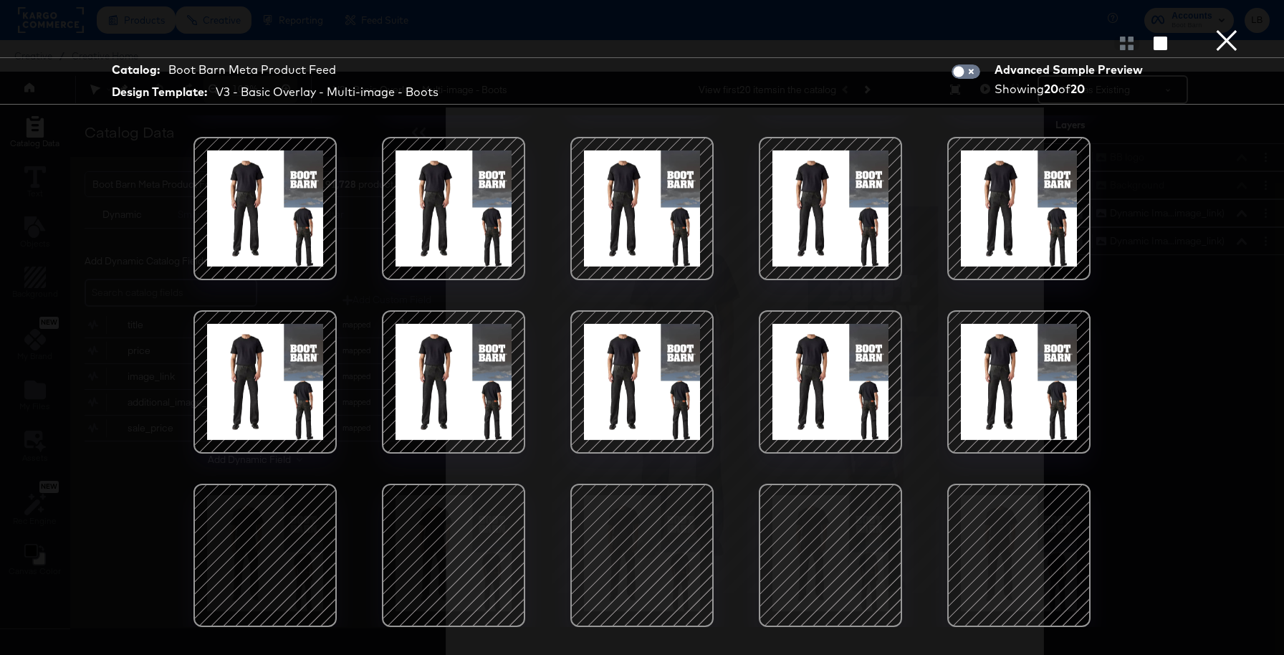
click at [1225, 29] on button "×" at bounding box center [1226, 14] width 29 height 29
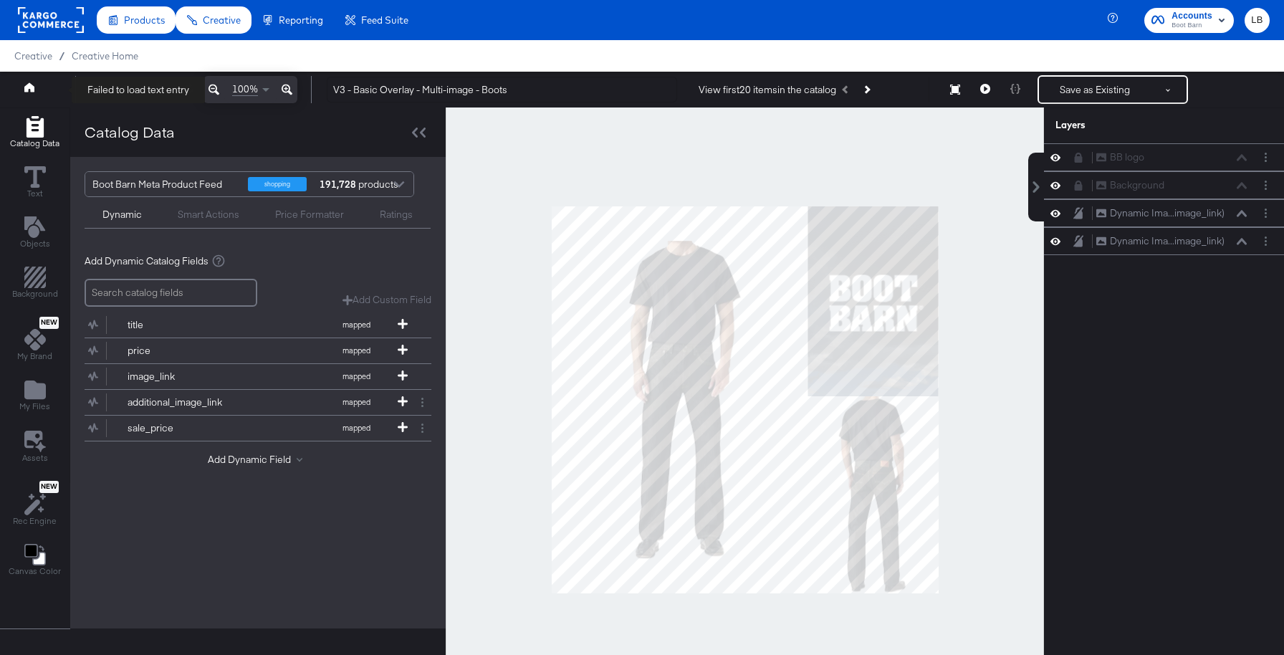
click at [29, 88] on icon at bounding box center [29, 86] width 10 height 9
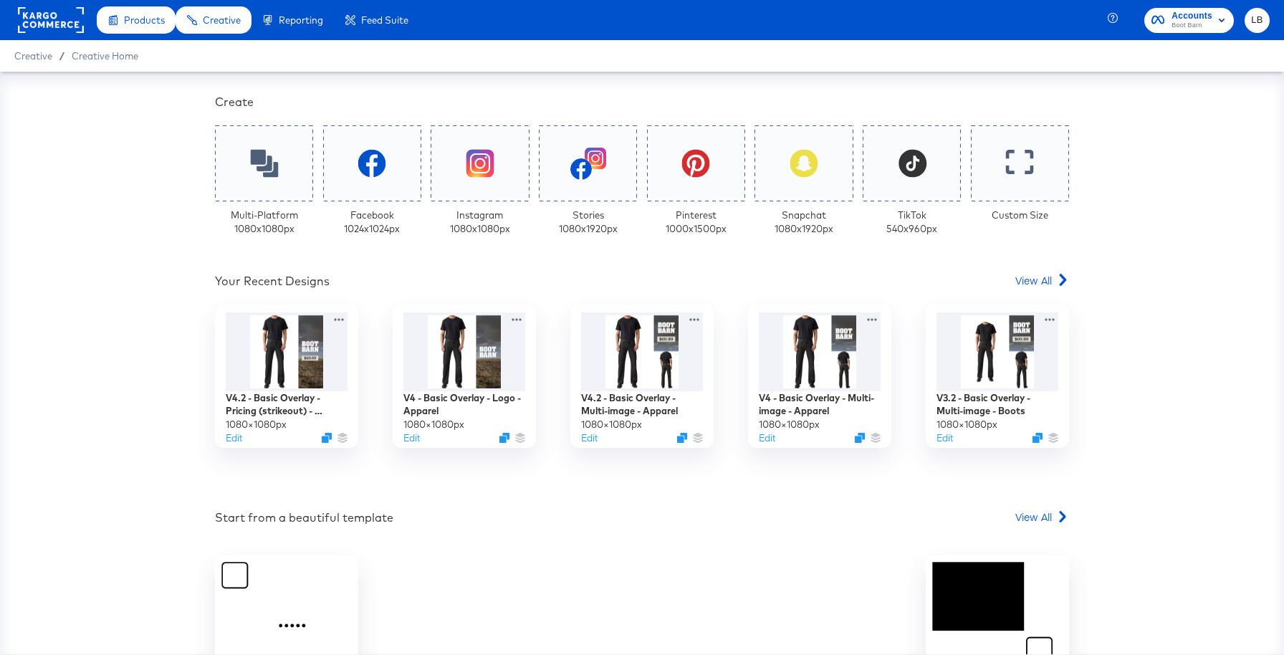
scroll to position [312, 0]
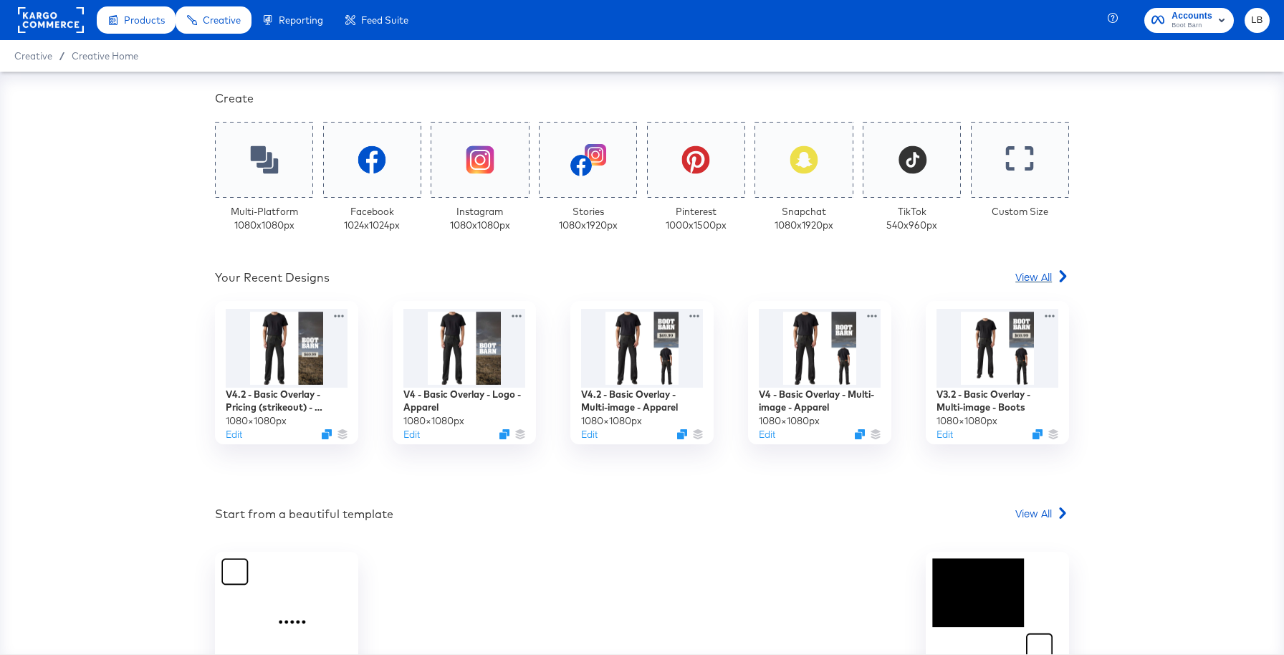
click at [1044, 272] on span "View All" at bounding box center [1033, 276] width 37 height 14
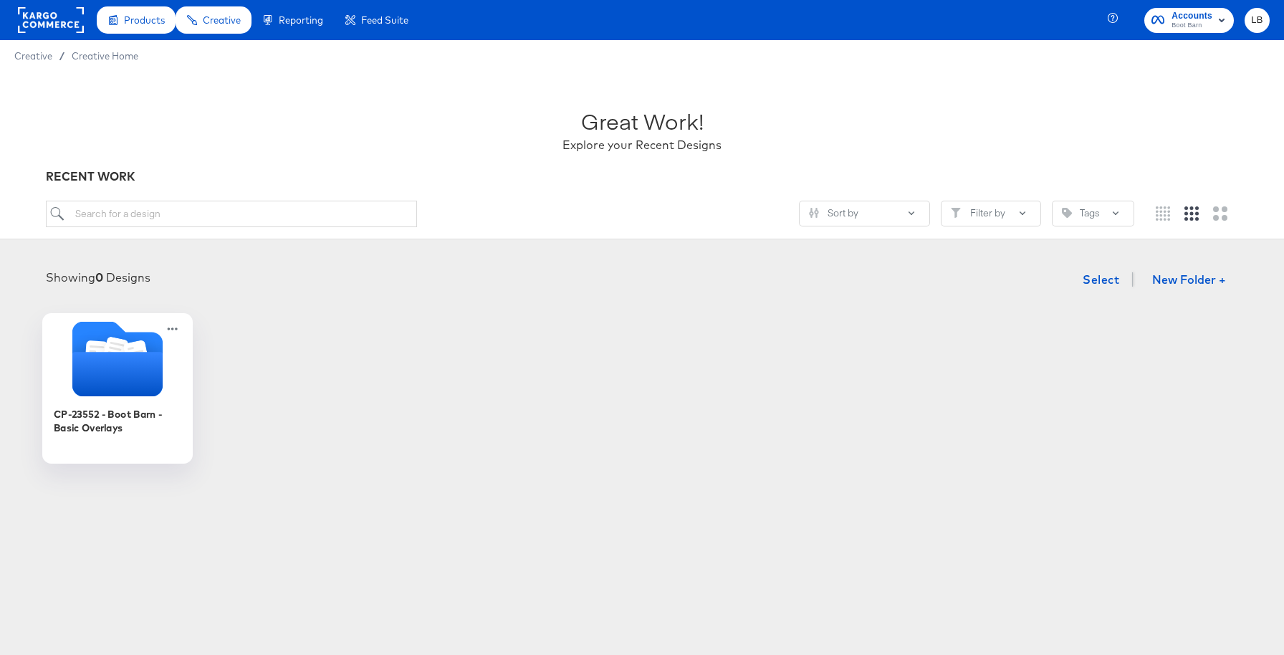
click at [118, 372] on icon "Folder" at bounding box center [117, 374] width 90 height 44
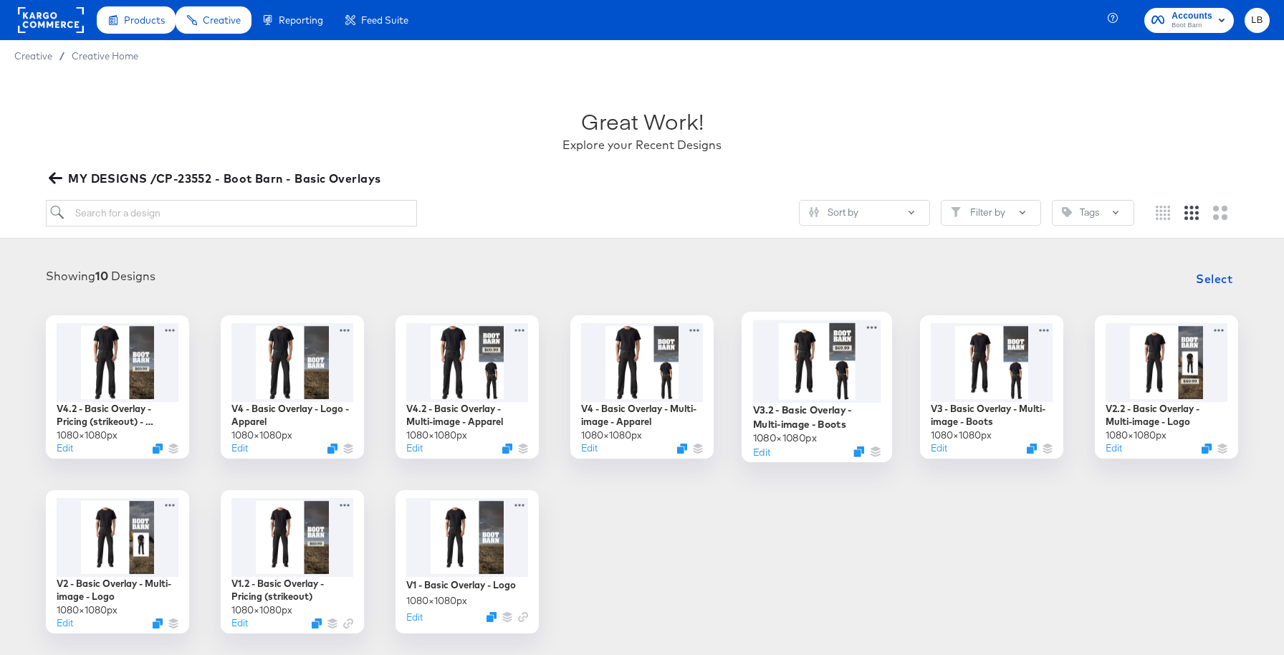
click at [829, 371] on div at bounding box center [817, 361] width 128 height 82
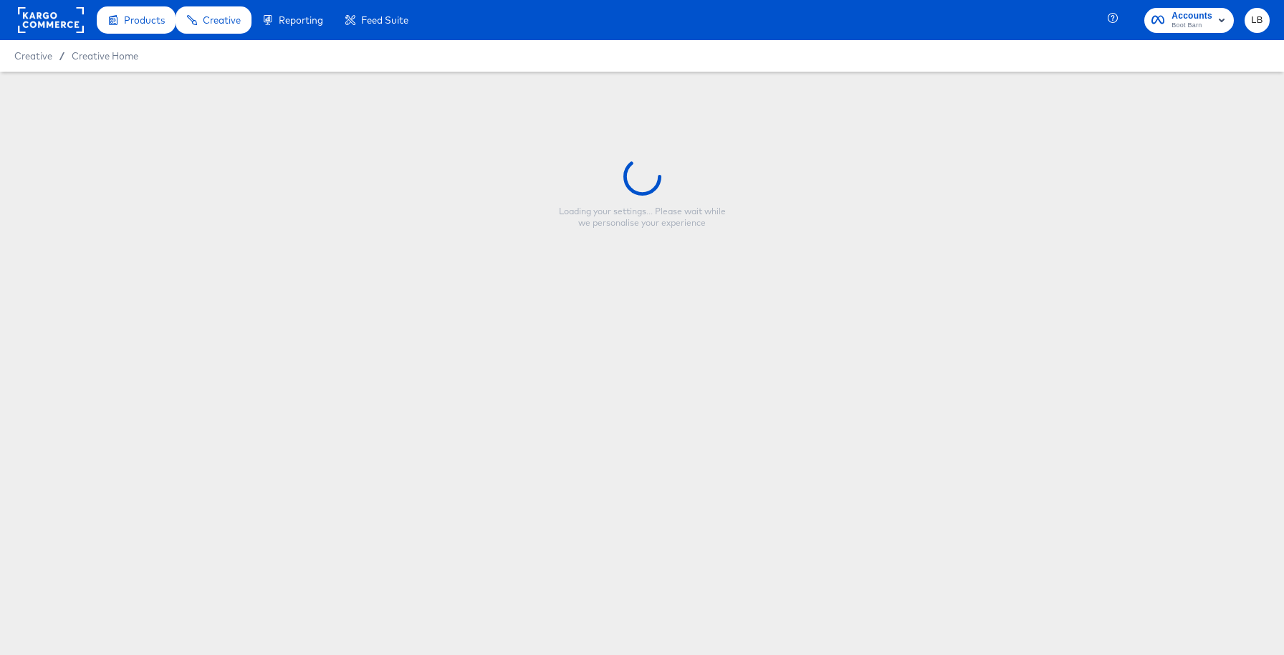
type input "V3.2 - Basic Overlay - Multi-image - Boots"
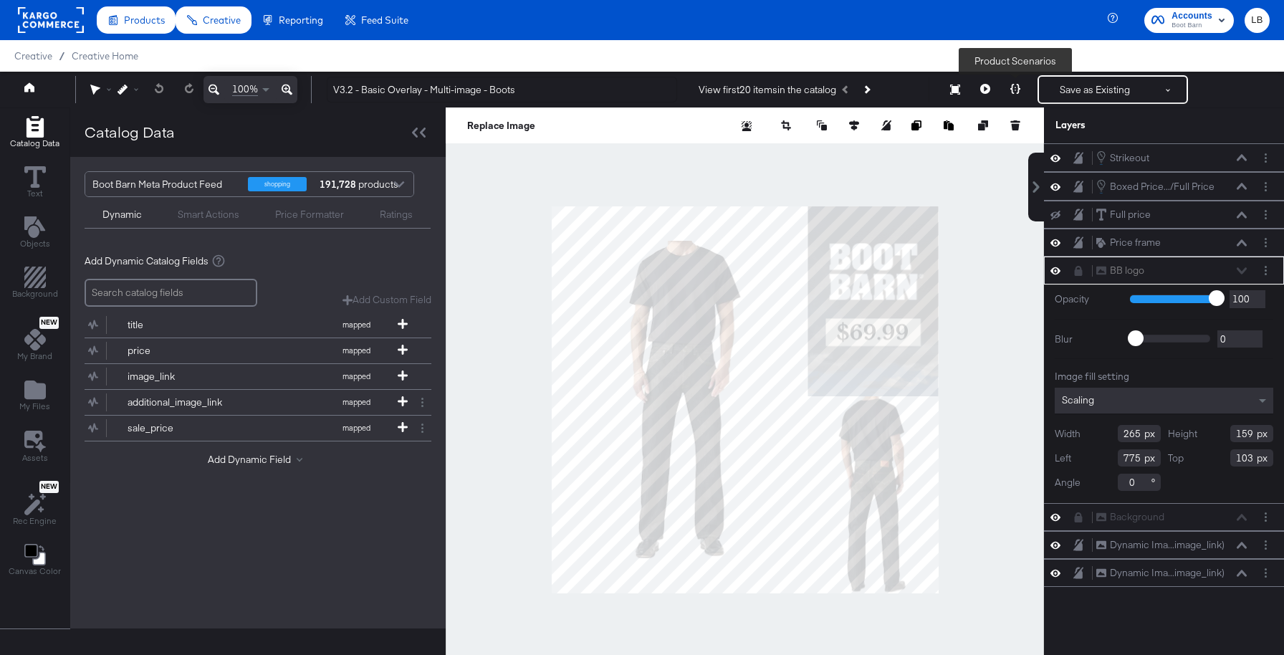
click at [1012, 90] on icon at bounding box center [1015, 89] width 10 height 10
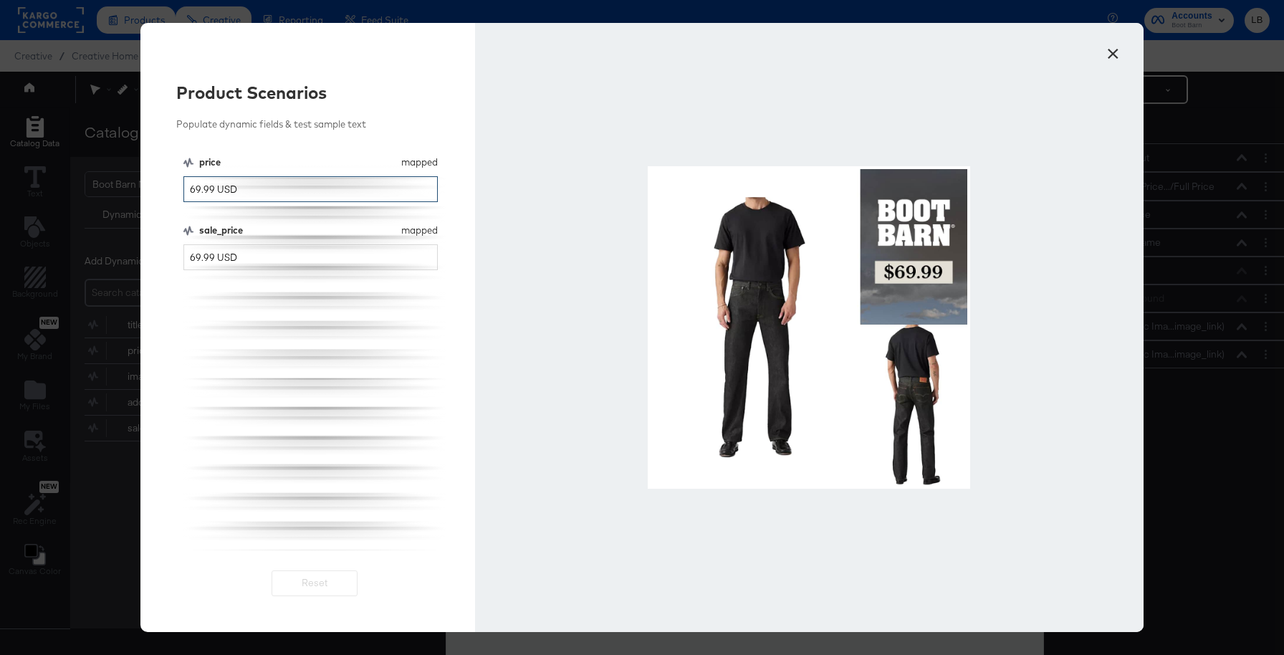
click at [196, 192] on input "69.99 USD" at bounding box center [310, 189] width 254 height 27
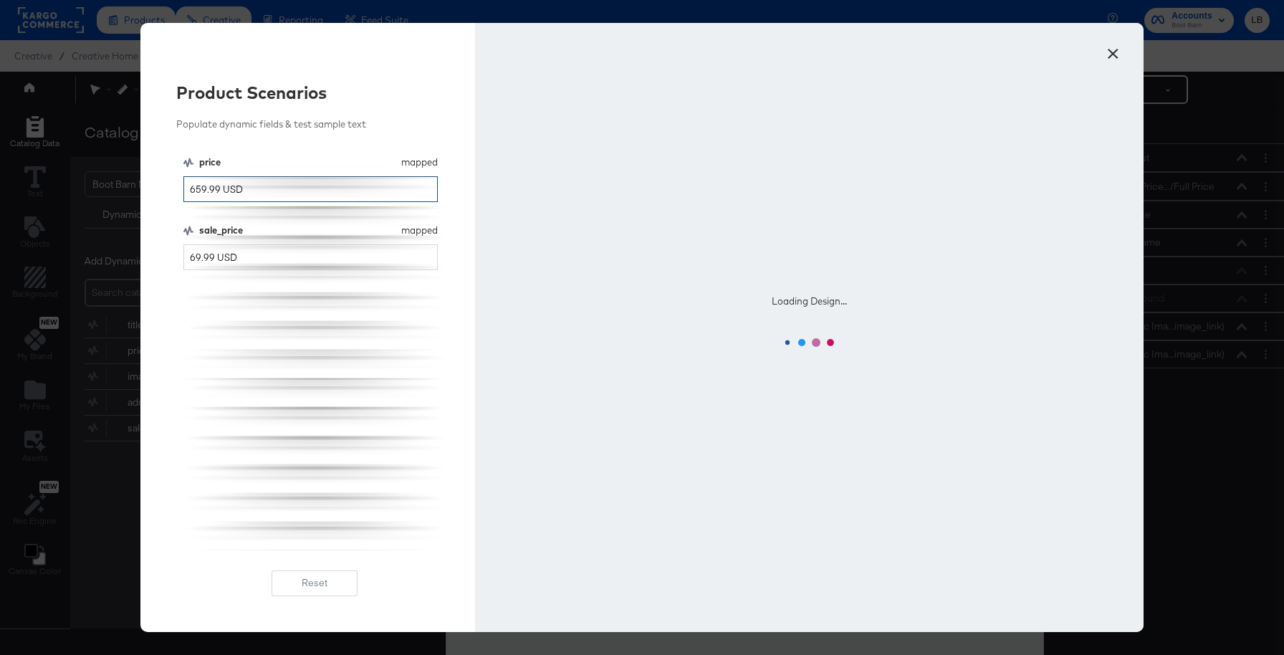
type input "659.99 USD"
click at [194, 262] on input "69.99 USD" at bounding box center [310, 257] width 254 height 27
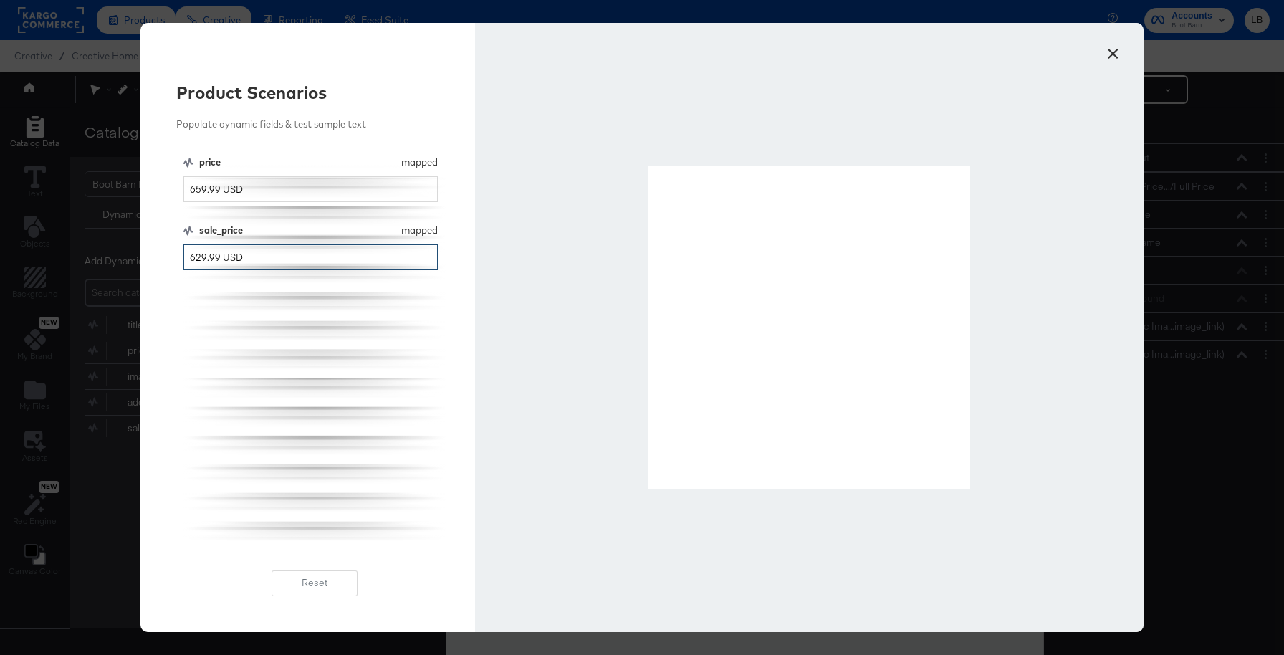
type input "629.99 USD"
click at [1115, 58] on button "×" at bounding box center [1113, 50] width 26 height 26
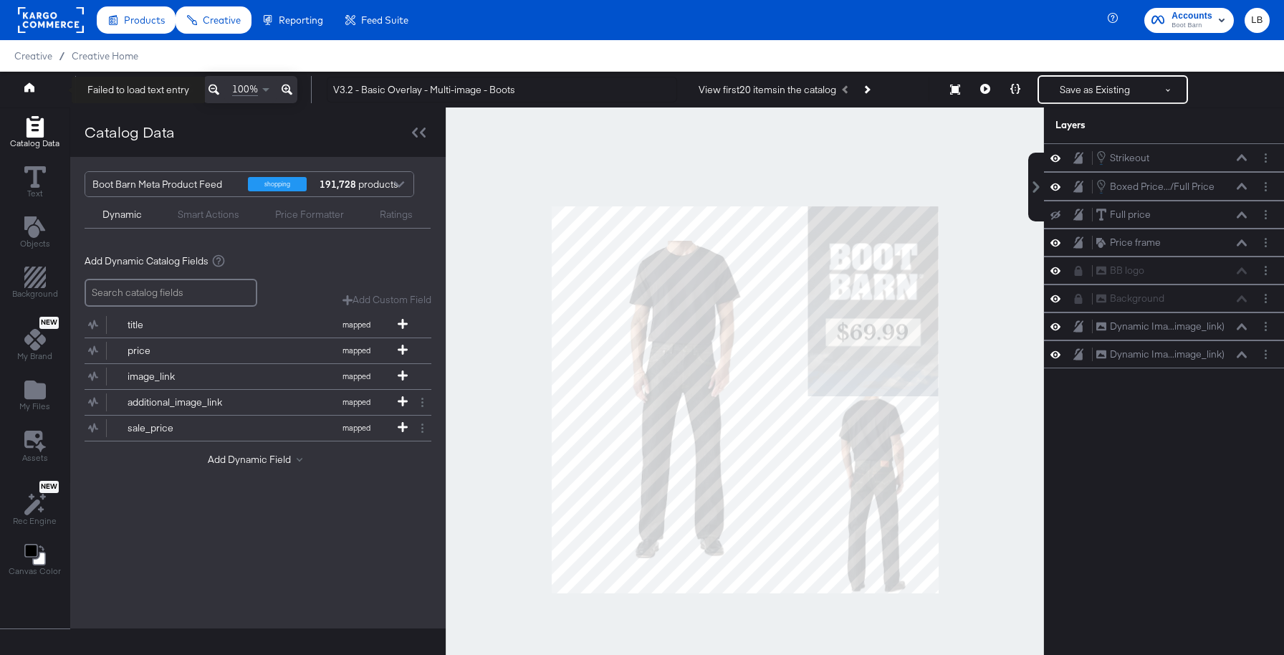
click at [22, 85] on button at bounding box center [42, 90] width 57 height 26
click at [29, 85] on icon at bounding box center [29, 86] width 10 height 9
